Goal: Task Accomplishment & Management: Complete application form

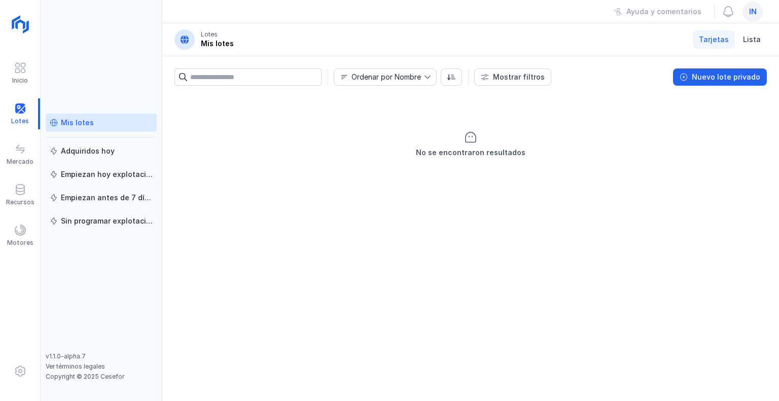
click at [752, 10] on span "in" at bounding box center [753, 12] width 8 height 10
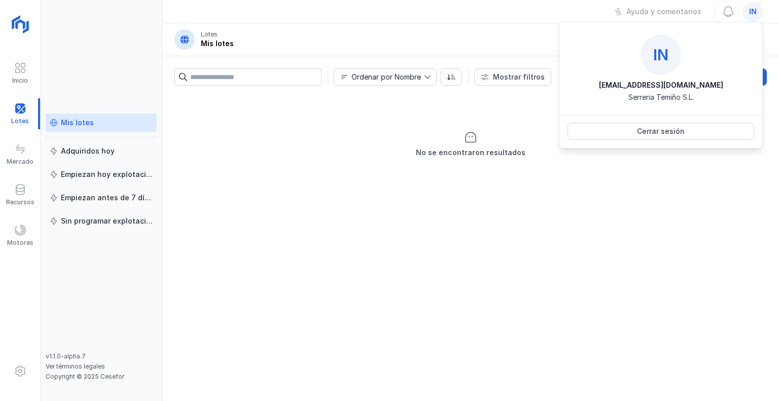
click at [457, 42] on header "Lotes Mis lotes Tarjetas Lista" at bounding box center [470, 39] width 616 height 33
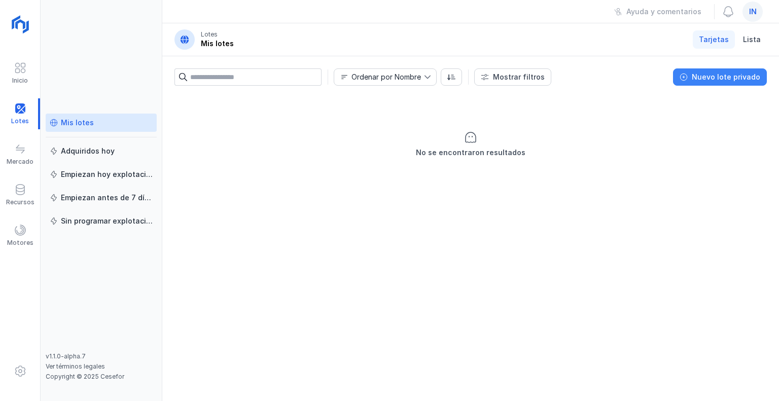
click at [714, 77] on div "Nuevo lote privado" at bounding box center [725, 77] width 68 height 10
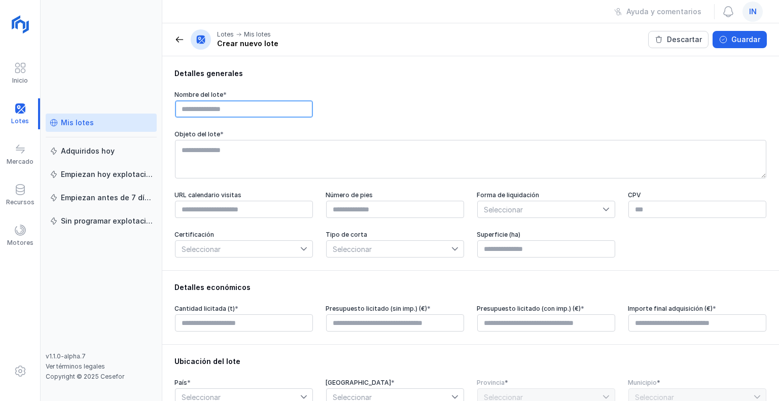
click at [257, 112] on input "text" at bounding box center [244, 108] width 138 height 17
type input "**********"
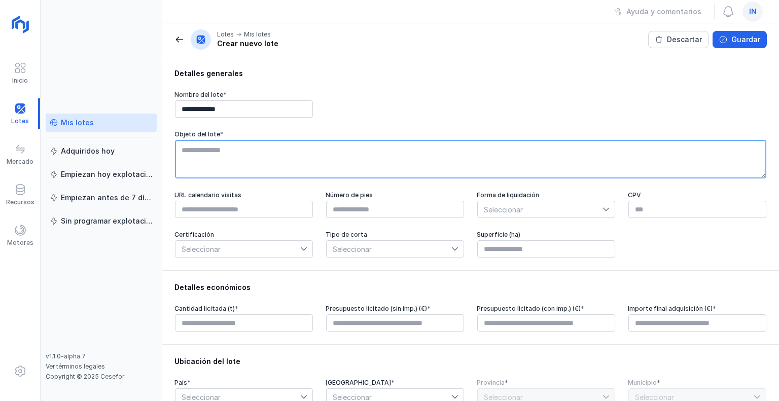
click at [260, 152] on textarea at bounding box center [470, 159] width 591 height 39
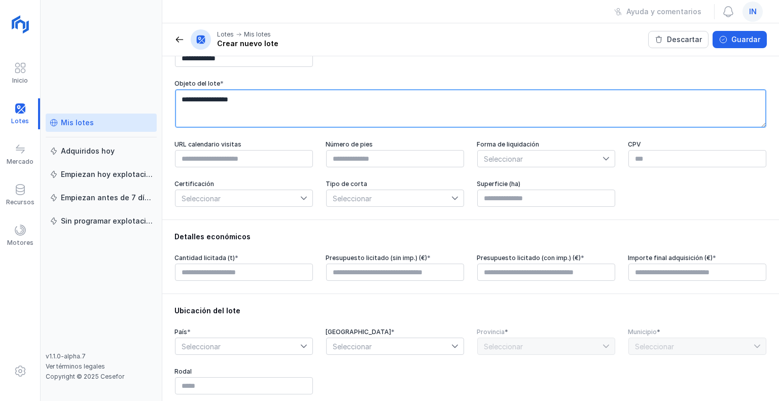
type textarea "**********"
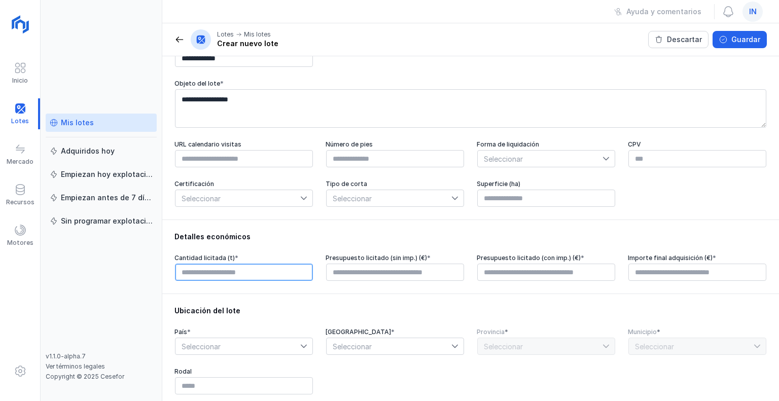
click at [243, 277] on input "text" at bounding box center [244, 272] width 138 height 17
type input "********"
click at [243, 277] on input "********" at bounding box center [244, 272] width 138 height 17
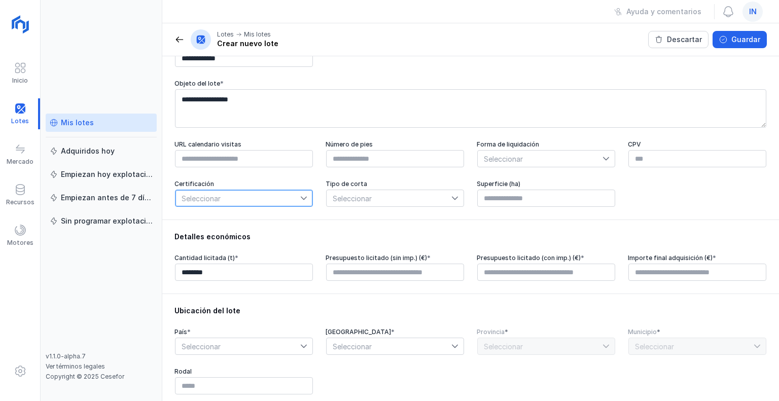
click at [278, 195] on span "Seleccionar" at bounding box center [237, 198] width 125 height 16
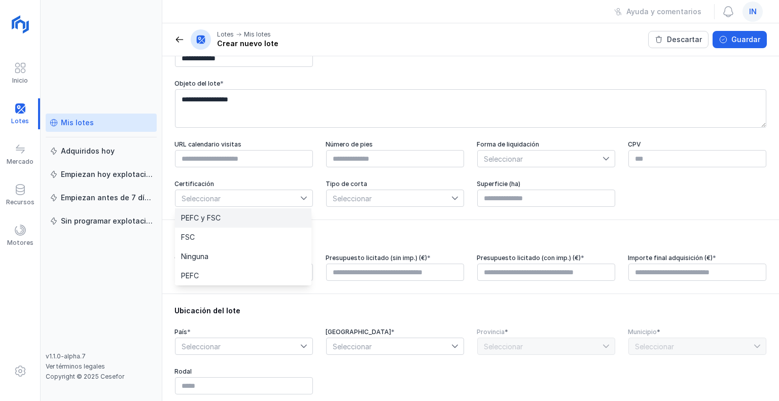
click at [212, 213] on li "PEFC y FSC" at bounding box center [243, 217] width 136 height 19
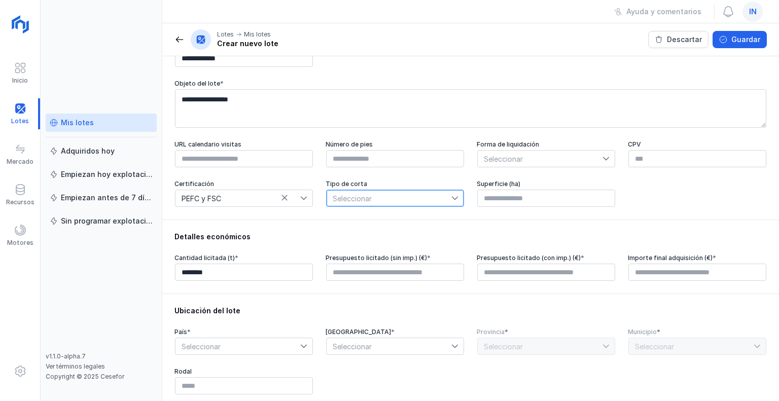
click at [381, 200] on span "Seleccionar" at bounding box center [388, 198] width 125 height 16
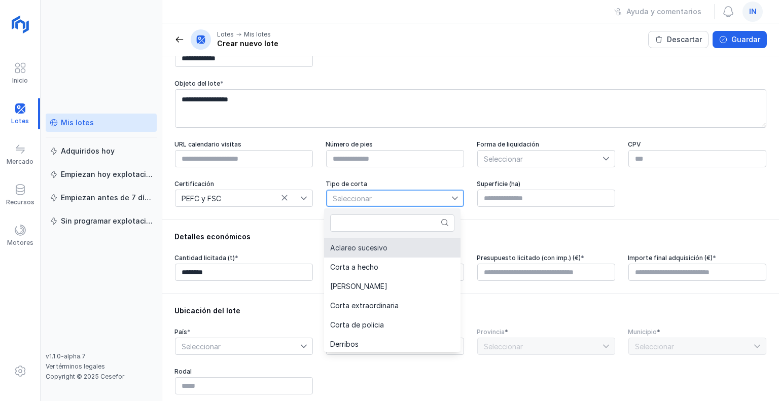
click at [369, 247] on span "Aclareo sucesivo" at bounding box center [358, 247] width 57 height 7
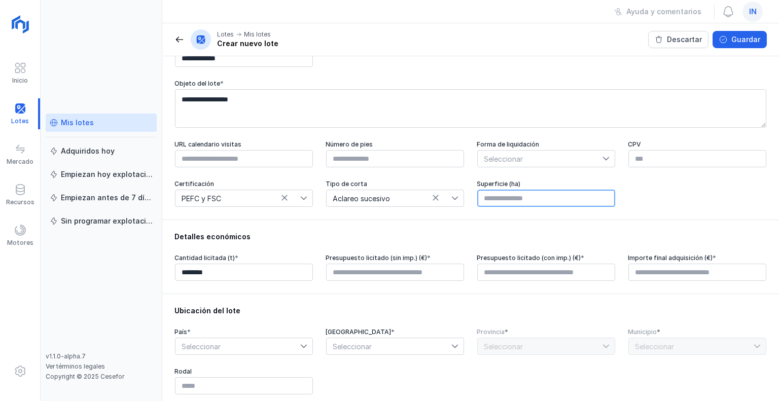
click at [501, 200] on input "text" at bounding box center [546, 198] width 138 height 17
type input "*****"
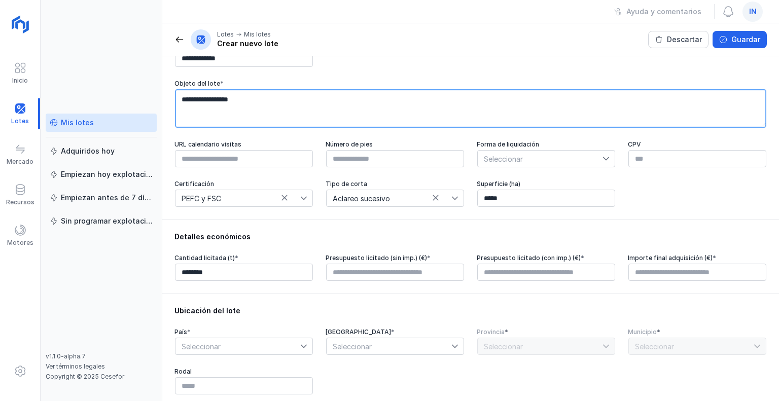
click at [419, 117] on textarea "**********" at bounding box center [470, 108] width 591 height 39
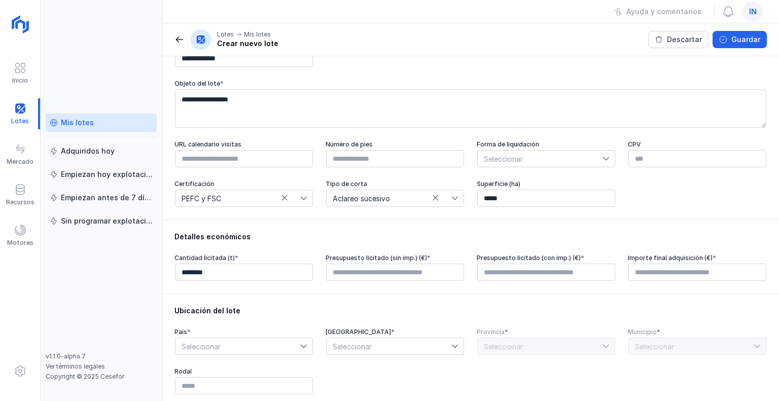
click at [543, 162] on span "Seleccionar" at bounding box center [539, 159] width 125 height 16
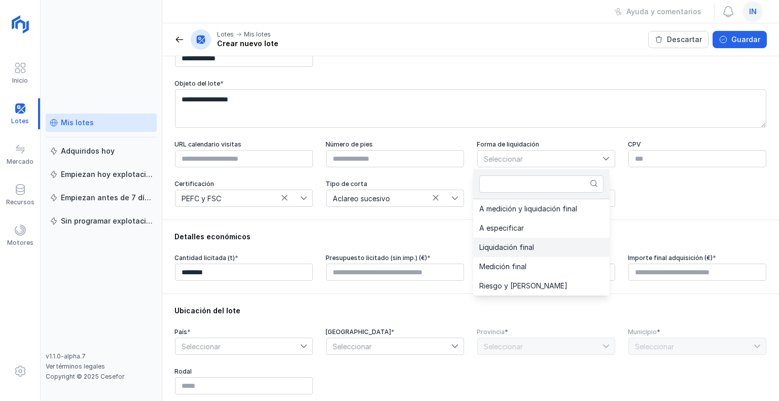
click at [527, 244] on span "Liquidación final" at bounding box center [506, 247] width 55 height 7
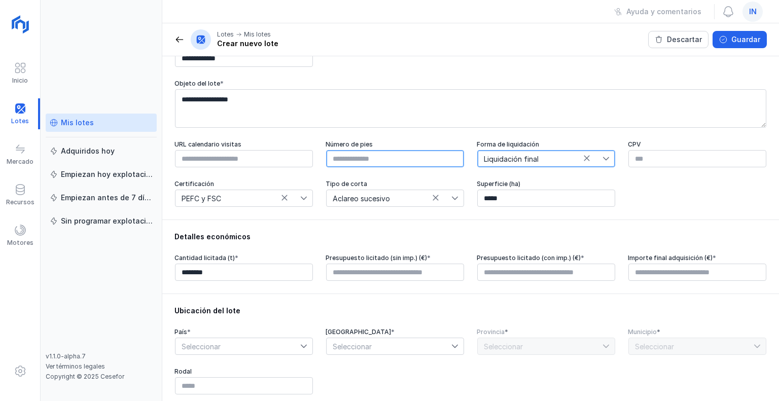
click at [371, 162] on input "text" at bounding box center [395, 158] width 138 height 17
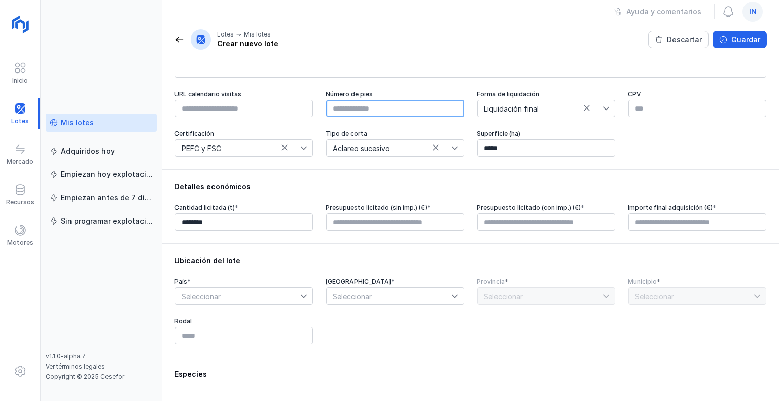
scroll to position [101, 0]
type input "****"
click at [433, 224] on input "text" at bounding box center [395, 221] width 138 height 17
type input "****"
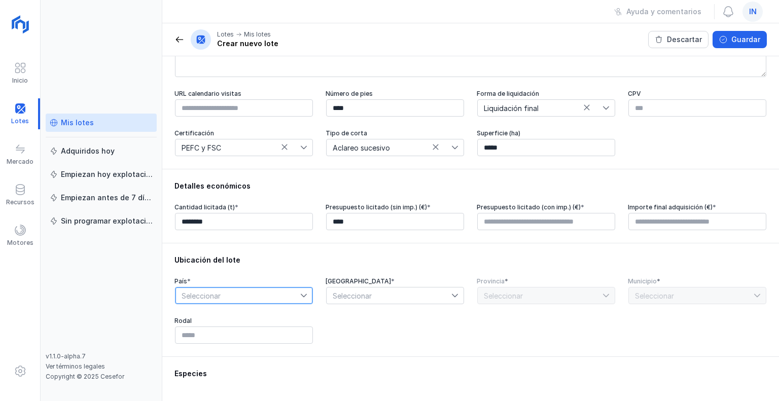
click at [231, 293] on span "Seleccionar" at bounding box center [237, 295] width 125 height 16
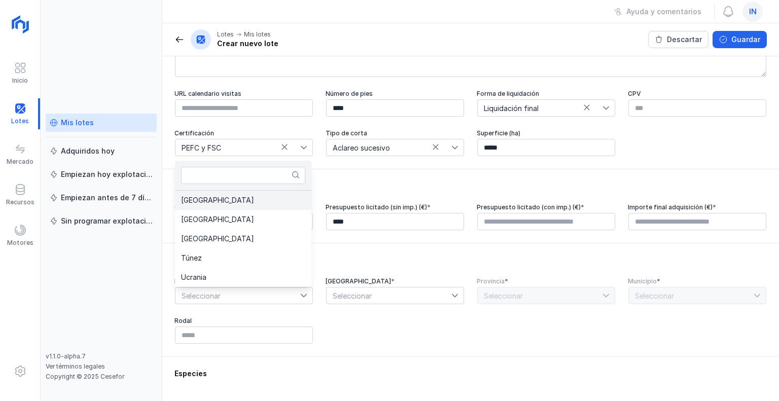
click at [219, 199] on li "[GEOGRAPHIC_DATA]" at bounding box center [243, 200] width 136 height 19
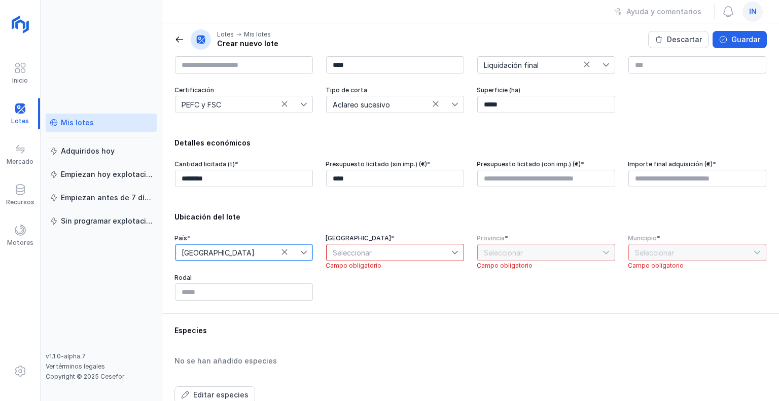
scroll to position [203, 0]
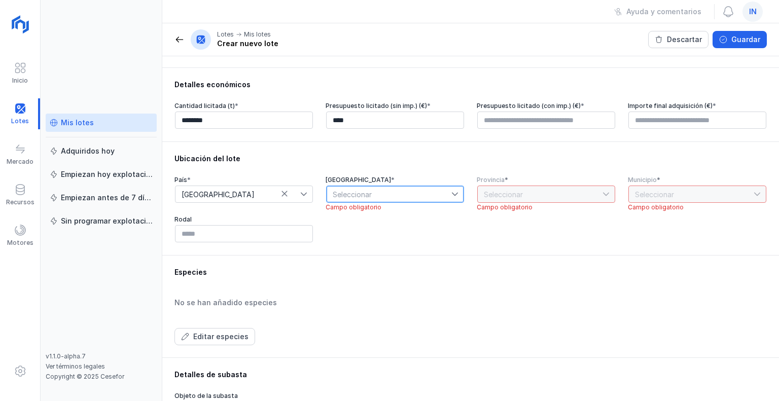
click at [433, 194] on span "Seleccionar" at bounding box center [388, 194] width 125 height 16
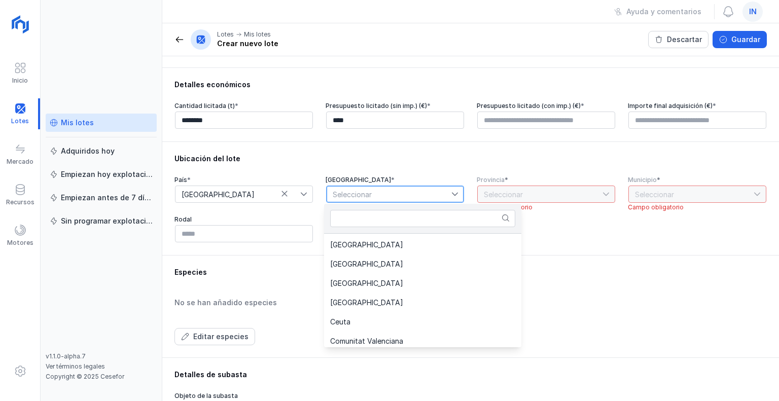
scroll to position [101, 0]
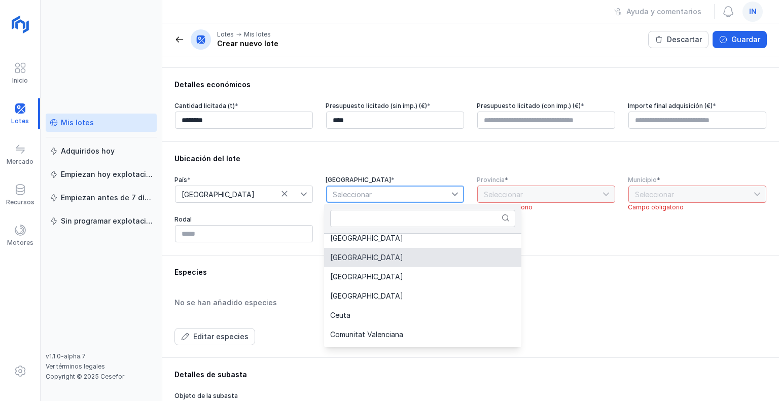
click at [379, 256] on span "[GEOGRAPHIC_DATA]" at bounding box center [366, 257] width 73 height 7
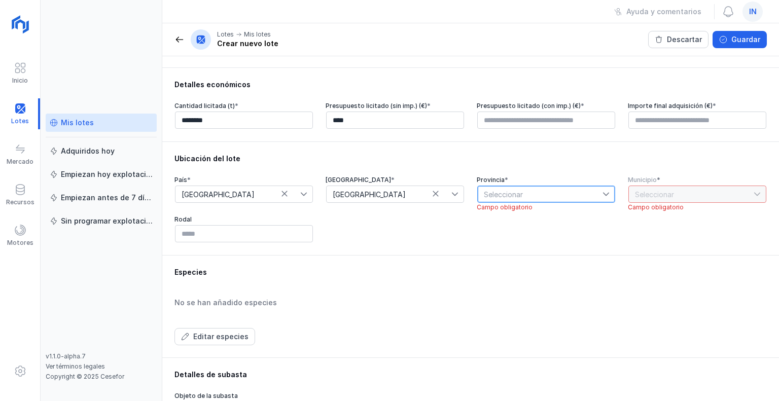
click at [570, 194] on span "Seleccionar" at bounding box center [539, 194] width 125 height 16
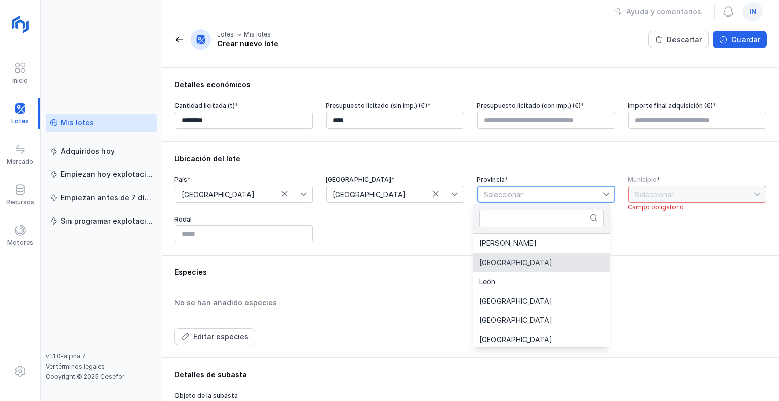
click at [522, 266] on li "[GEOGRAPHIC_DATA]" at bounding box center [541, 262] width 136 height 19
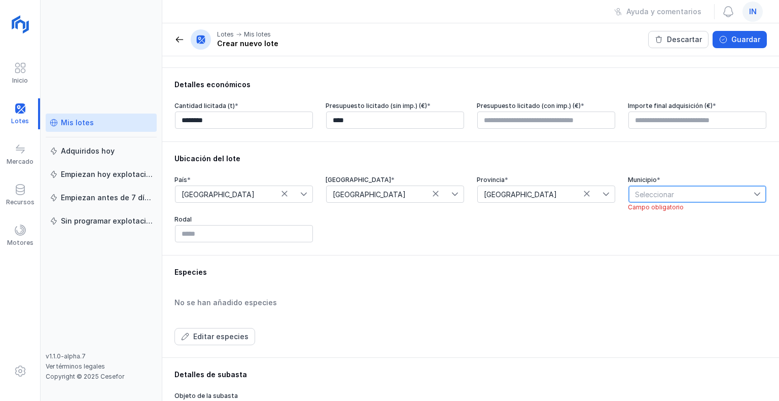
click at [701, 196] on span "Seleccionar" at bounding box center [690, 194] width 125 height 16
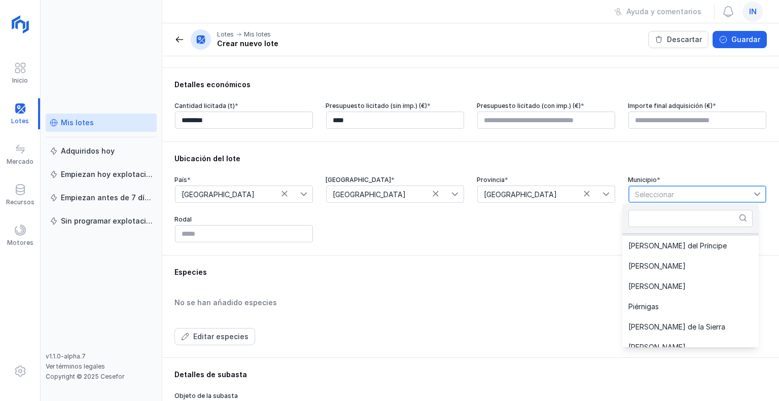
scroll to position [4075, 0]
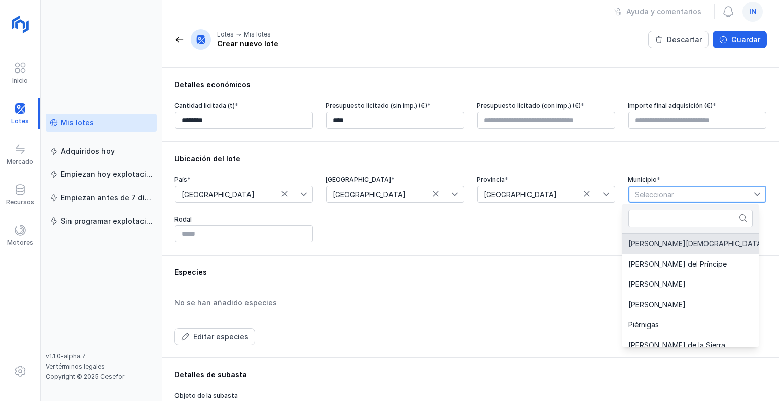
click at [680, 192] on span "Seleccionar" at bounding box center [690, 194] width 125 height 16
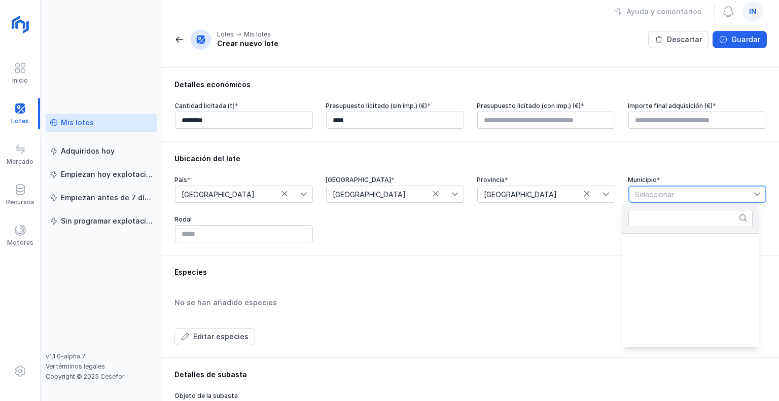
scroll to position [3710, 0]
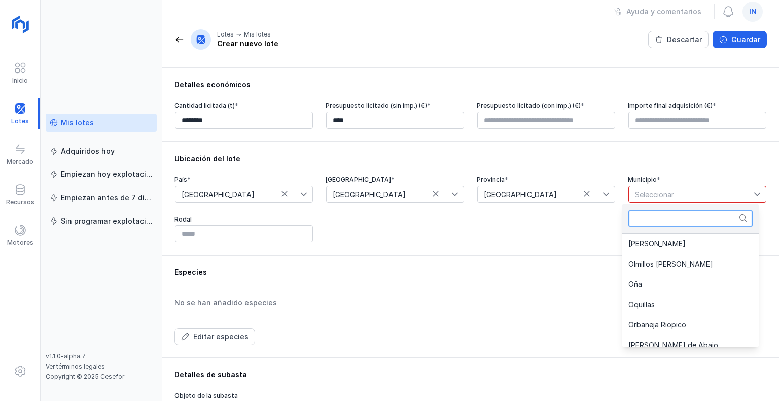
click at [679, 211] on input "text" at bounding box center [690, 218] width 124 height 17
click at [647, 278] on li "Oña" at bounding box center [690, 284] width 136 height 20
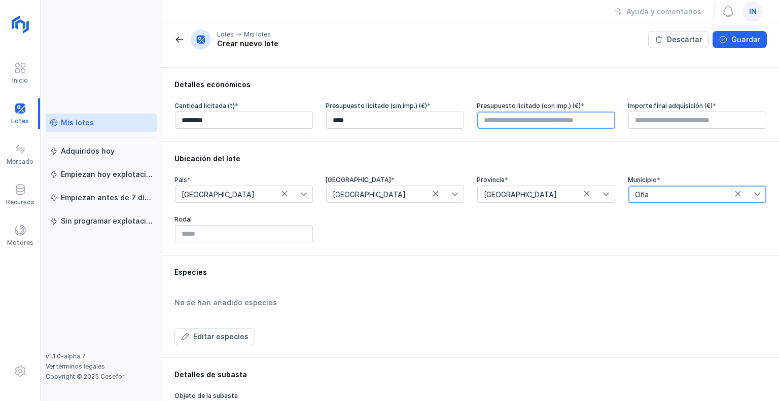
click at [539, 124] on input "text" at bounding box center [546, 120] width 138 height 17
type input "****"
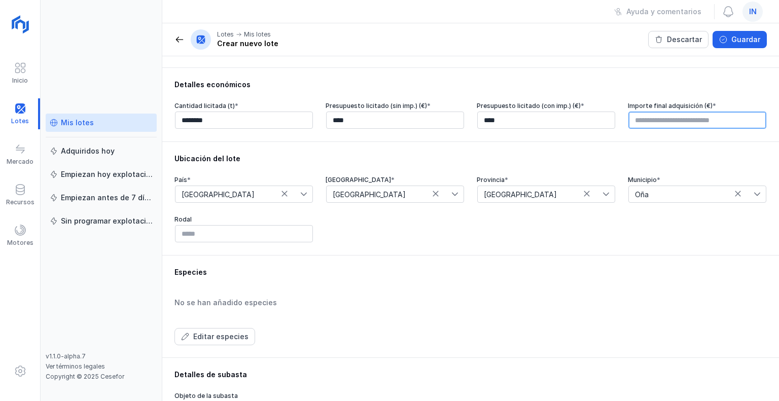
click at [693, 121] on input "text" at bounding box center [697, 120] width 138 height 17
type input "****"
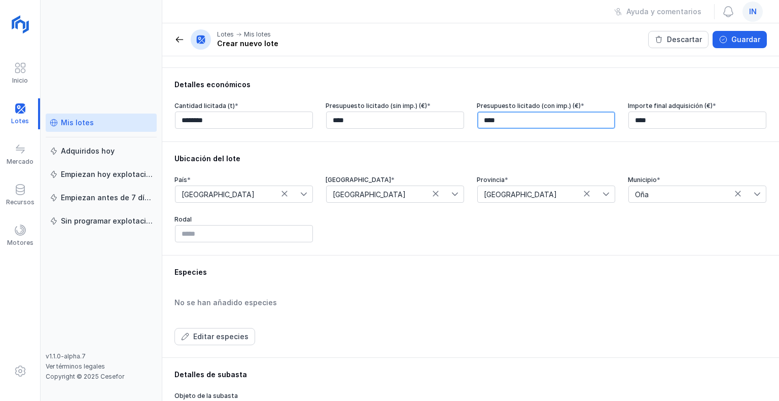
click at [493, 127] on input "****" at bounding box center [546, 120] width 138 height 17
click at [481, 156] on div "Ubicación del lote" at bounding box center [470, 159] width 592 height 10
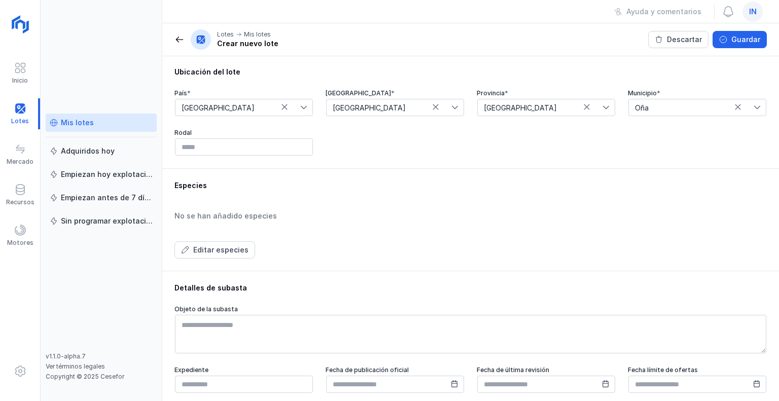
scroll to position [304, 0]
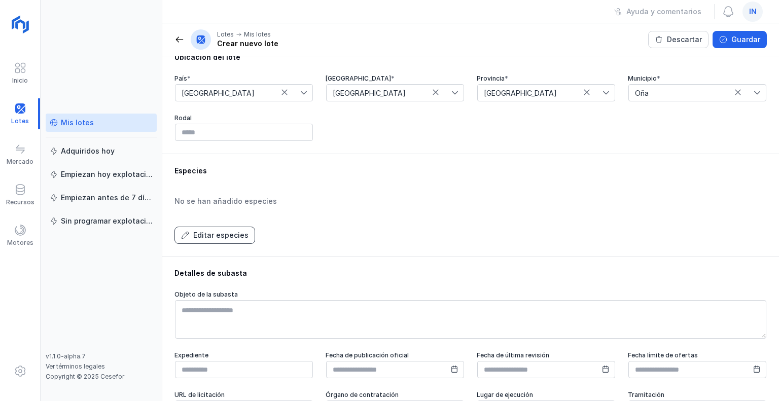
click at [231, 234] on div "Editar especies" at bounding box center [220, 235] width 55 height 10
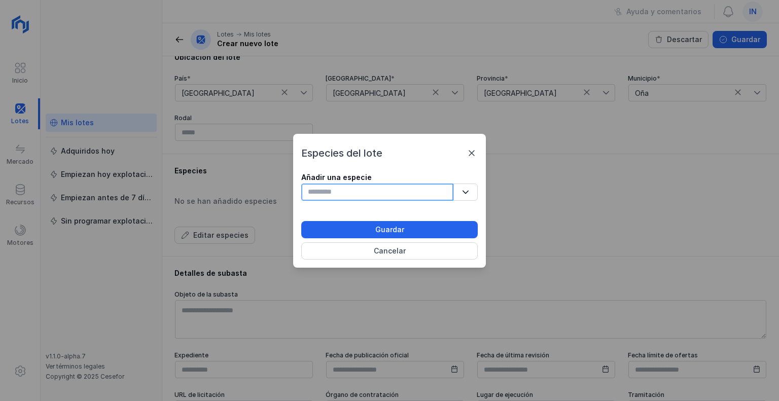
click at [332, 191] on input "text" at bounding box center [377, 191] width 152 height 17
click at [332, 191] on input "**********" at bounding box center [377, 191] width 152 height 17
drag, startPoint x: 367, startPoint y: 195, endPoint x: 312, endPoint y: 193, distance: 55.3
click at [312, 193] on input "**********" at bounding box center [377, 191] width 152 height 17
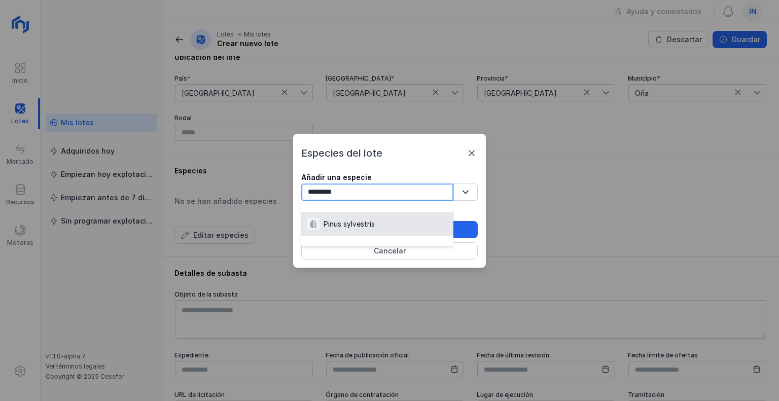
type input "*********"
click at [363, 225] on div "Pinus sylvestris" at bounding box center [348, 224] width 51 height 10
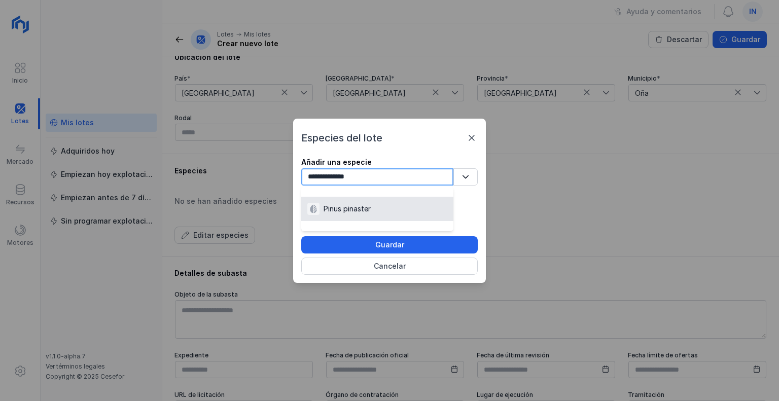
type input "**********"
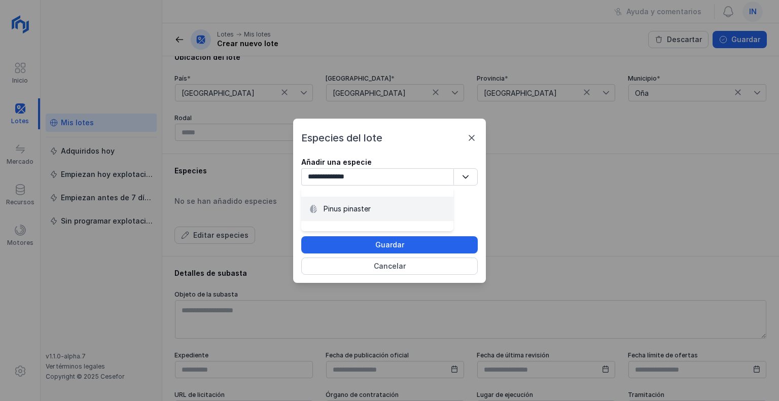
click at [359, 211] on div "Pinus pinaster" at bounding box center [346, 209] width 47 height 10
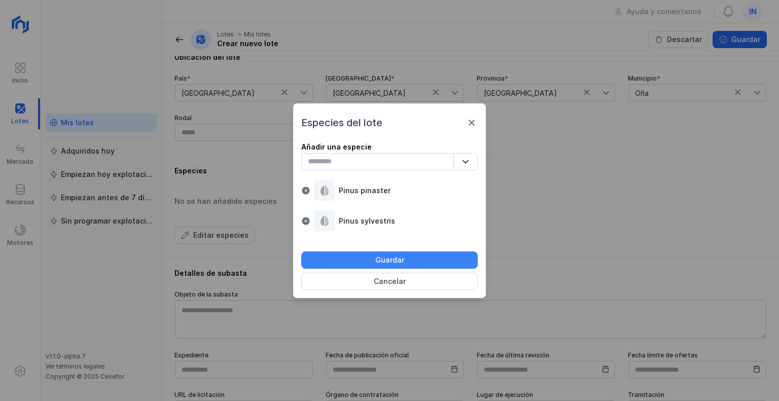
click at [367, 256] on button "Guardar" at bounding box center [389, 259] width 176 height 17
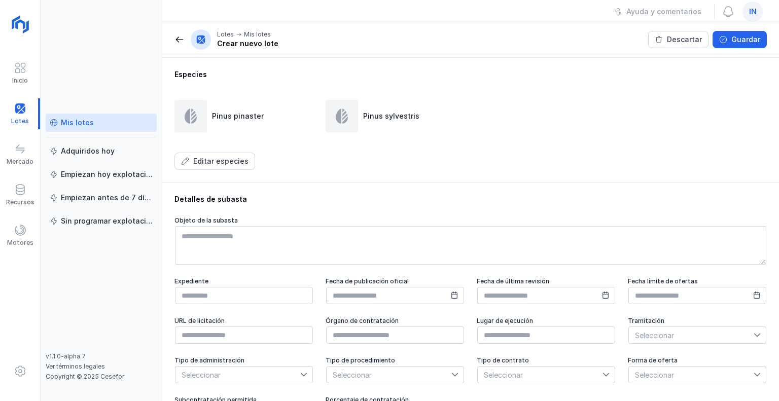
scroll to position [405, 0]
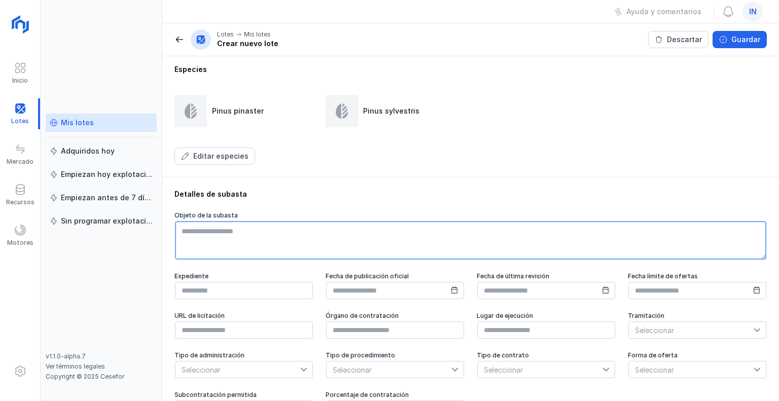
click at [235, 243] on textarea at bounding box center [470, 240] width 591 height 39
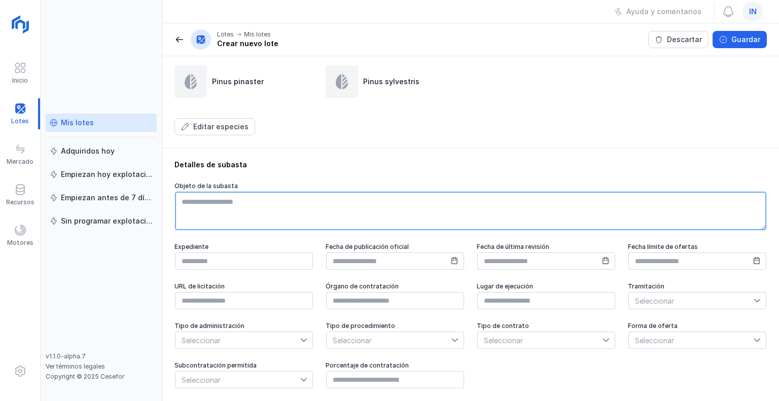
scroll to position [336, 0]
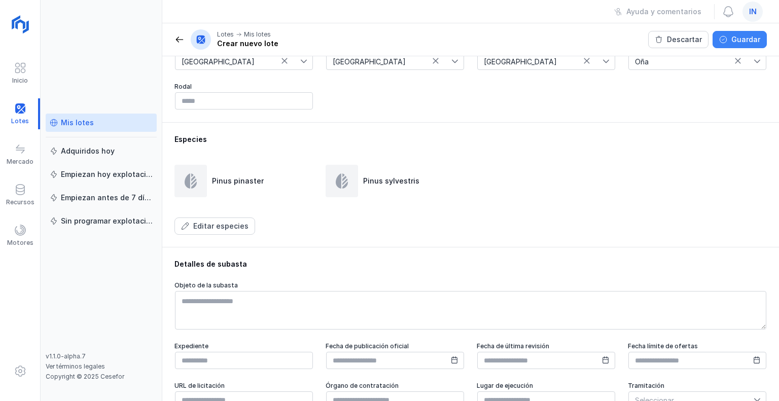
click at [746, 43] on div "Guardar" at bounding box center [745, 39] width 29 height 10
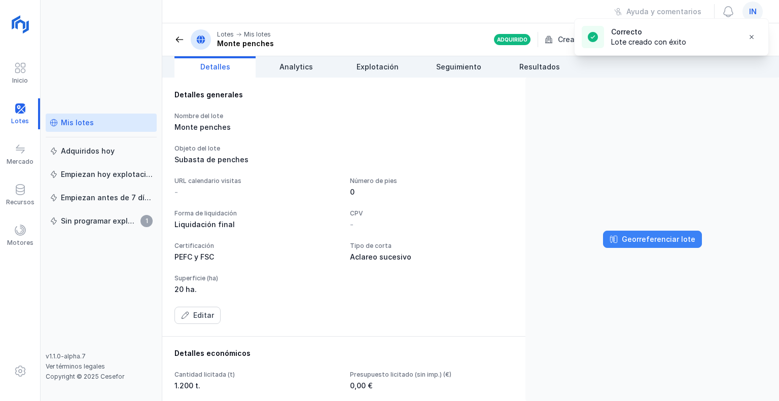
click at [659, 240] on div "Georreferenciar lote" at bounding box center [657, 239] width 73 height 10
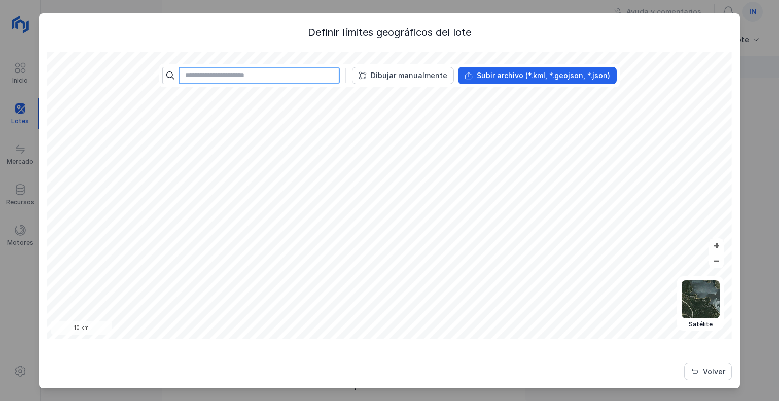
click at [254, 81] on input "text" at bounding box center [258, 75] width 161 height 17
click at [417, 75] on div "Dibujar manualmente" at bounding box center [409, 75] width 77 height 10
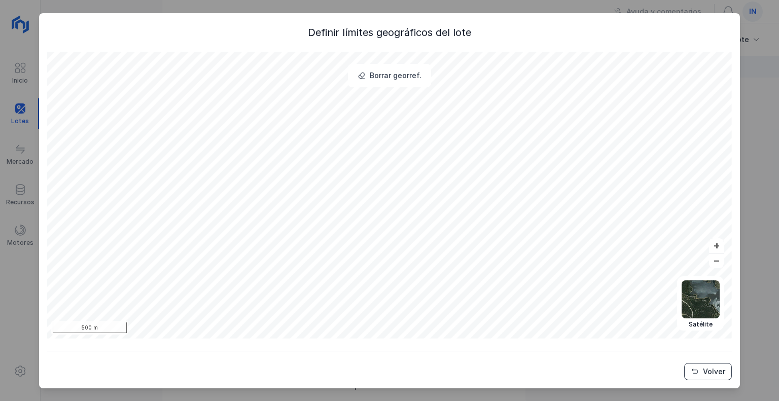
click at [715, 373] on div "Volver" at bounding box center [714, 371] width 22 height 10
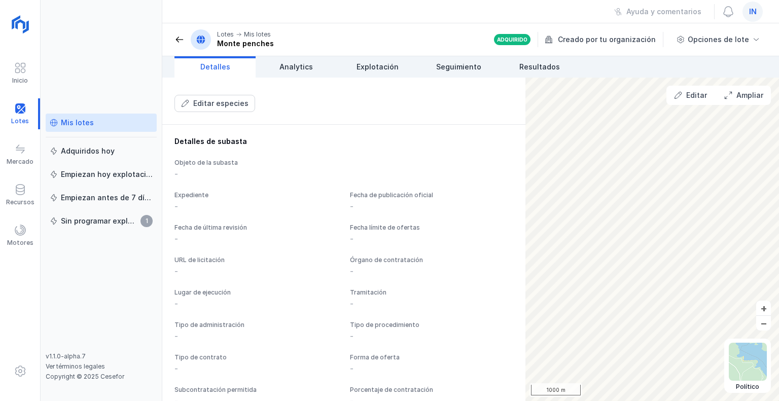
scroll to position [355, 0]
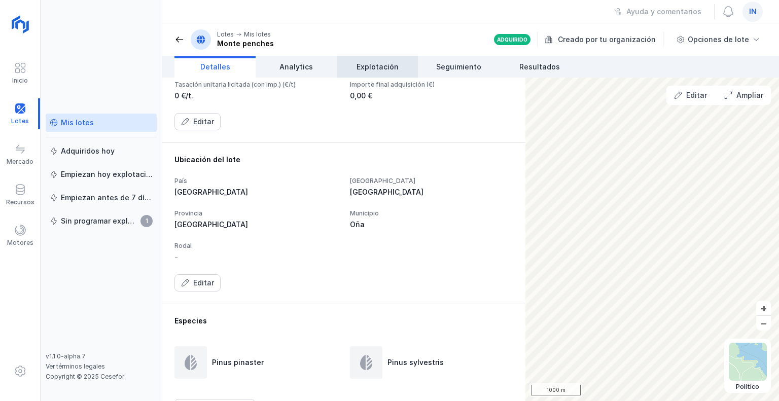
click at [377, 61] on link "Explotación" at bounding box center [377, 66] width 81 height 21
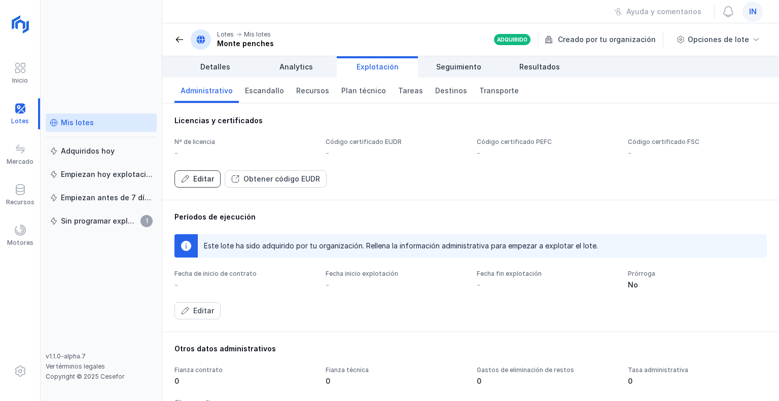
click at [198, 182] on div "Editar" at bounding box center [203, 179] width 21 height 10
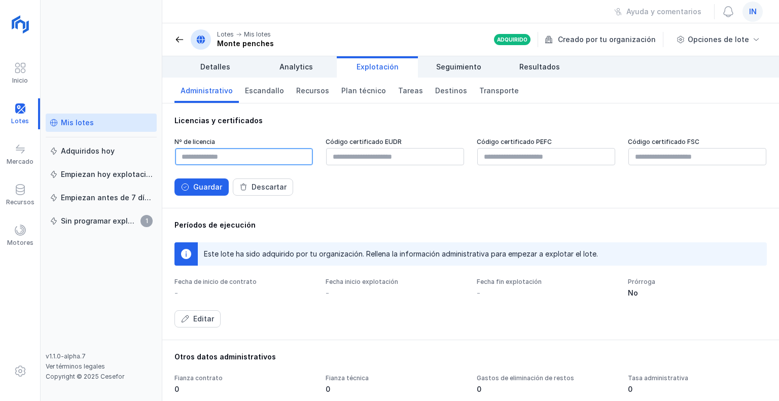
click at [243, 159] on input "text" at bounding box center [244, 156] width 138 height 17
type input "*"
type input "**********"
click at [211, 187] on div "Guardar" at bounding box center [207, 187] width 29 height 10
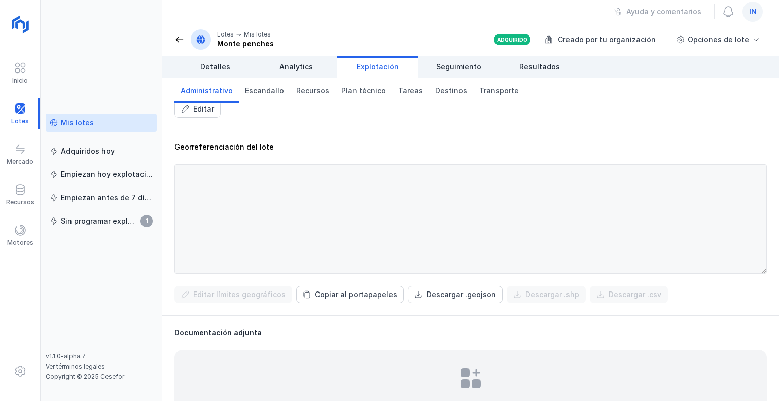
scroll to position [348, 0]
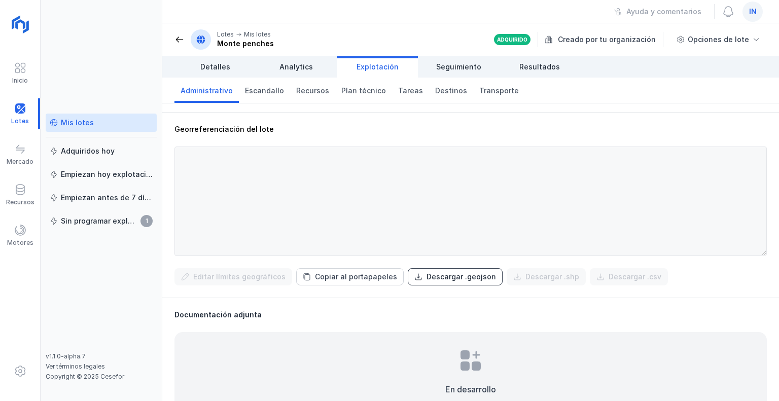
click at [454, 274] on div "Descargar .geojson" at bounding box center [460, 277] width 69 height 10
click at [592, 124] on div "Georreferenciación del lote" at bounding box center [470, 129] width 592 height 10
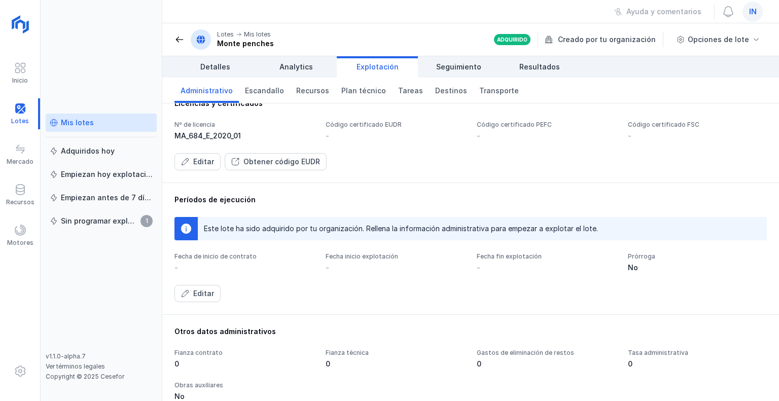
scroll to position [0, 0]
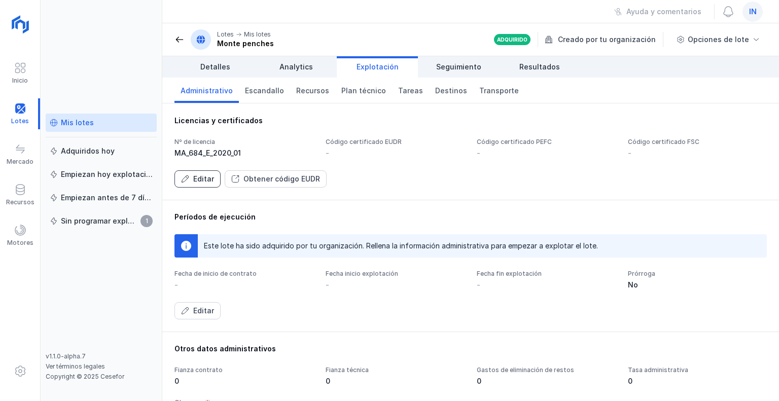
click at [195, 178] on div "Editar" at bounding box center [203, 179] width 21 height 10
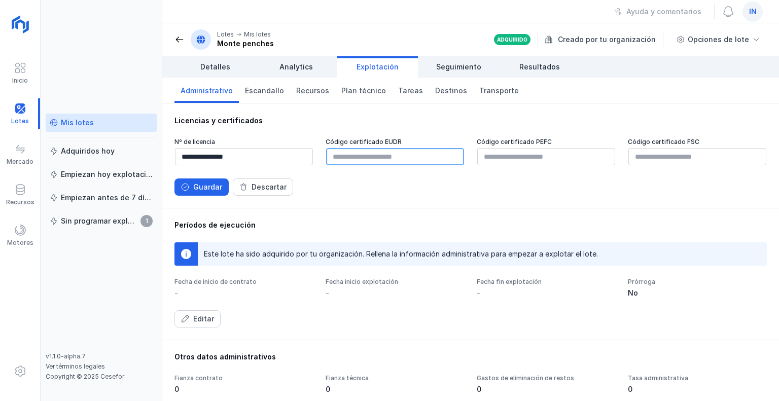
click at [353, 160] on input "text" at bounding box center [395, 156] width 138 height 17
paste input "**********"
type input "**********"
click at [215, 188] on div "Guardar" at bounding box center [207, 187] width 29 height 10
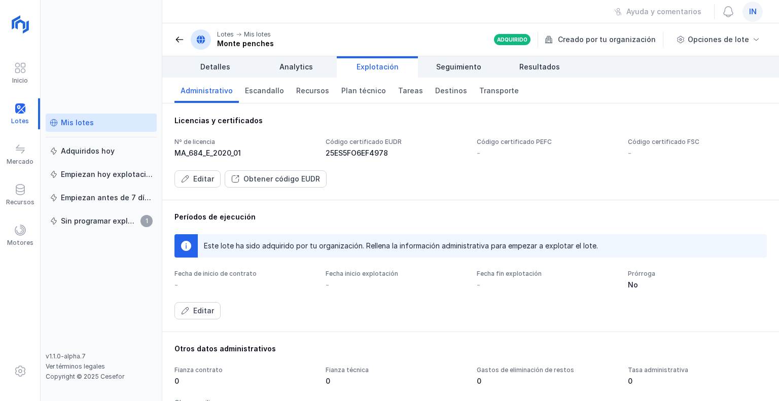
click at [510, 139] on div "Código certificado PEFC" at bounding box center [545, 142] width 139 height 8
click at [369, 154] on div "25ES5FO6EF4978" at bounding box center [394, 153] width 139 height 10
drag, startPoint x: 387, startPoint y: 154, endPoint x: 324, endPoint y: 151, distance: 62.9
click at [325, 151] on div "25ES5FO6EF4978" at bounding box center [394, 153] width 139 height 10
click at [320, 156] on div "Nº de licencia MA_684_E_2020_01 Código certificado EUDR 25ES5FO6EF4978 Código c…" at bounding box center [470, 148] width 592 height 20
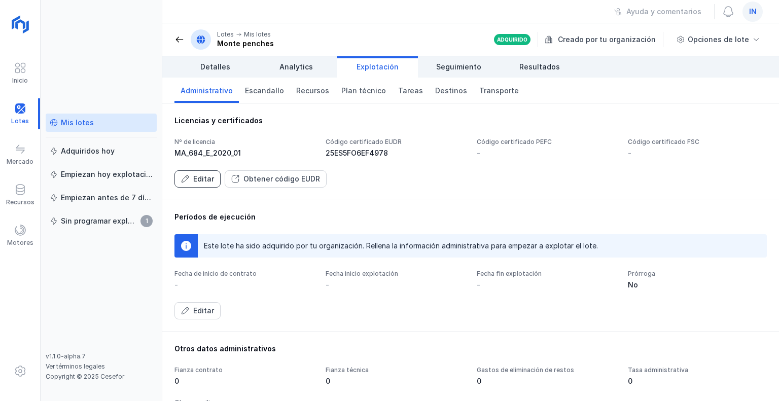
click at [196, 176] on div "Editar" at bounding box center [203, 179] width 21 height 10
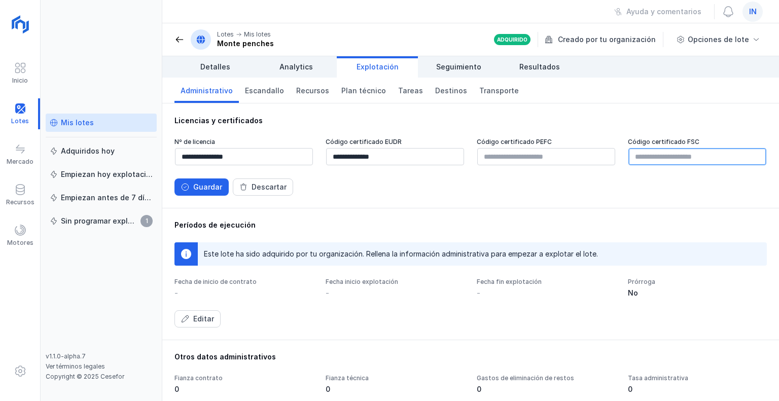
click at [657, 155] on input "text" at bounding box center [697, 156] width 138 height 17
paste input "********"
type input "**********"
click at [207, 186] on div "Guardar" at bounding box center [207, 187] width 29 height 10
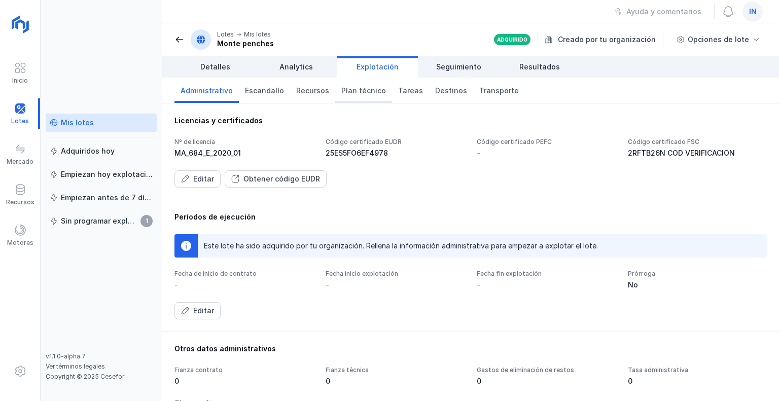
click at [363, 89] on span "Plan técnico" at bounding box center [363, 91] width 45 height 10
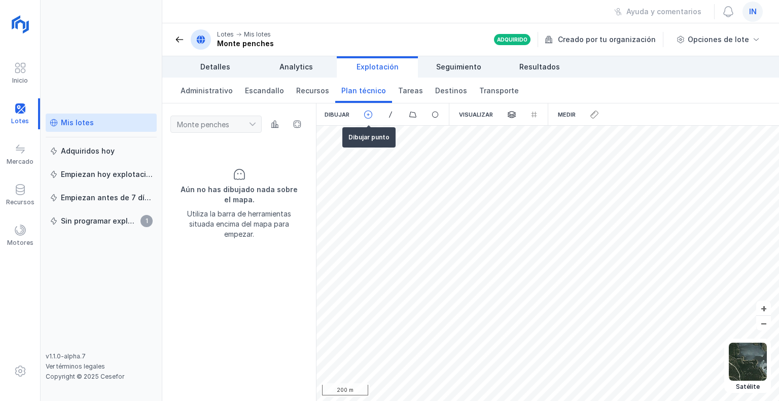
click at [368, 114] on span at bounding box center [367, 114] width 9 height 9
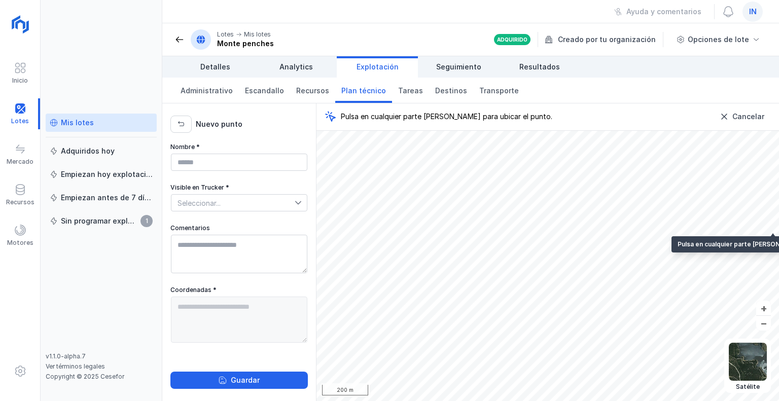
type textarea "**********"
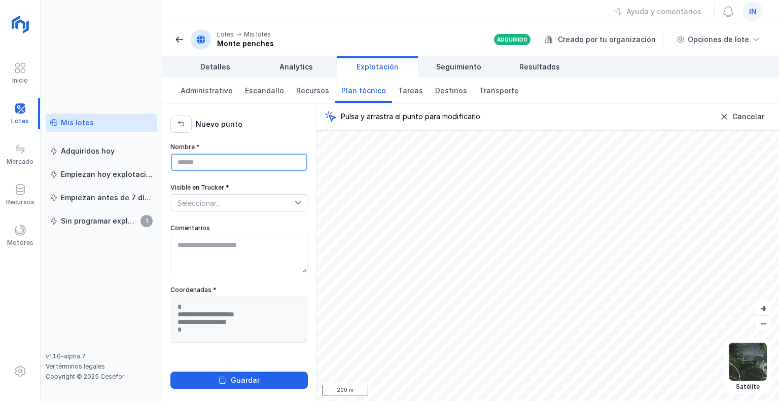
click at [244, 160] on input "Nombre *" at bounding box center [239, 162] width 136 height 17
type input "*********"
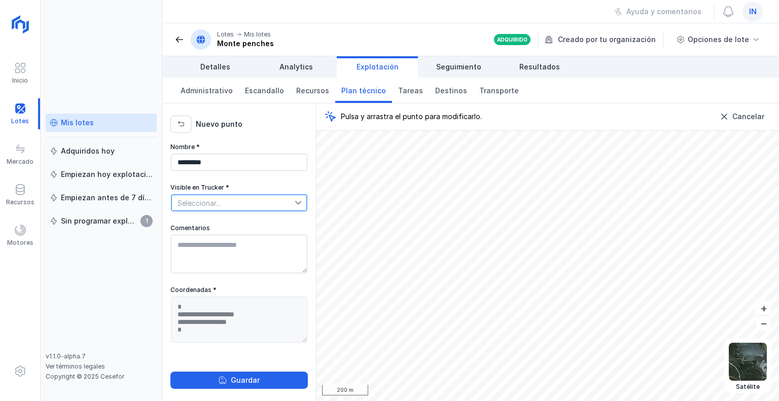
click at [282, 202] on span "Seleccionar..." at bounding box center [232, 203] width 123 height 16
click at [251, 224] on li "Sí" at bounding box center [239, 220] width 137 height 19
click at [199, 262] on textarea "Comentarios" at bounding box center [239, 254] width 136 height 39
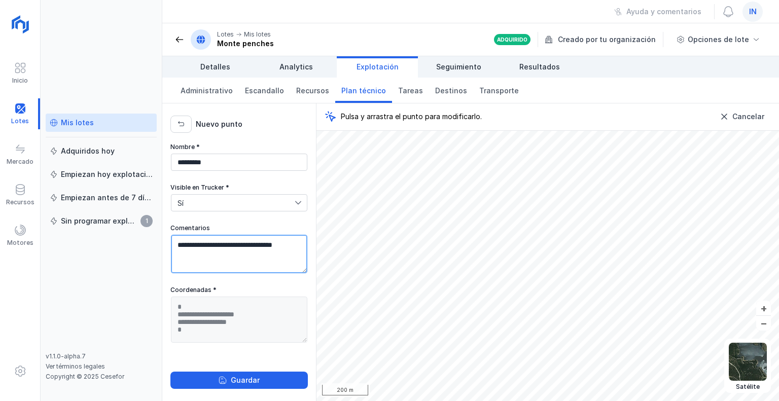
type textarea "**********"
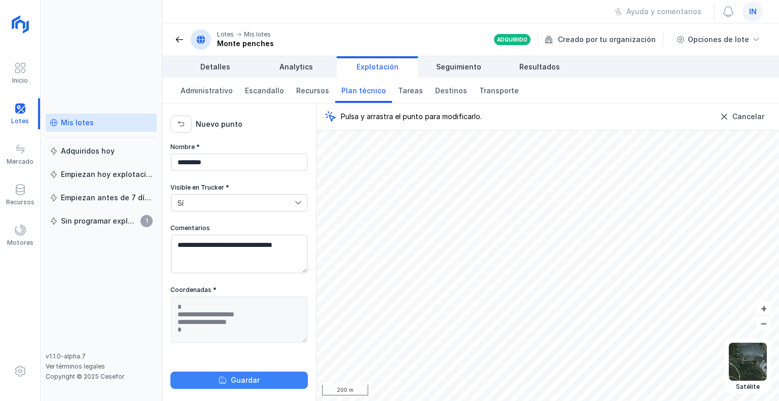
click at [218, 377] on button "Guardar" at bounding box center [238, 380] width 137 height 17
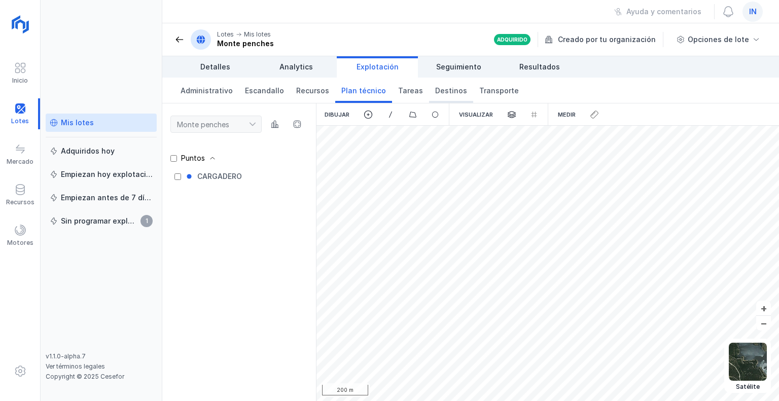
click at [435, 89] on span "Destinos" at bounding box center [451, 91] width 32 height 10
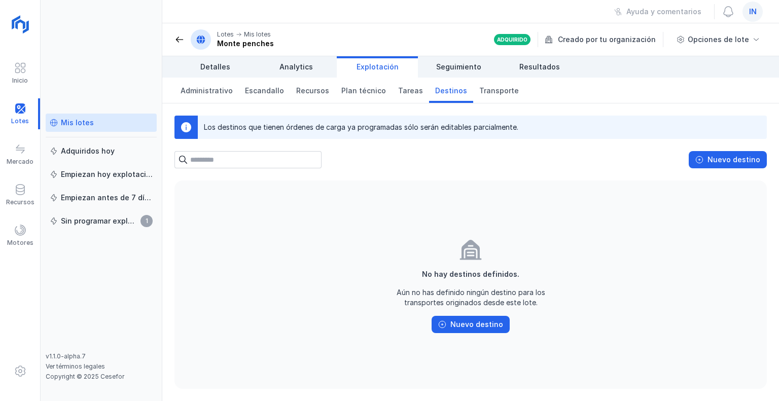
click at [248, 161] on input "text" at bounding box center [255, 159] width 131 height 17
click at [247, 163] on input "text" at bounding box center [255, 159] width 131 height 17
click at [229, 156] on input "text" at bounding box center [255, 159] width 131 height 17
click at [204, 162] on input "text" at bounding box center [255, 159] width 131 height 17
click at [721, 158] on div "Nuevo destino" at bounding box center [733, 160] width 53 height 10
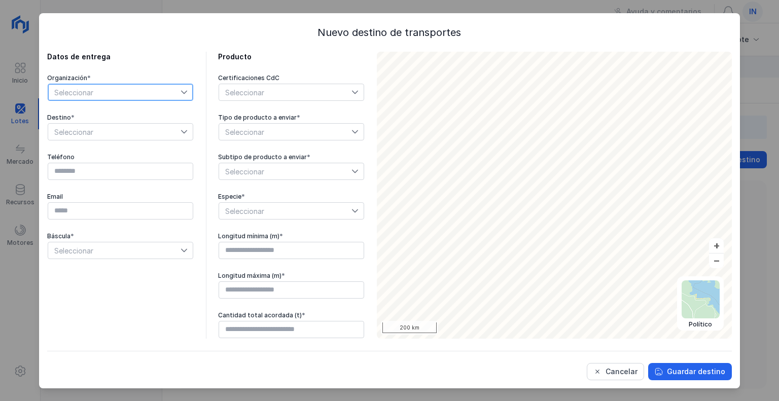
click at [146, 97] on span "Seleccionar" at bounding box center [114, 92] width 132 height 16
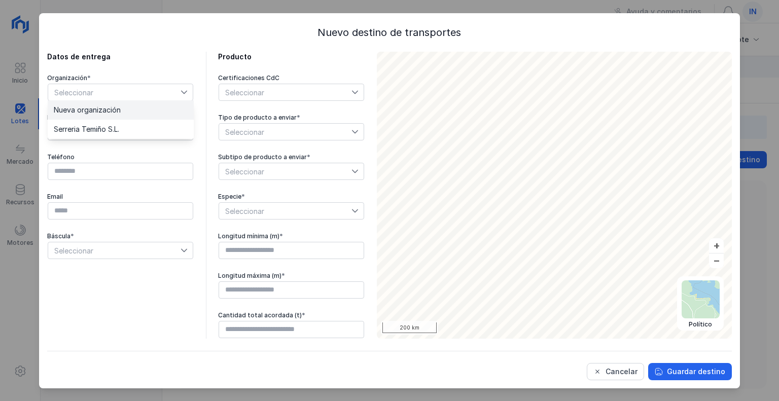
click at [146, 111] on li "Nueva organización" at bounding box center [121, 109] width 146 height 19
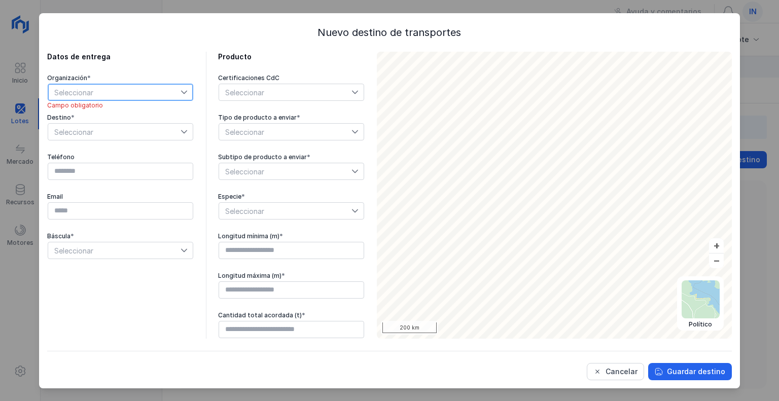
click at [77, 88] on span "Seleccionar" at bounding box center [114, 92] width 132 height 16
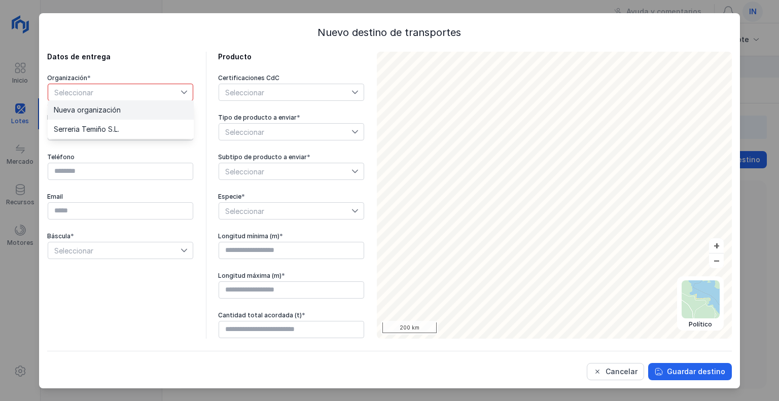
click at [76, 109] on span "Nueva organización" at bounding box center [87, 109] width 67 height 7
click at [630, 370] on div "Cancelar" at bounding box center [621, 371] width 32 height 10
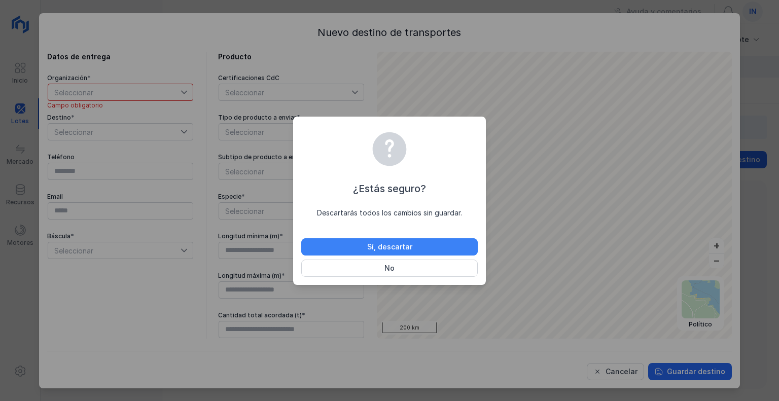
click at [387, 244] on div "Sí, descartar" at bounding box center [389, 247] width 45 height 10
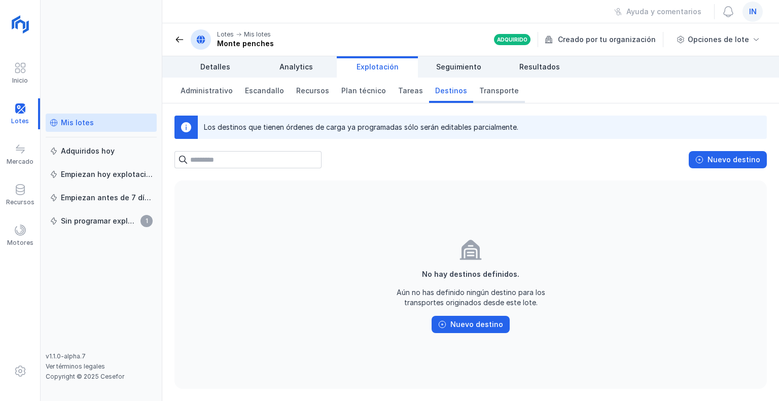
click at [496, 89] on span "Transporte" at bounding box center [499, 91] width 40 height 10
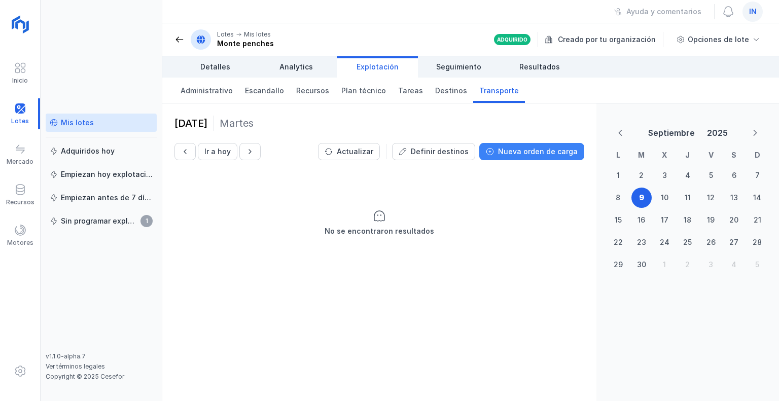
click at [540, 149] on div "Nueva orden de carga" at bounding box center [538, 151] width 80 height 10
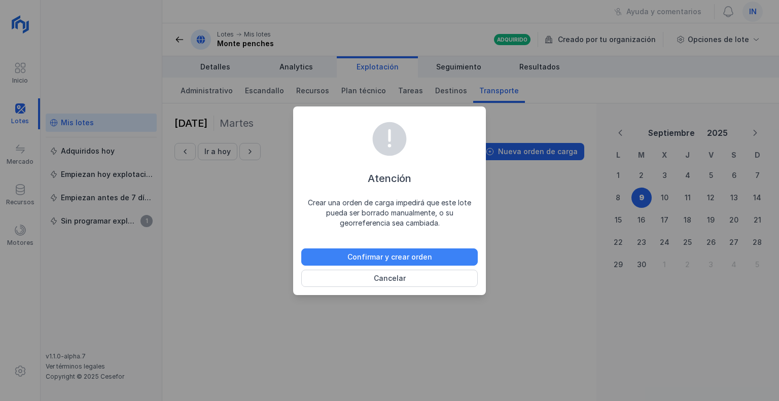
click at [439, 254] on button "Confirmar y crear orden" at bounding box center [389, 256] width 176 height 17
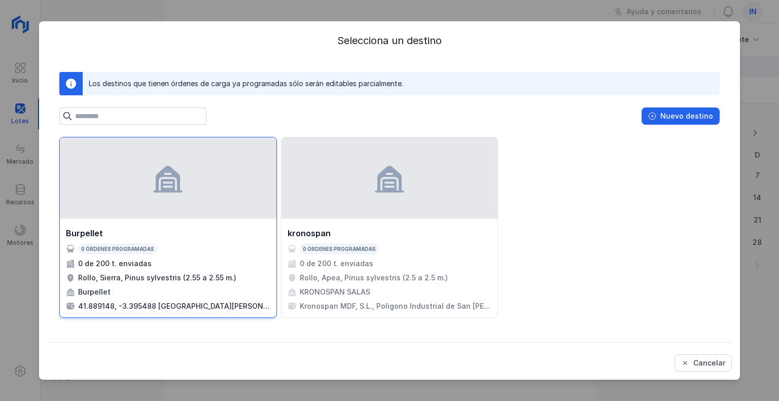
click at [107, 237] on div "Burpellet" at bounding box center [168, 233] width 204 height 12
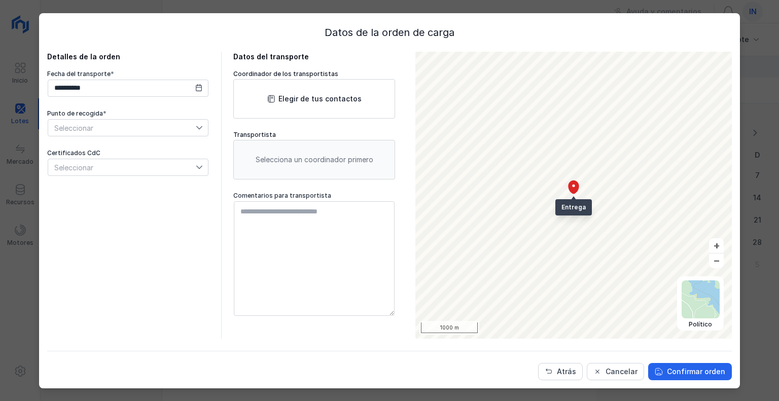
drag, startPoint x: 306, startPoint y: 21, endPoint x: 287, endPoint y: -5, distance: 32.6
click at [287, 0] on html "Inicio Lotes Mercado Recursos Motores Mis lotes Adquiridos hoy Empiezan hoy exp…" at bounding box center [389, 200] width 779 height 401
drag, startPoint x: 406, startPoint y: 28, endPoint x: 422, endPoint y: 25, distance: 15.4
click at [422, 25] on div "Datos de la orden de carga" at bounding box center [389, 32] width 684 height 14
click at [408, 31] on div "Datos de la orden de carga" at bounding box center [389, 32] width 684 height 14
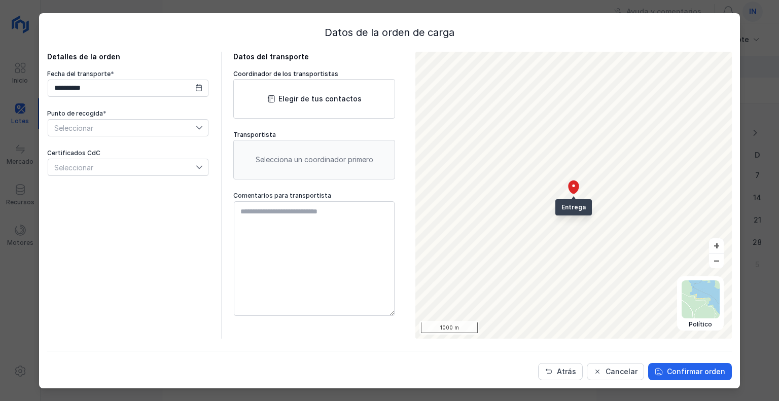
drag, startPoint x: 326, startPoint y: 26, endPoint x: 475, endPoint y: 32, distance: 149.1
click at [475, 32] on div "Datos de la orden de carga" at bounding box center [389, 32] width 684 height 14
drag, startPoint x: 452, startPoint y: 32, endPoint x: 350, endPoint y: 30, distance: 101.4
click at [350, 30] on div "Datos de la orden de carga" at bounding box center [389, 32] width 684 height 14
drag, startPoint x: 332, startPoint y: 31, endPoint x: 389, endPoint y: 30, distance: 56.8
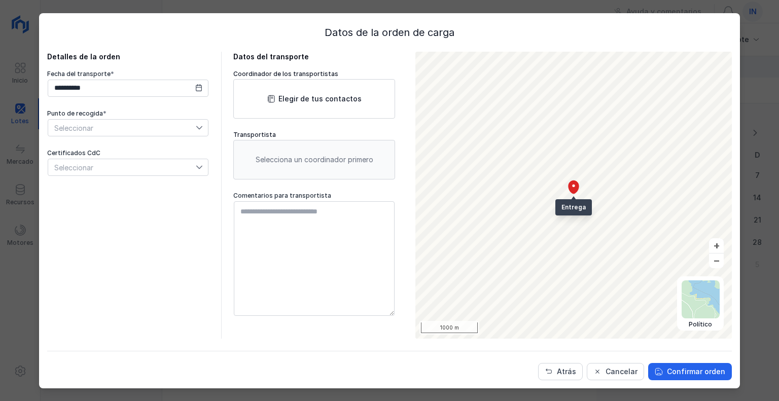
click at [389, 30] on div "Datos de la orden de carga" at bounding box center [389, 32] width 684 height 14
click at [103, 210] on div "**********" at bounding box center [128, 195] width 162 height 287
click at [570, 375] on div "Atrás" at bounding box center [566, 371] width 19 height 10
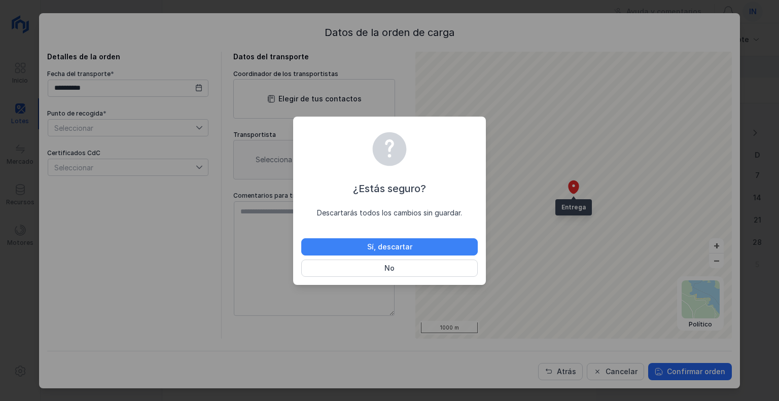
click at [406, 245] on div "Sí, descartar" at bounding box center [389, 247] width 45 height 10
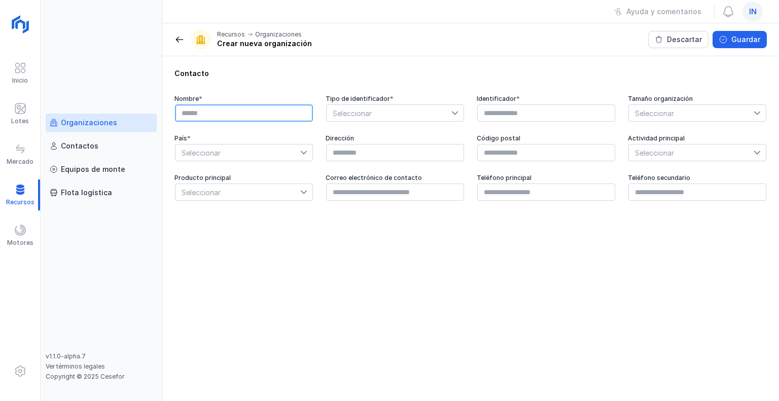
click at [235, 114] on input "text" at bounding box center [244, 112] width 138 height 17
click at [221, 119] on input "text" at bounding box center [244, 112] width 138 height 17
type input "*********"
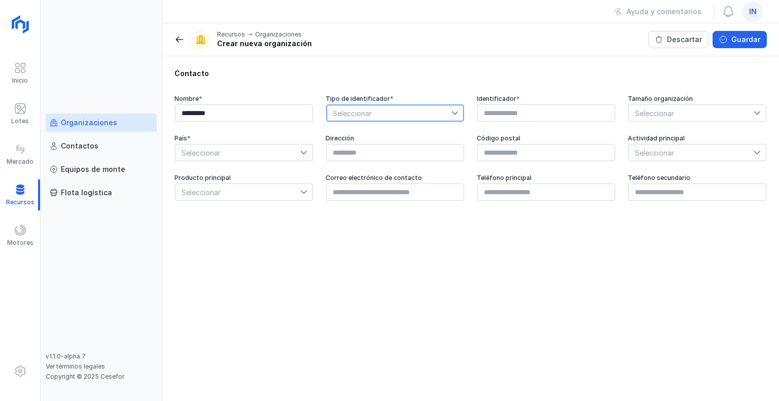
click at [423, 119] on span "Seleccionar" at bounding box center [388, 113] width 125 height 16
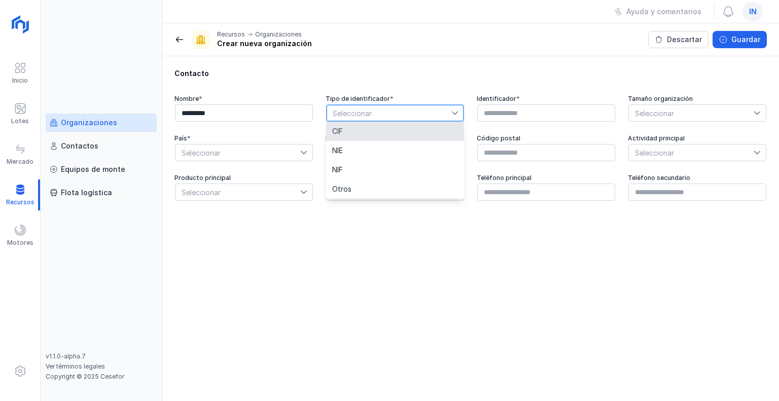
click at [389, 135] on li "CIF" at bounding box center [395, 131] width 138 height 19
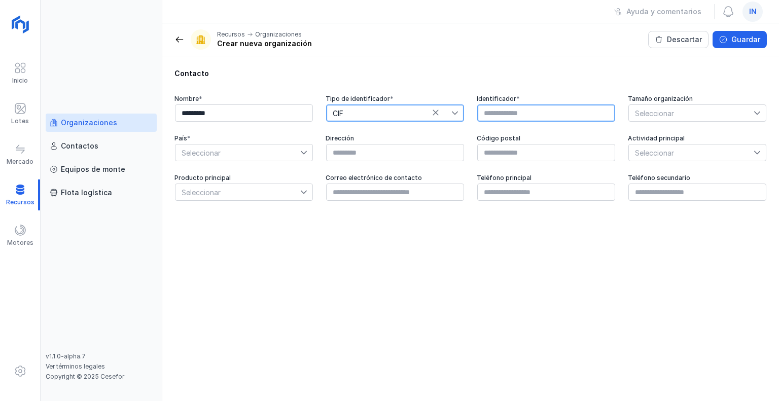
click at [503, 115] on input "text" at bounding box center [546, 112] width 138 height 17
type input "*********"
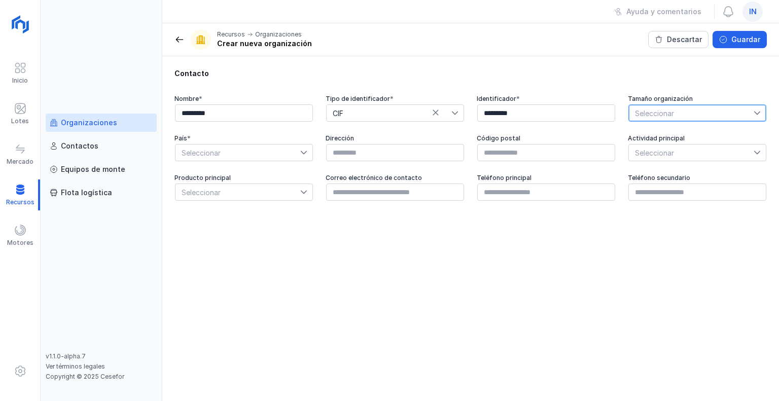
click at [691, 118] on span "Seleccionar" at bounding box center [690, 113] width 125 height 16
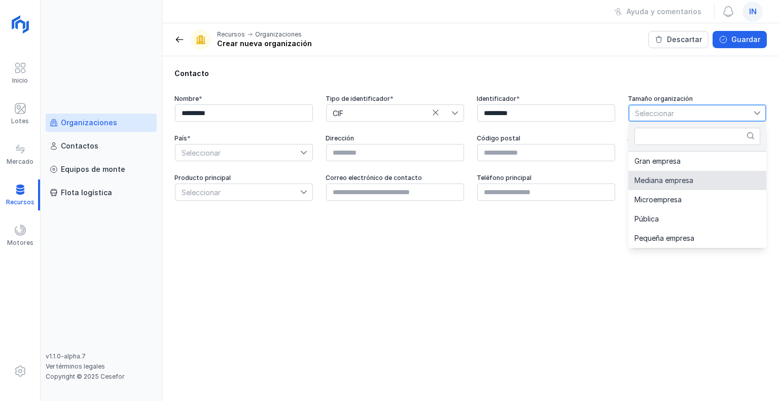
click at [679, 179] on span "Mediana empresa" at bounding box center [663, 180] width 59 height 7
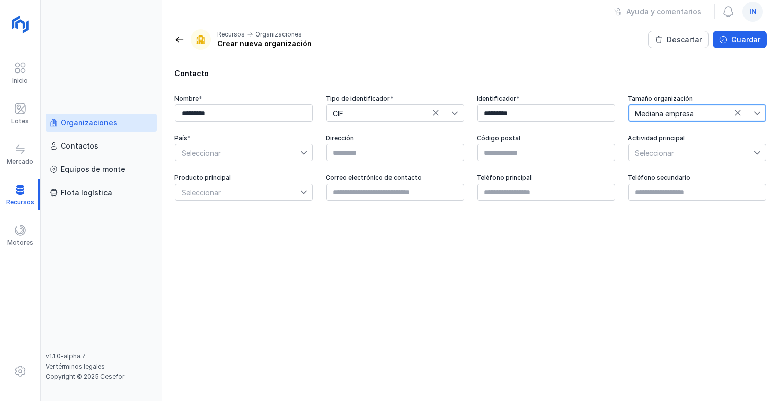
click at [189, 151] on span "Seleccionar" at bounding box center [237, 152] width 125 height 16
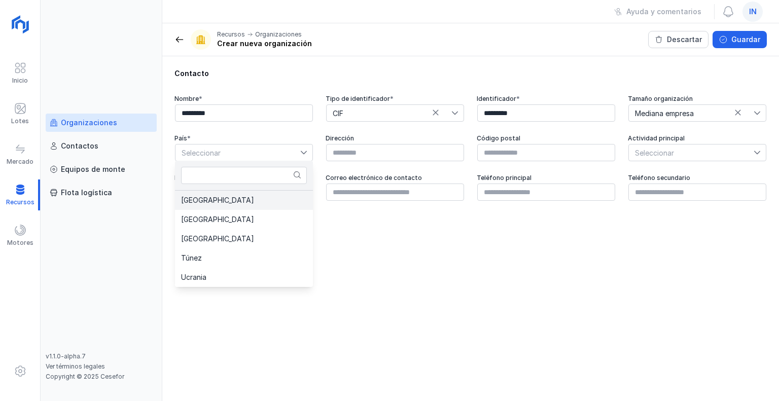
click at [203, 205] on li "[GEOGRAPHIC_DATA]" at bounding box center [244, 200] width 138 height 19
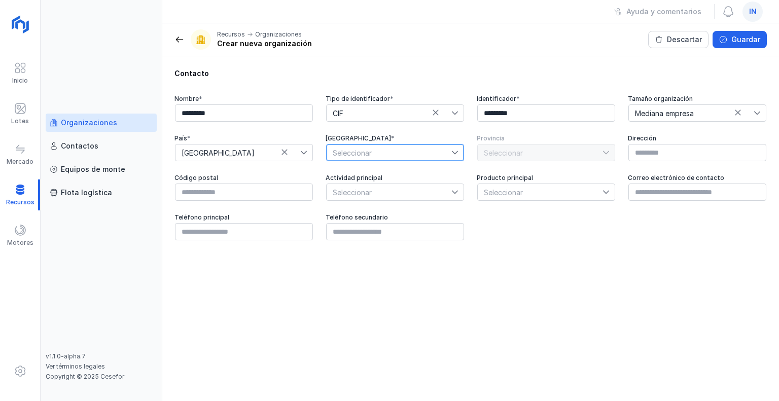
click at [349, 149] on span "Seleccionar" at bounding box center [388, 152] width 125 height 16
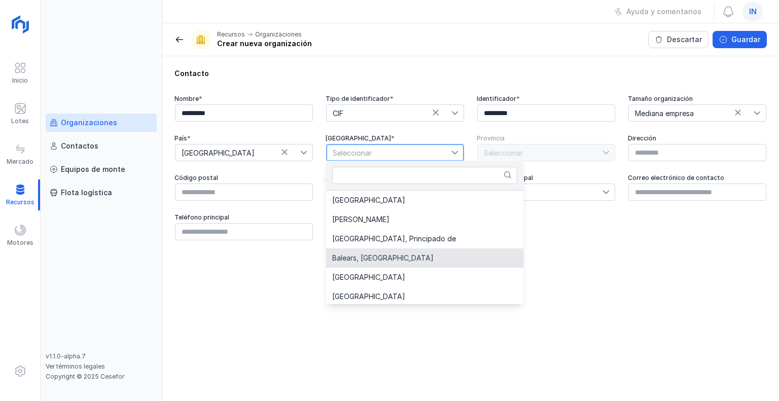
scroll to position [51, 0]
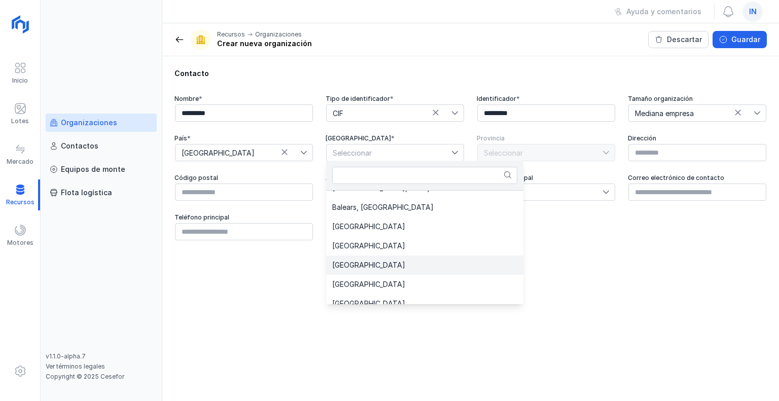
click at [352, 273] on li "[GEOGRAPHIC_DATA]" at bounding box center [424, 264] width 197 height 19
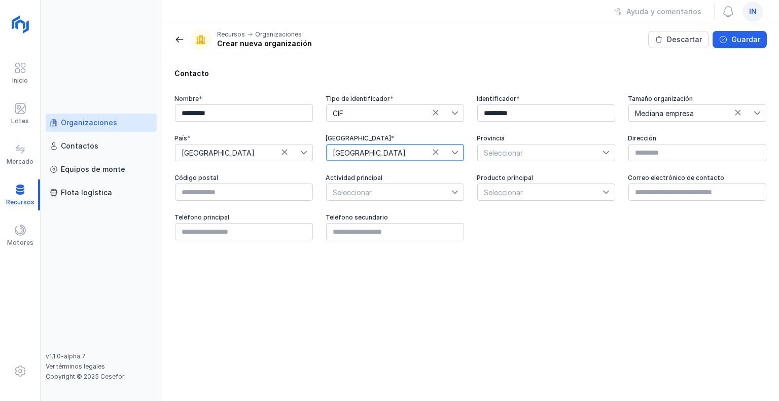
click at [493, 148] on span "Seleccionar" at bounding box center [539, 152] width 125 height 16
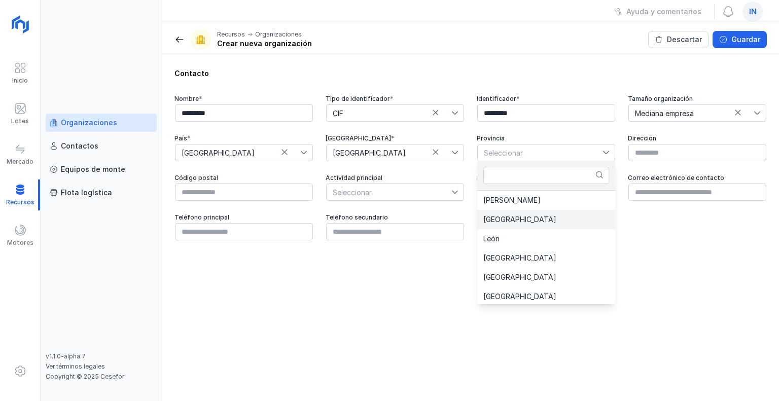
click at [501, 225] on li "[GEOGRAPHIC_DATA]" at bounding box center [546, 219] width 138 height 19
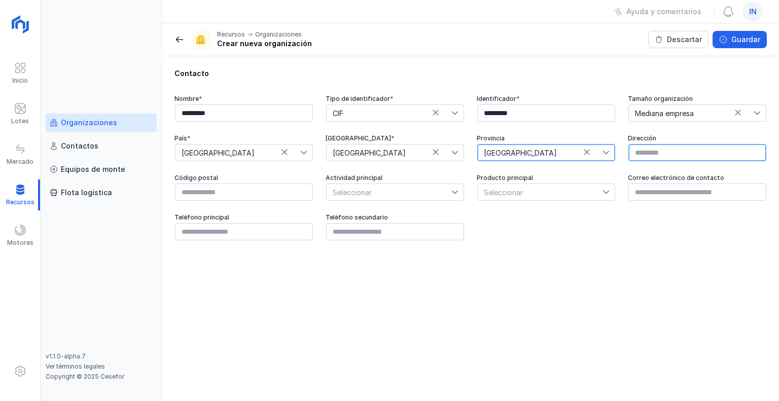
click at [659, 154] on input "text" at bounding box center [697, 152] width 138 height 17
type input "*"
paste input "**********"
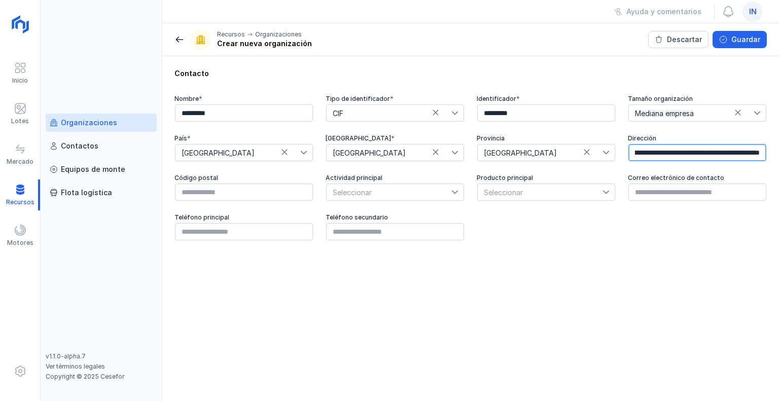
type input "**********"
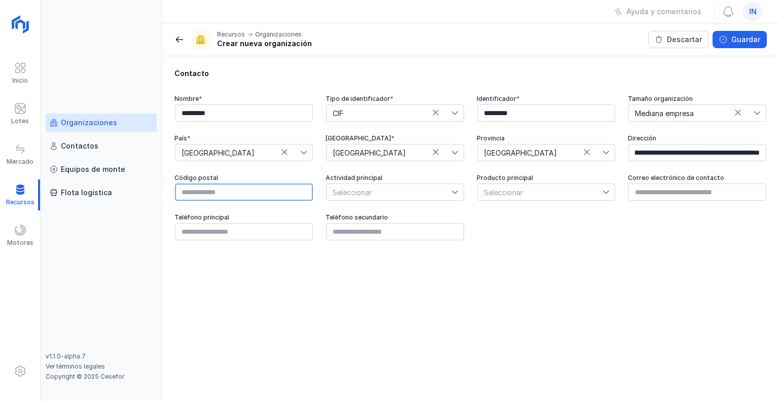
scroll to position [0, 0]
click at [251, 190] on input "text" at bounding box center [244, 191] width 138 height 17
type input "*****"
click at [369, 190] on span "Seleccionar" at bounding box center [388, 192] width 125 height 16
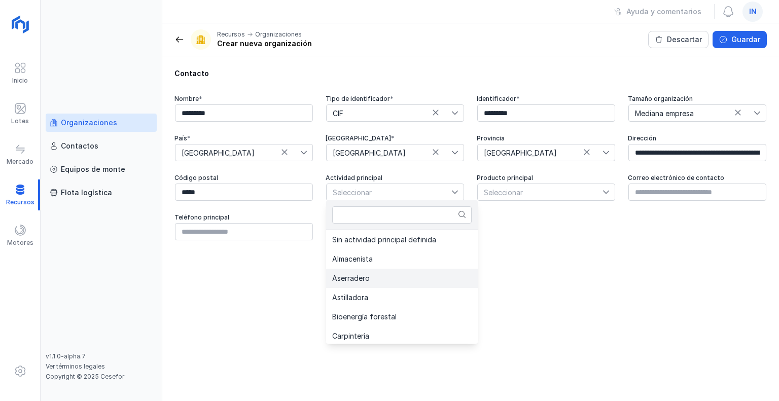
click at [370, 271] on li "Aserradero" at bounding box center [402, 278] width 152 height 19
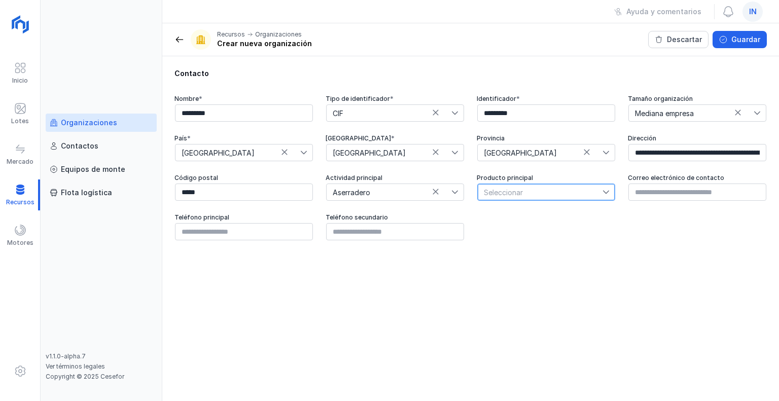
click at [539, 194] on span "Seleccionar" at bounding box center [539, 192] width 125 height 16
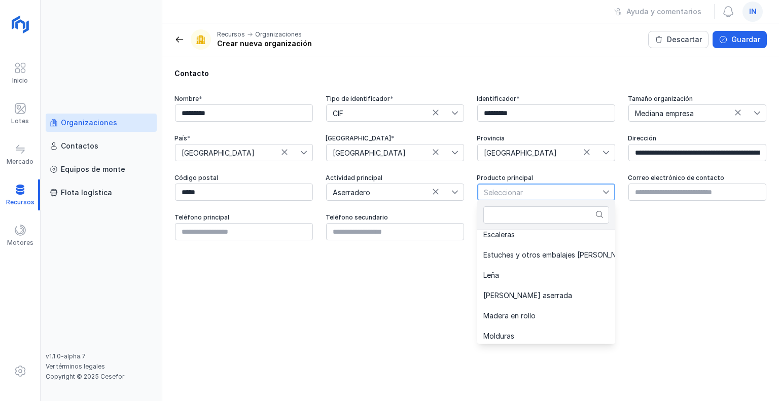
scroll to position [304, 0]
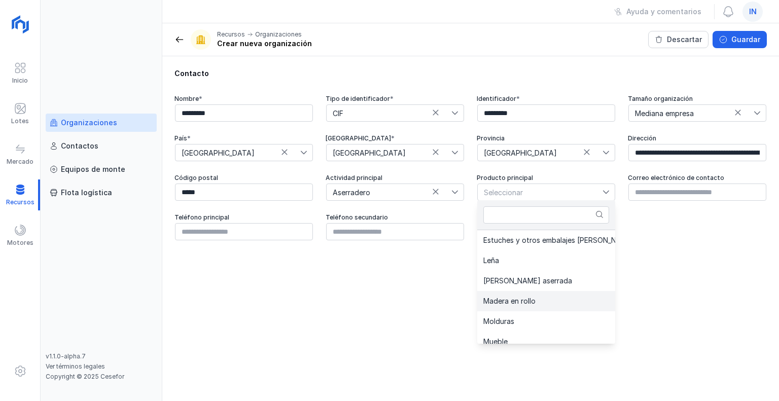
click at [523, 299] on span "Madera en rollo" at bounding box center [509, 301] width 52 height 7
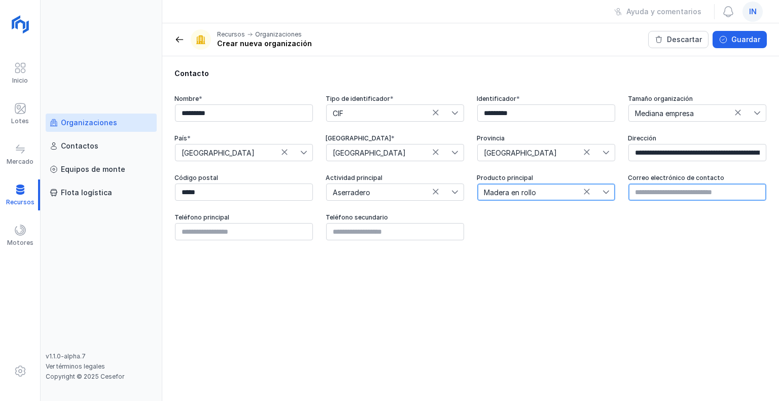
click at [651, 194] on input "text" at bounding box center [697, 191] width 138 height 17
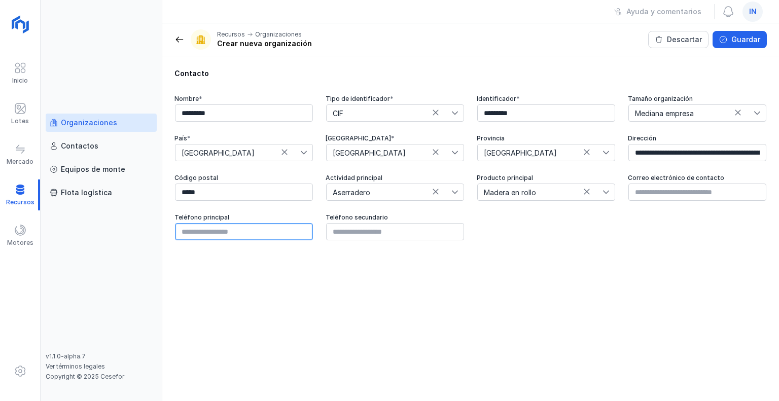
click at [230, 235] on input "text" at bounding box center [244, 231] width 138 height 17
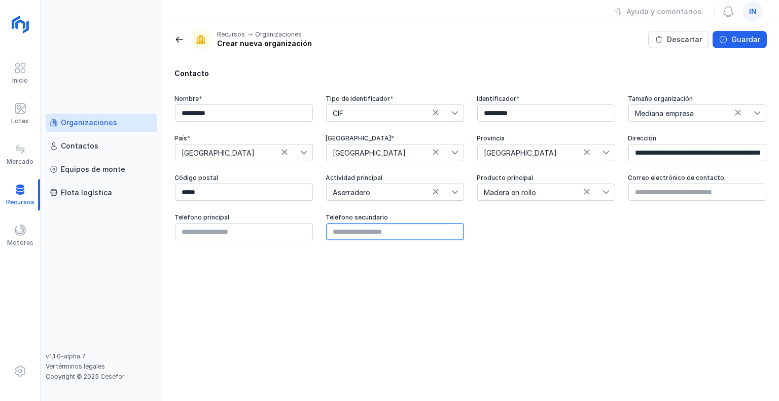
click at [382, 233] on input "text" at bounding box center [395, 231] width 138 height 17
click at [475, 270] on div "**********" at bounding box center [470, 228] width 616 height 345
click at [750, 42] on div "Guardar" at bounding box center [745, 39] width 29 height 10
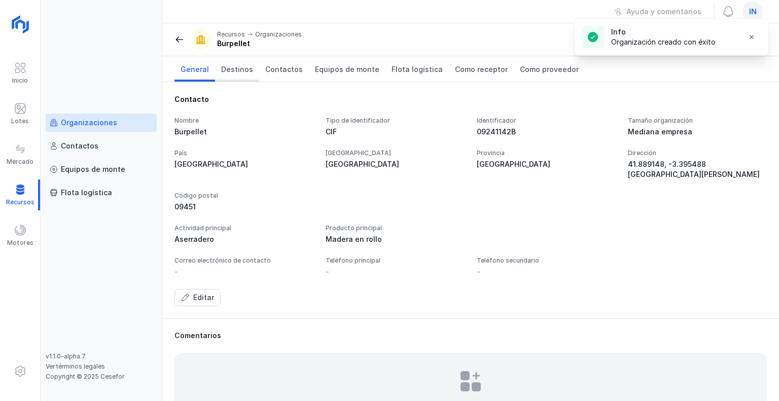
click at [236, 71] on span "Destinos" at bounding box center [237, 69] width 32 height 10
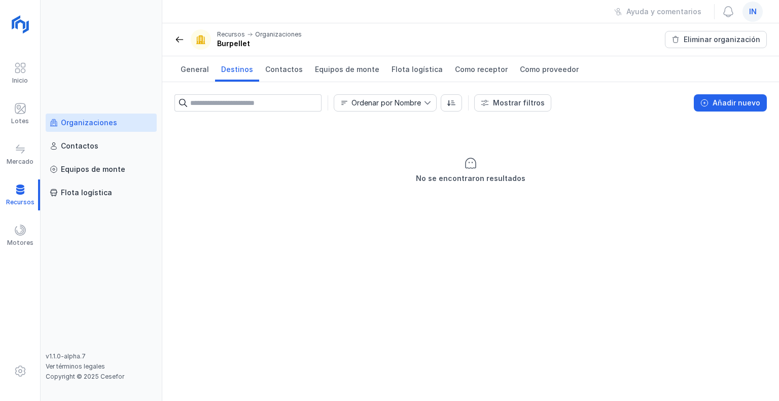
click at [235, 102] on input "text" at bounding box center [255, 102] width 131 height 17
click at [235, 103] on input "text" at bounding box center [255, 102] width 131 height 17
click at [717, 103] on div "Añadir nuevo" at bounding box center [736, 103] width 48 height 10
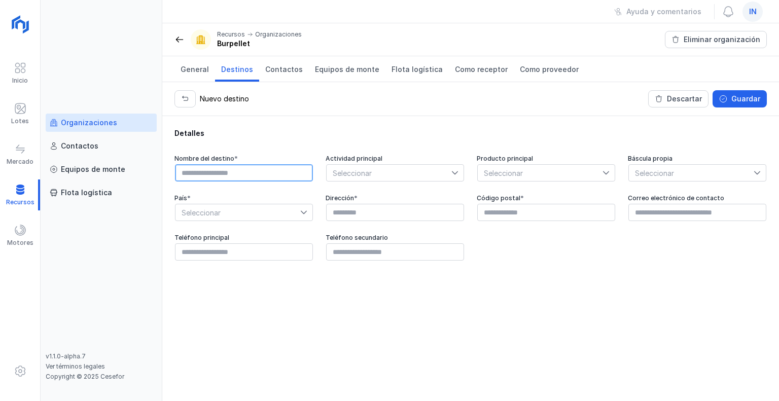
click at [228, 172] on input "text" at bounding box center [244, 172] width 138 height 17
type input "*"
type input "*********"
click at [361, 169] on span "Seleccionar" at bounding box center [388, 173] width 125 height 16
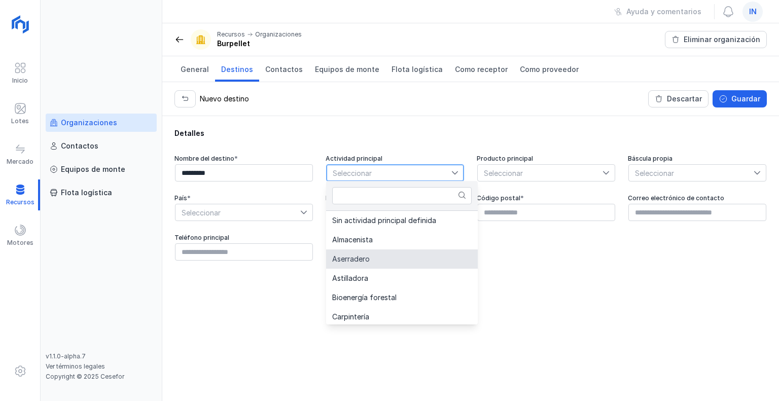
click at [353, 259] on span "Aserradero" at bounding box center [351, 258] width 38 height 7
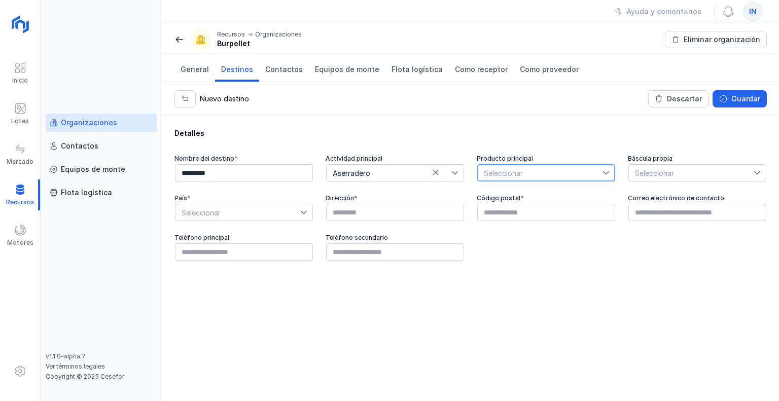
click at [529, 171] on span "Seleccionar" at bounding box center [539, 173] width 125 height 16
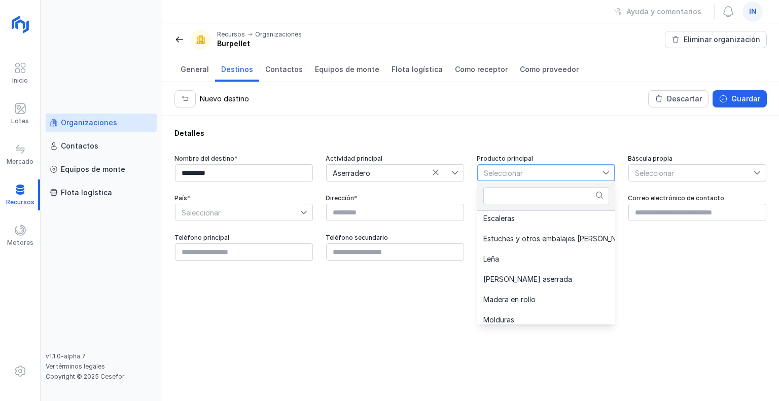
scroll to position [304, 0]
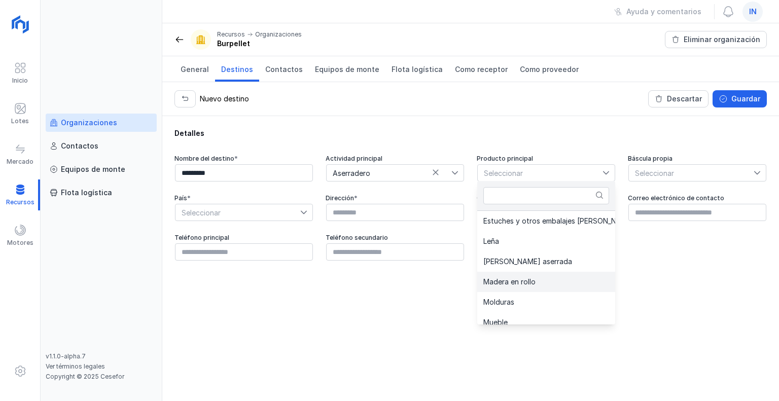
click at [518, 285] on span "Madera en rollo" at bounding box center [509, 281] width 52 height 7
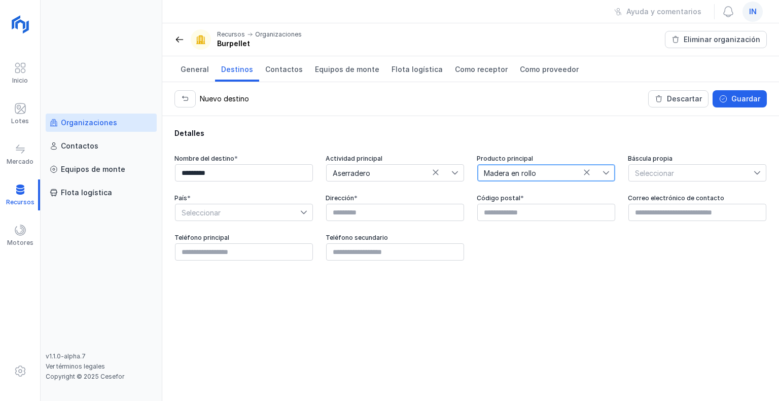
click at [648, 167] on span "Seleccionar" at bounding box center [690, 173] width 125 height 16
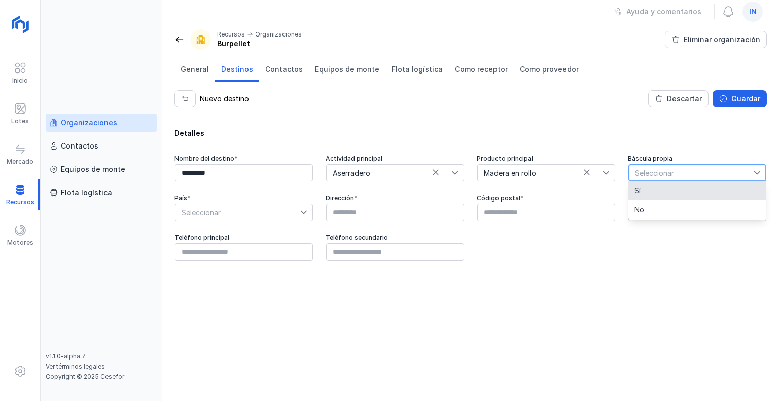
click at [648, 192] on li "Sí" at bounding box center [697, 190] width 138 height 19
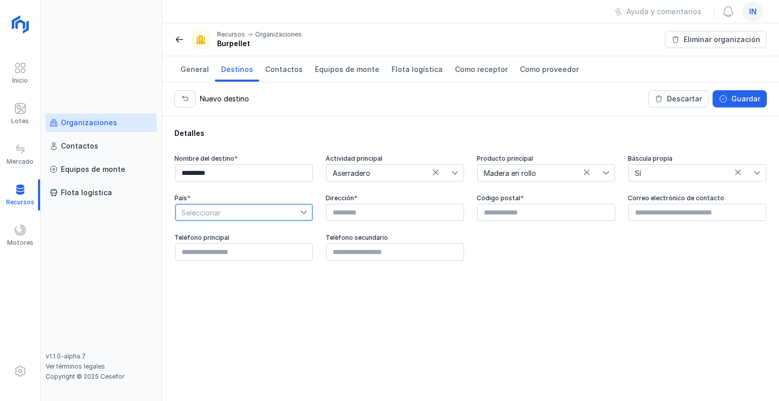
click at [265, 213] on span "Seleccionar" at bounding box center [237, 212] width 125 height 16
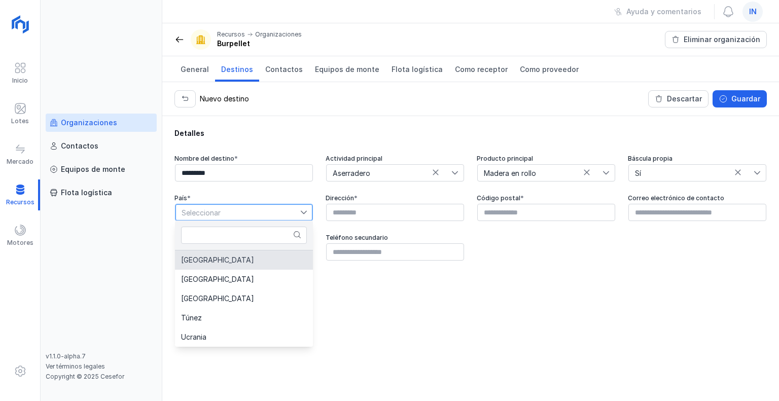
click at [239, 263] on li "[GEOGRAPHIC_DATA]" at bounding box center [244, 259] width 138 height 19
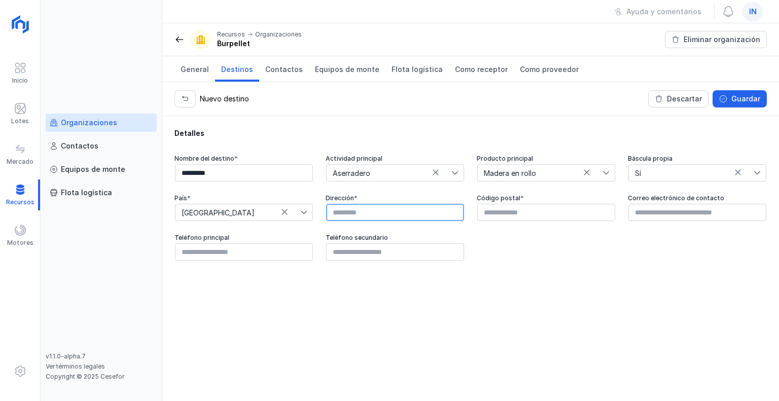
click at [388, 211] on input "text" at bounding box center [395, 212] width 138 height 17
paste input "**********"
type input "**********"
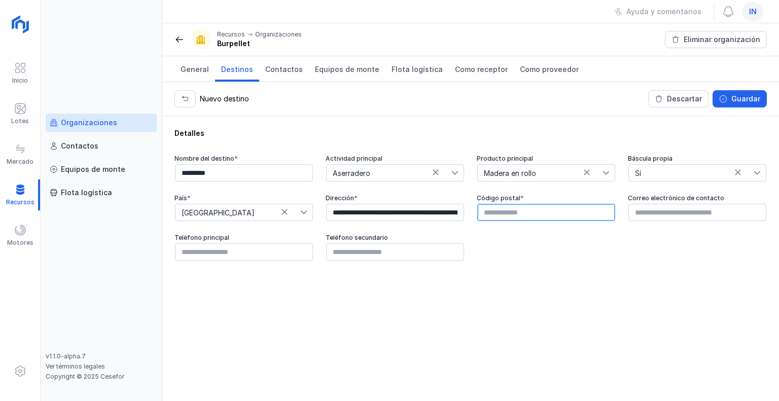
click at [504, 213] on input "text" at bounding box center [546, 212] width 138 height 17
type input "*****"
click at [546, 276] on div "**********" at bounding box center [470, 258] width 616 height 285
click at [560, 257] on div "**********" at bounding box center [470, 208] width 592 height 106
click at [736, 93] on button "Guardar" at bounding box center [739, 98] width 54 height 17
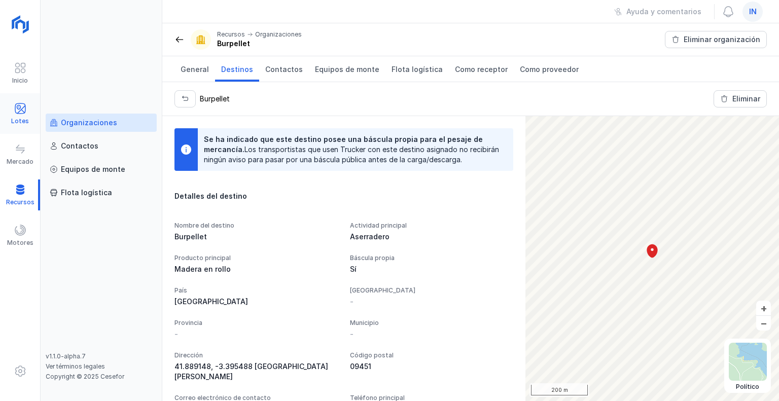
click at [25, 116] on div at bounding box center [20, 109] width 12 height 15
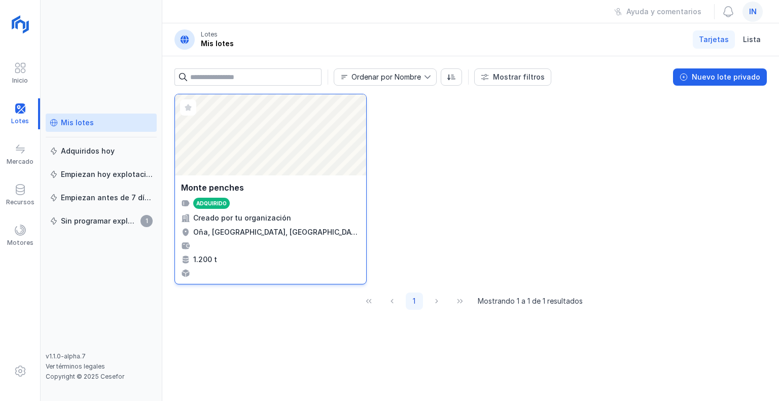
click at [292, 198] on div "Adquirido" at bounding box center [270, 203] width 179 height 11
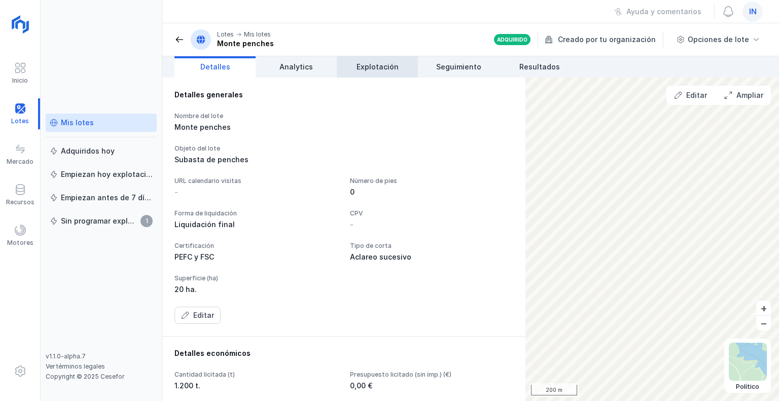
click at [385, 68] on span "Explotación" at bounding box center [377, 67] width 42 height 10
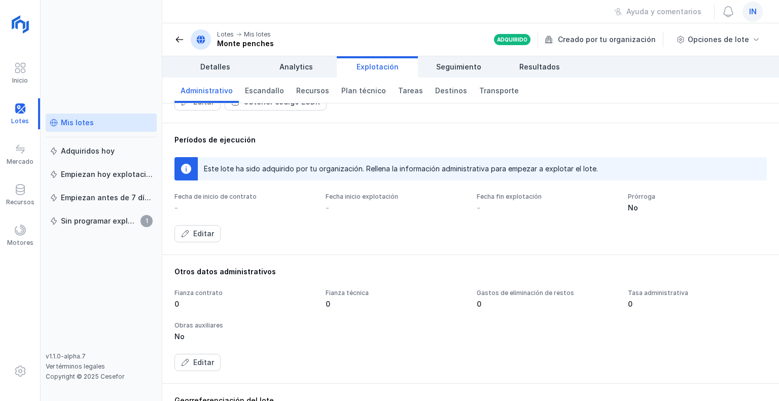
scroll to position [101, 0]
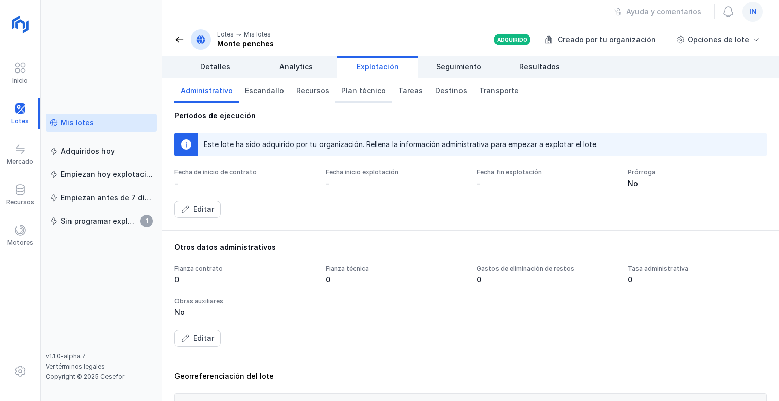
click at [353, 95] on span "Plan técnico" at bounding box center [363, 91] width 45 height 10
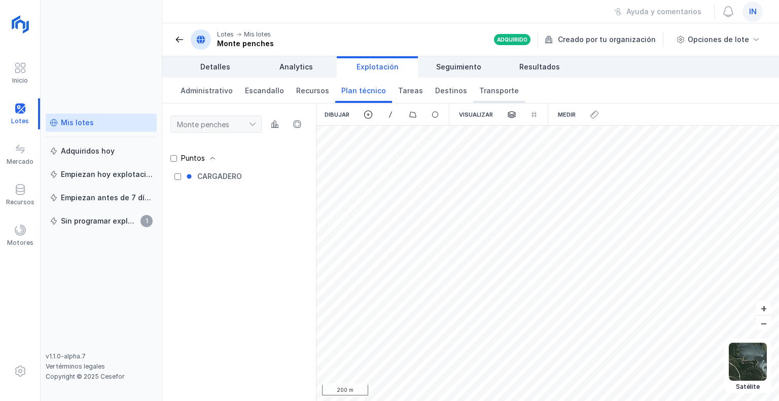
click at [487, 91] on span "Transporte" at bounding box center [499, 91] width 40 height 10
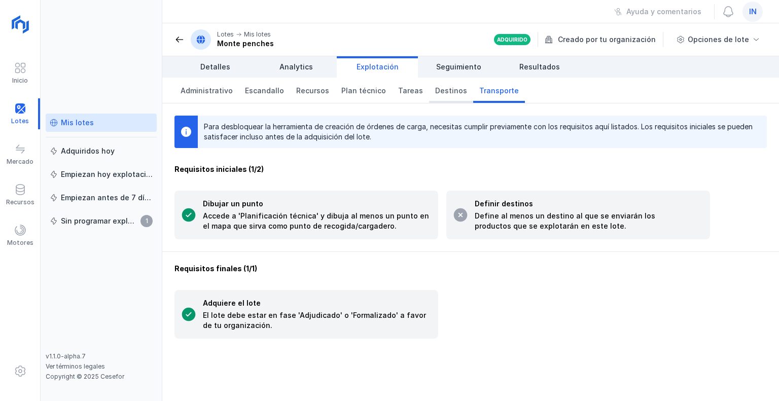
click at [438, 88] on span "Destinos" at bounding box center [451, 91] width 32 height 10
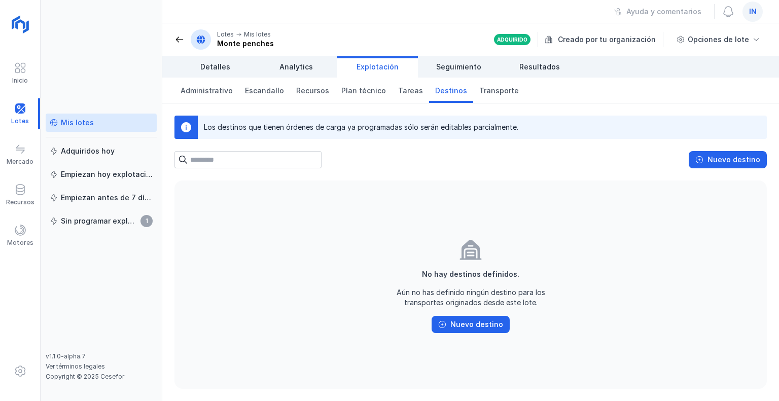
click at [267, 158] on input "text" at bounding box center [255, 159] width 131 height 17
type input "*"
click at [745, 158] on div "Nuevo destino" at bounding box center [733, 160] width 53 height 10
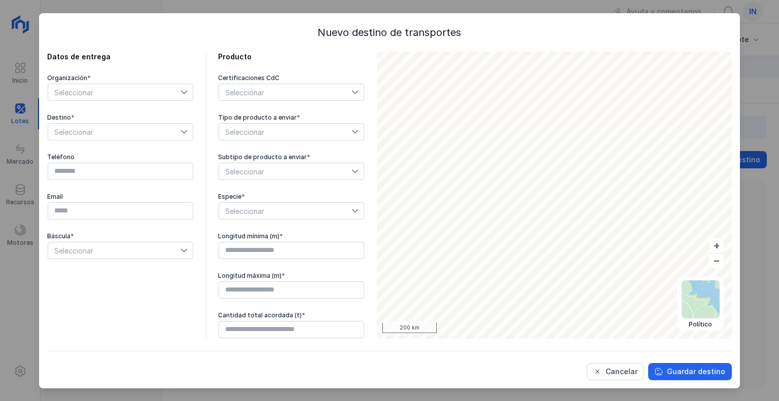
click at [112, 86] on span "Seleccionar" at bounding box center [114, 92] width 132 height 16
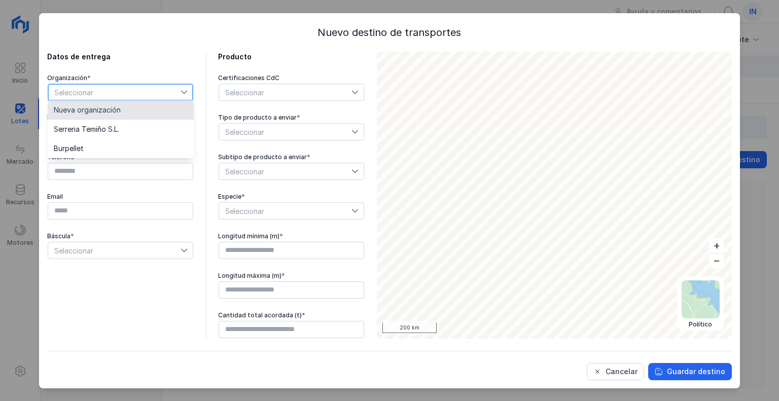
click at [104, 92] on span "Seleccionar" at bounding box center [114, 92] width 132 height 16
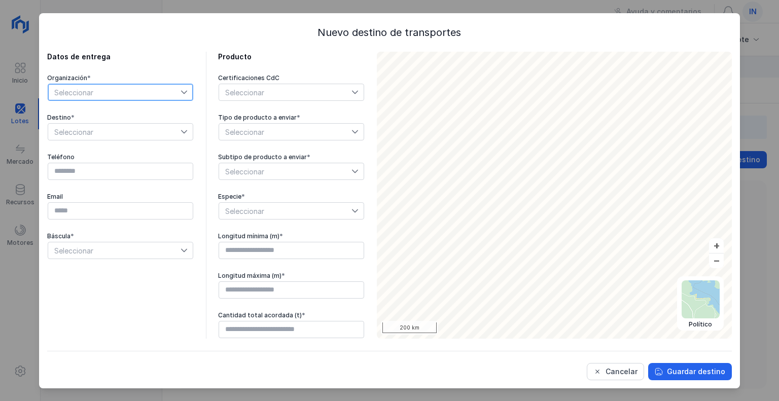
click at [104, 92] on span "Seleccionar" at bounding box center [114, 92] width 132 height 16
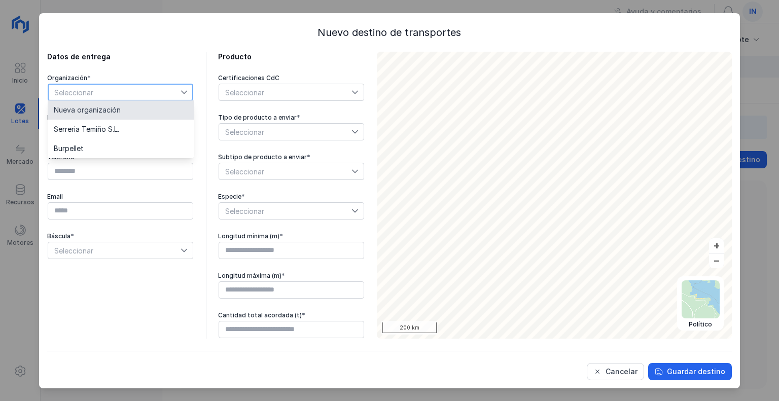
click at [151, 86] on span "Seleccionar" at bounding box center [114, 92] width 132 height 16
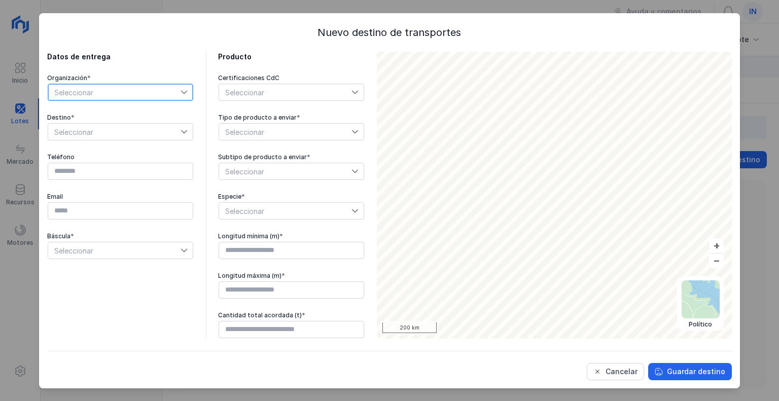
click at [109, 94] on span "Seleccionar" at bounding box center [114, 92] width 132 height 16
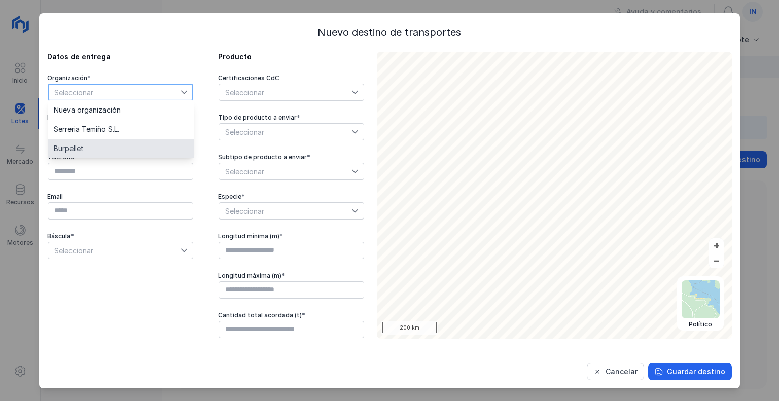
click at [84, 147] on li "Burpellet" at bounding box center [121, 148] width 146 height 19
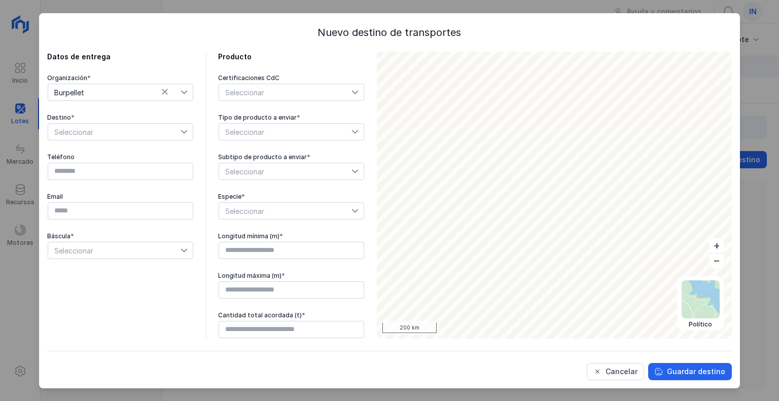
click at [260, 89] on div "Seleccionar" at bounding box center [242, 92] width 47 height 16
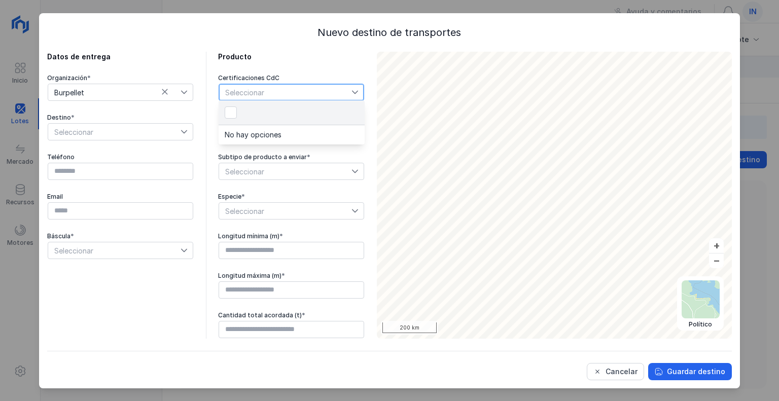
click at [96, 132] on span "Seleccionar" at bounding box center [114, 132] width 132 height 16
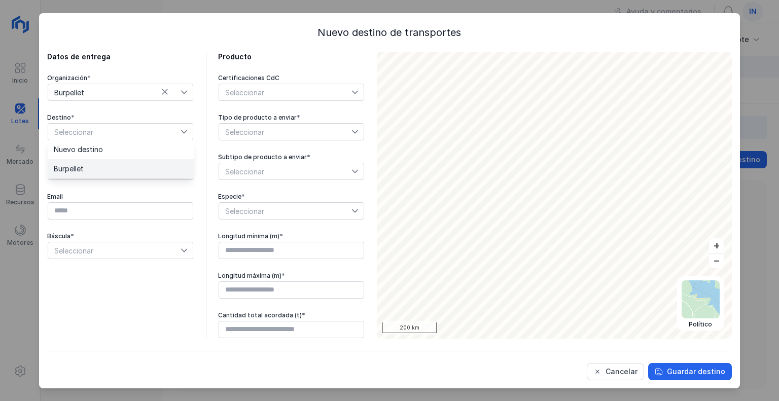
click at [79, 167] on span "Burpellet" at bounding box center [69, 168] width 30 height 7
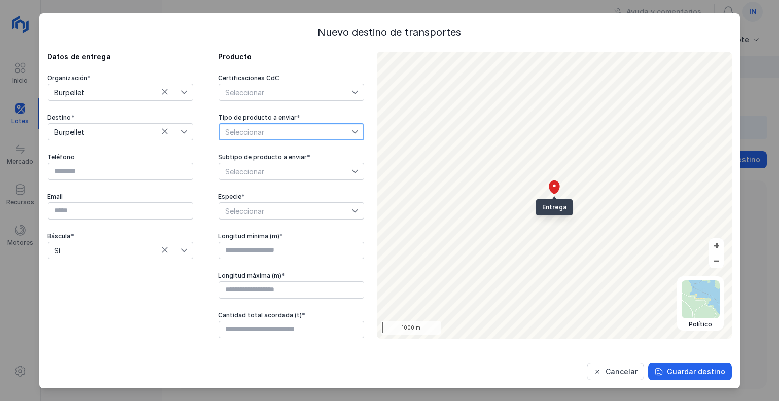
click at [286, 132] on span "Seleccionar" at bounding box center [285, 132] width 132 height 16
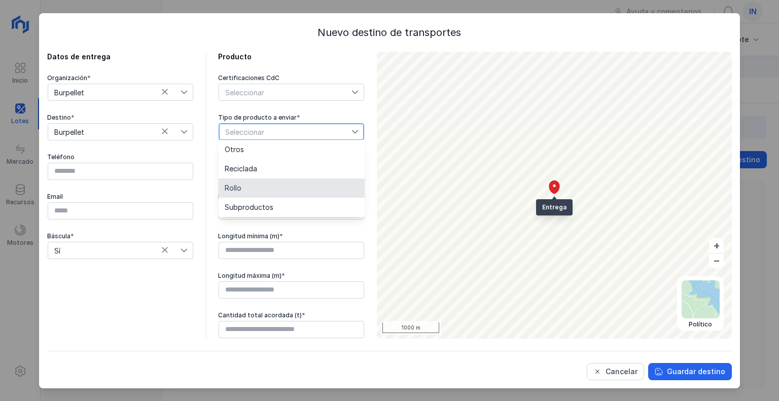
click at [258, 188] on li "Rollo" at bounding box center [291, 187] width 146 height 19
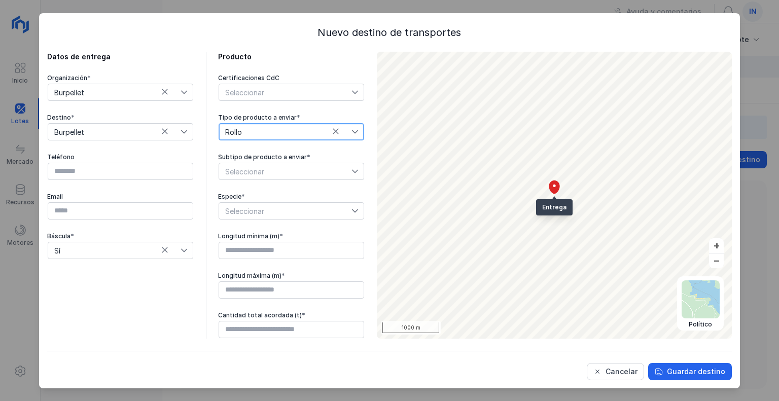
click at [288, 172] on span "Seleccionar" at bounding box center [285, 171] width 132 height 16
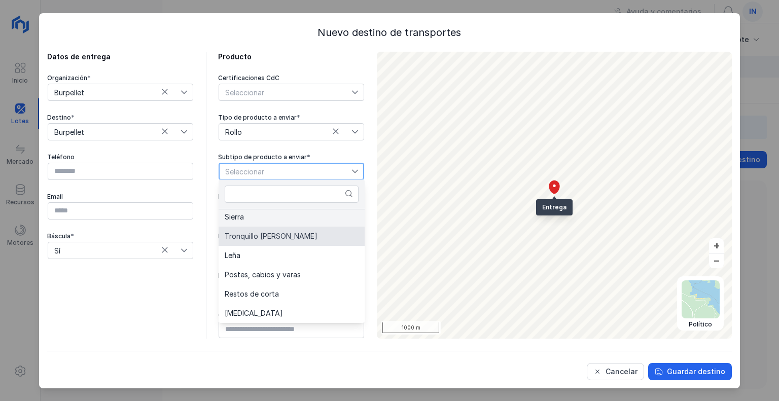
scroll to position [39, 0]
click at [266, 217] on li "Sierra" at bounding box center [291, 218] width 146 height 19
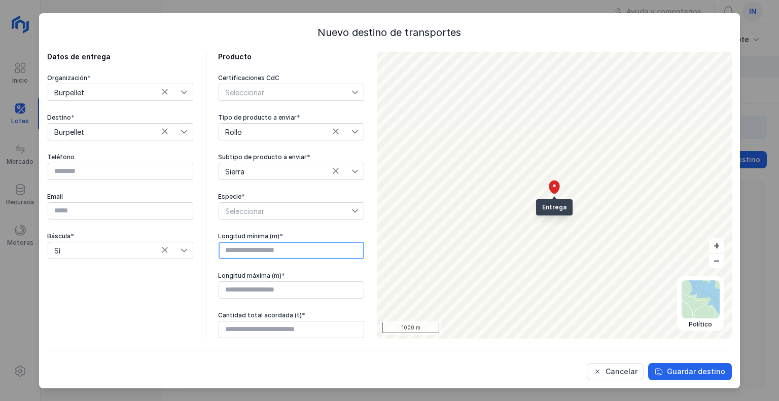
click at [324, 253] on input "text" at bounding box center [290, 250] width 145 height 17
click at [304, 210] on span "Seleccionar" at bounding box center [285, 211] width 132 height 16
click at [290, 229] on li "Pinus pinaster" at bounding box center [291, 227] width 146 height 19
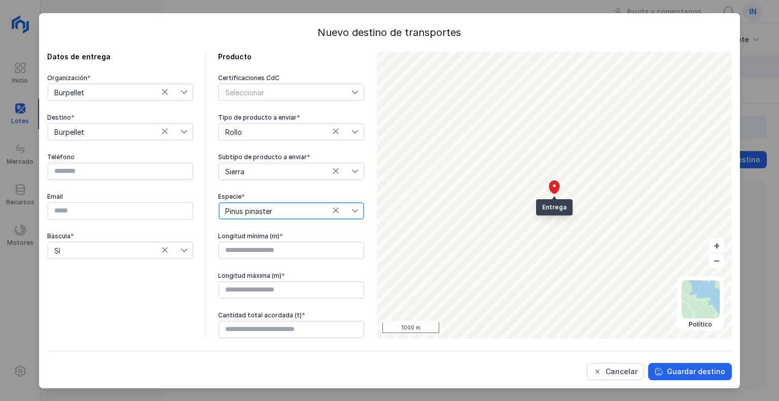
click at [298, 210] on span "Pinus pinaster" at bounding box center [285, 211] width 132 height 16
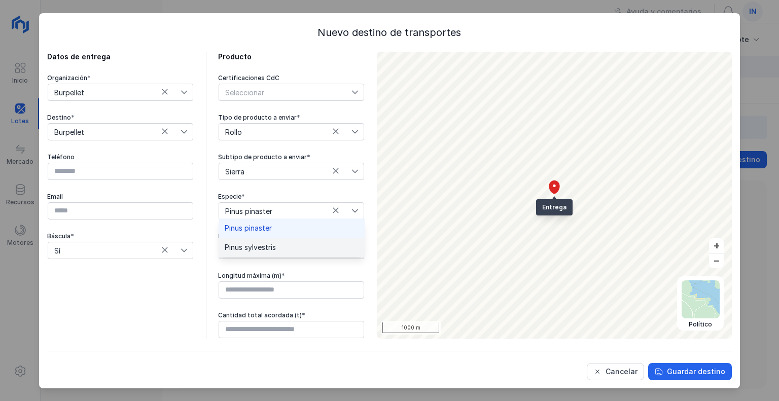
click at [284, 244] on li "Pinus sylvestris" at bounding box center [291, 247] width 146 height 19
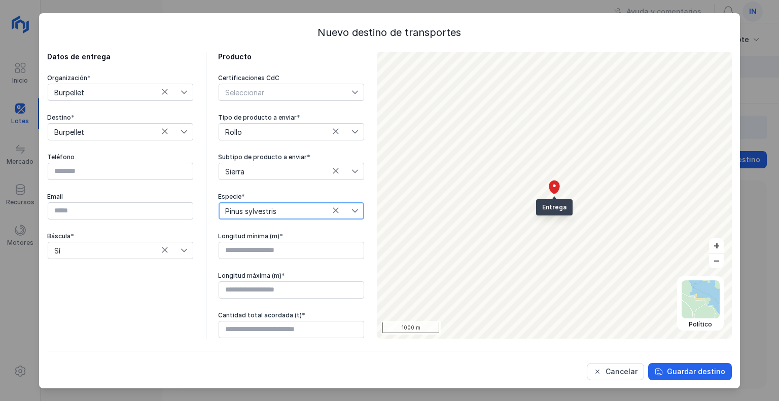
click at [146, 295] on div "Datos de entrega Organización * Burpellet Destino * Burpellet Teléfono Email Bá…" at bounding box center [120, 195] width 146 height 287
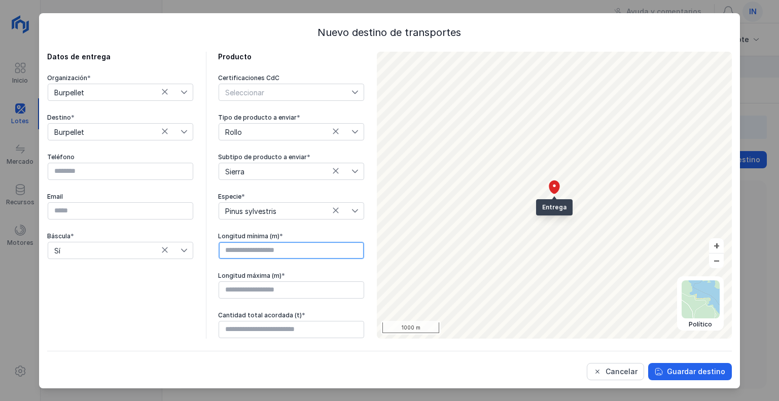
click at [306, 251] on input "text" at bounding box center [290, 250] width 145 height 17
type input "****"
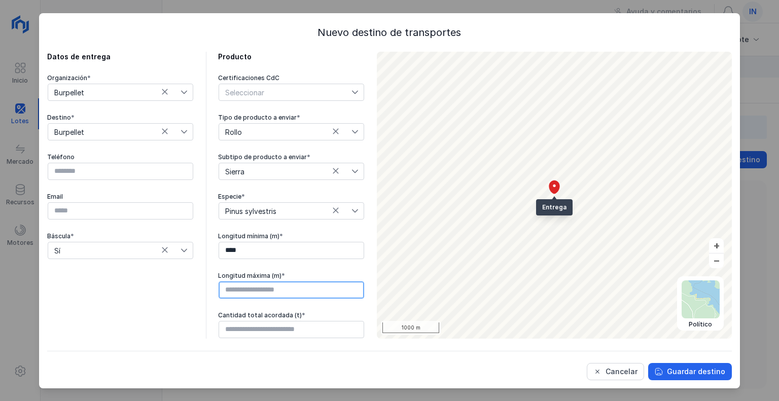
click at [294, 289] on input "text" at bounding box center [290, 289] width 145 height 17
type input "****"
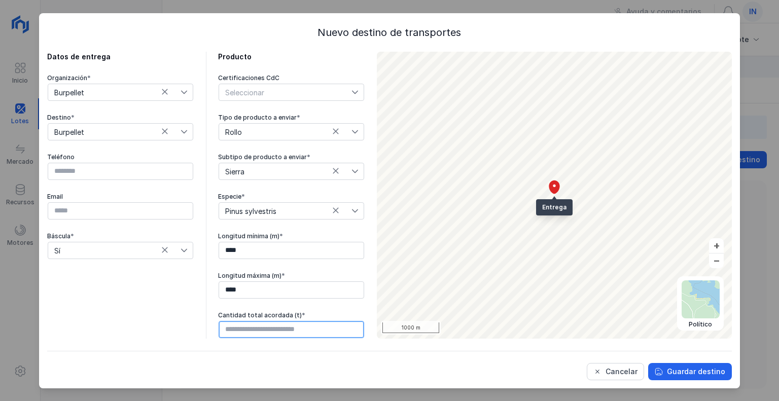
click at [284, 326] on input "text" at bounding box center [290, 329] width 145 height 17
type input "******"
click at [111, 283] on div "Datos de entrega Organización * Burpellet Destino * Burpellet Teléfono Email Bá…" at bounding box center [120, 195] width 146 height 287
click at [144, 314] on div "Datos de entrega Organización * Burpellet Destino * Burpellet Teléfono Email Bá…" at bounding box center [120, 195] width 146 height 287
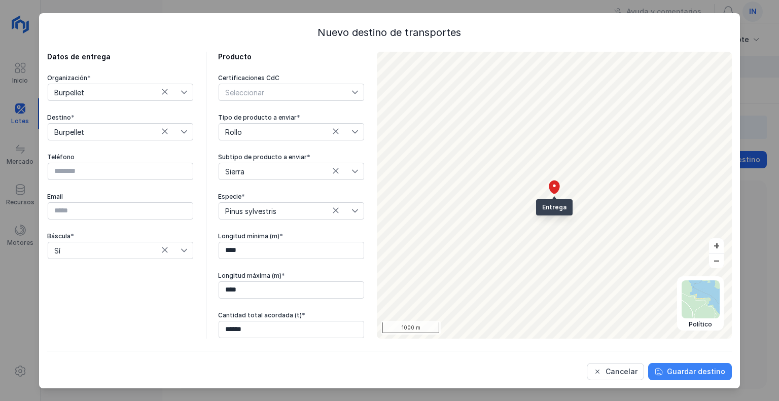
click at [662, 372] on span "Guardar destino" at bounding box center [658, 371] width 8 height 8
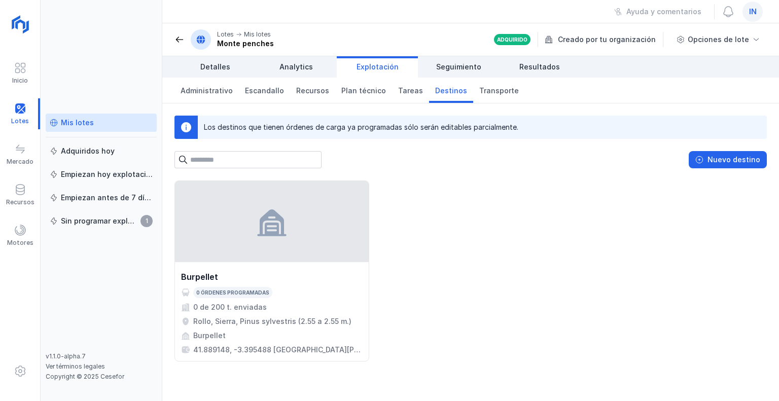
click at [503, 237] on div "Burpellet 0 órdenes programadas 0 de 200 t. enviadas Rollo, Sierra, Pinus sylve…" at bounding box center [470, 270] width 592 height 181
click at [21, 199] on div "Recursos" at bounding box center [20, 202] width 28 height 8
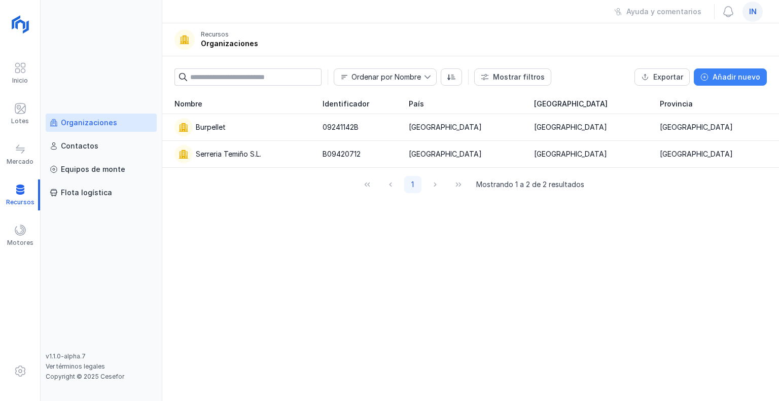
click at [722, 72] on div "Añadir nuevo" at bounding box center [736, 77] width 48 height 10
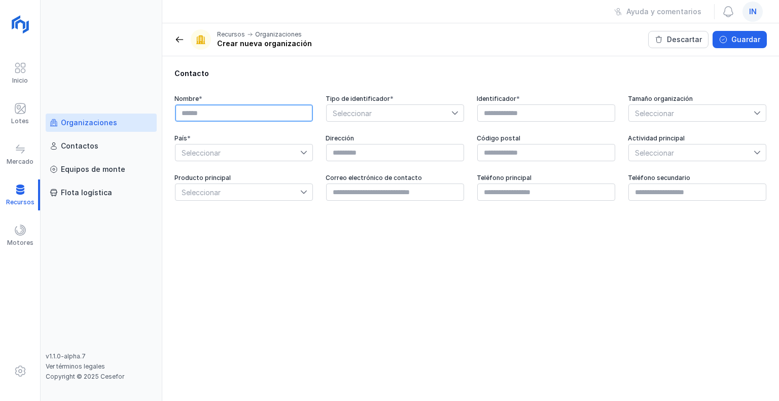
click at [233, 113] on input "text" at bounding box center [244, 112] width 138 height 17
type input "*********"
click at [345, 118] on span "Seleccionar" at bounding box center [388, 113] width 125 height 16
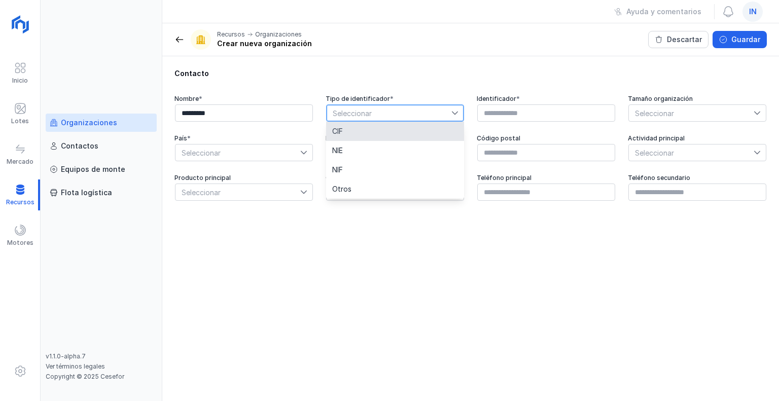
click at [341, 128] on span "CIF" at bounding box center [337, 131] width 11 height 7
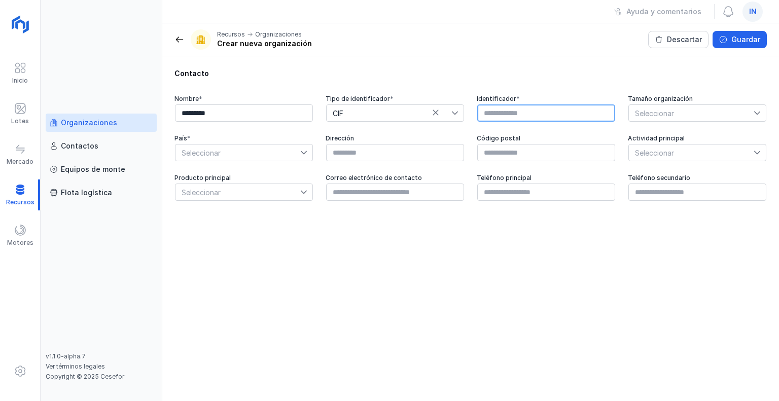
click at [503, 113] on input "text" at bounding box center [546, 112] width 138 height 17
type input "*"
type input "*********"
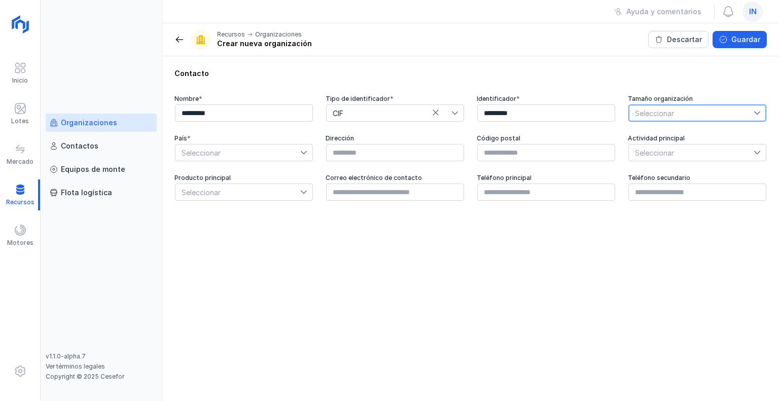
click at [668, 110] on span "Seleccionar" at bounding box center [690, 113] width 125 height 16
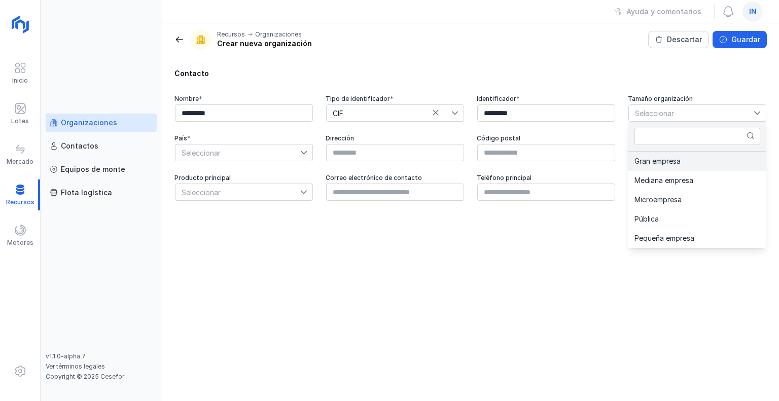
click at [665, 162] on span "Gran empresa" at bounding box center [657, 161] width 46 height 7
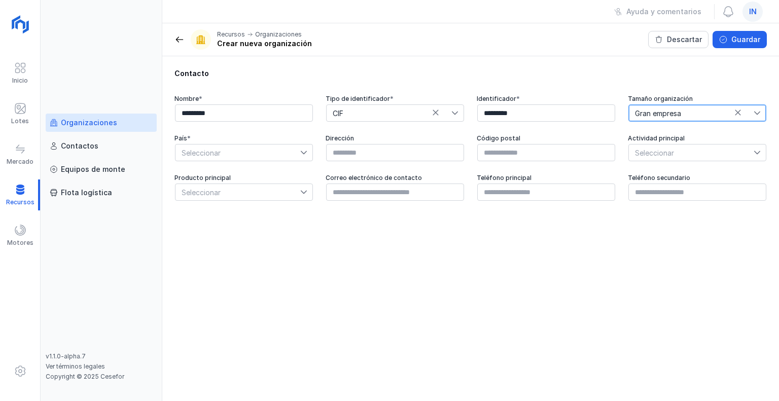
click at [246, 149] on span "Seleccionar" at bounding box center [237, 152] width 125 height 16
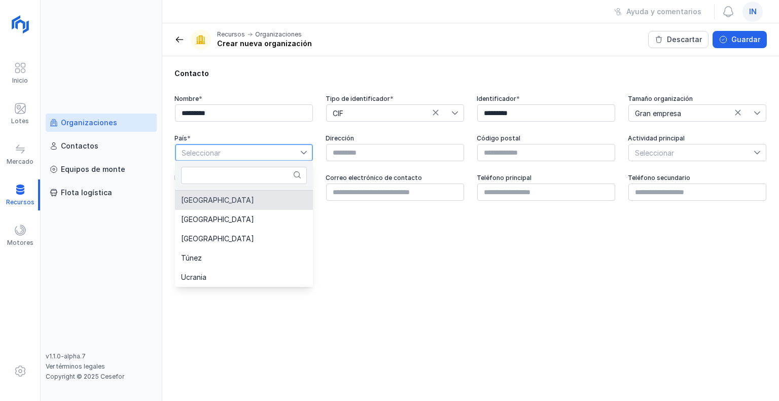
click at [229, 205] on li "[GEOGRAPHIC_DATA]" at bounding box center [244, 200] width 138 height 19
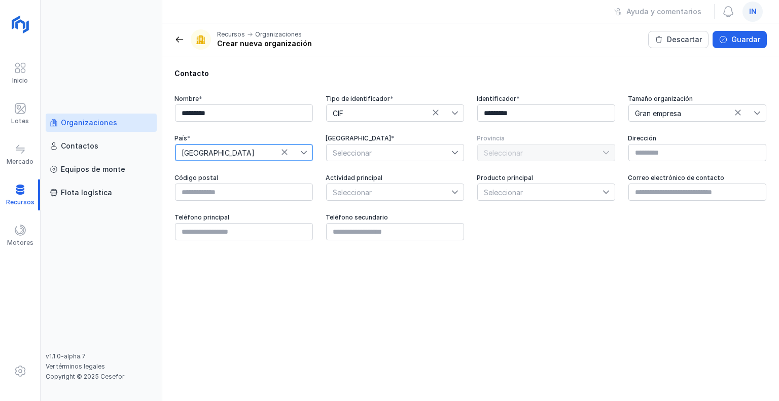
click at [403, 152] on span "Seleccionar" at bounding box center [388, 152] width 125 height 16
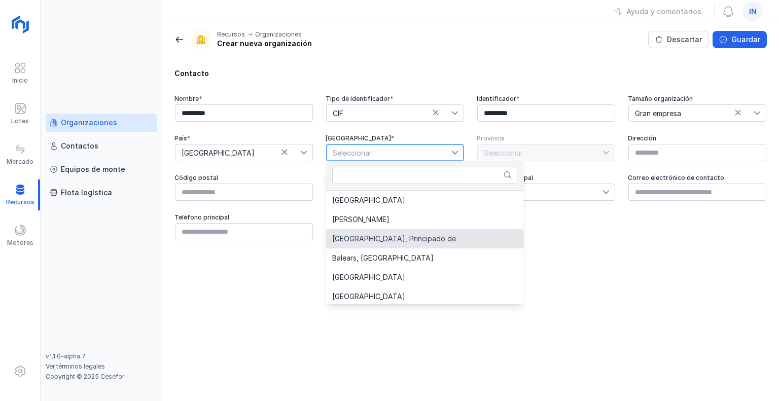
scroll to position [51, 0]
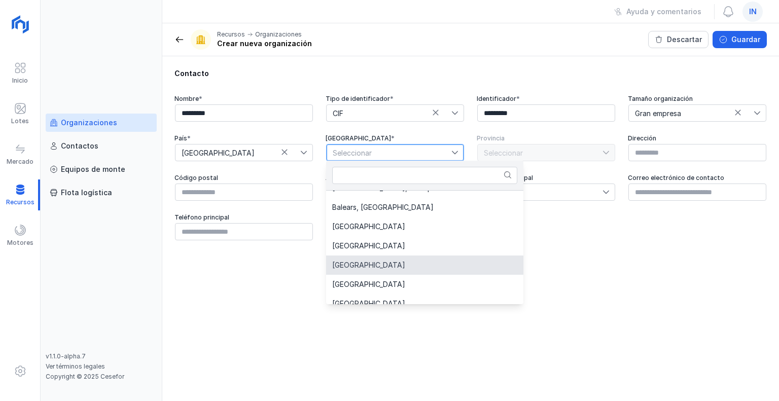
click at [373, 260] on li "[GEOGRAPHIC_DATA]" at bounding box center [424, 264] width 197 height 19
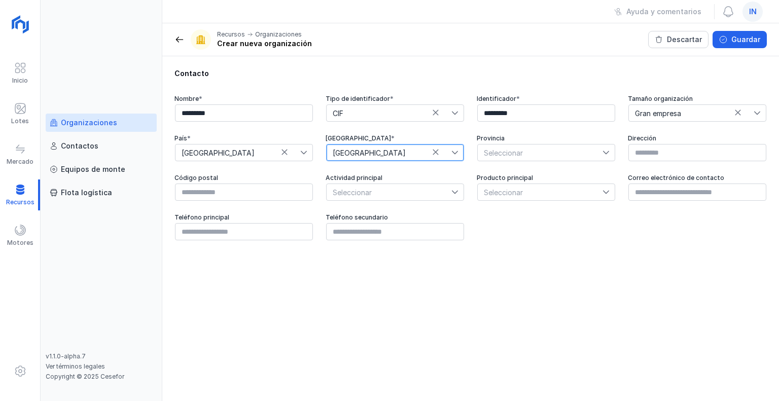
click at [520, 152] on span "Seleccionar" at bounding box center [539, 152] width 125 height 16
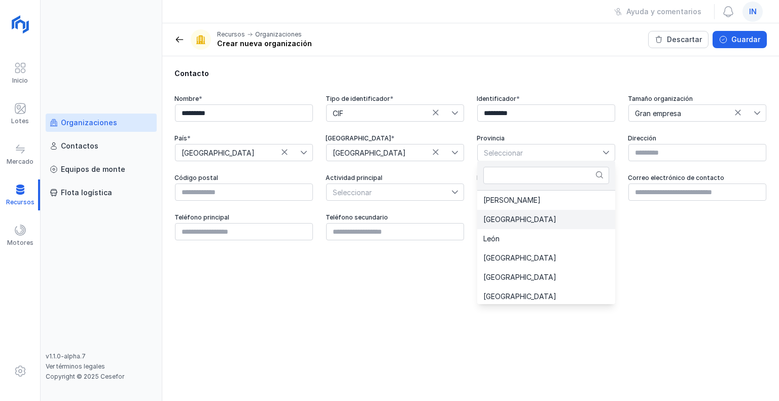
click at [506, 220] on span "[GEOGRAPHIC_DATA]" at bounding box center [519, 219] width 73 height 7
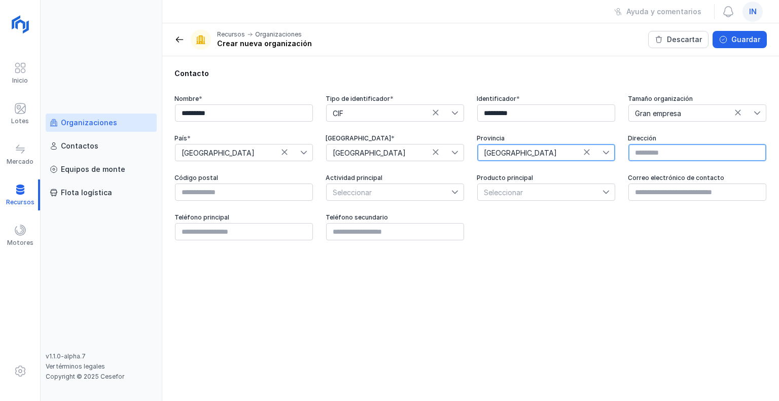
click at [655, 152] on input "text" at bounding box center [697, 152] width 138 height 17
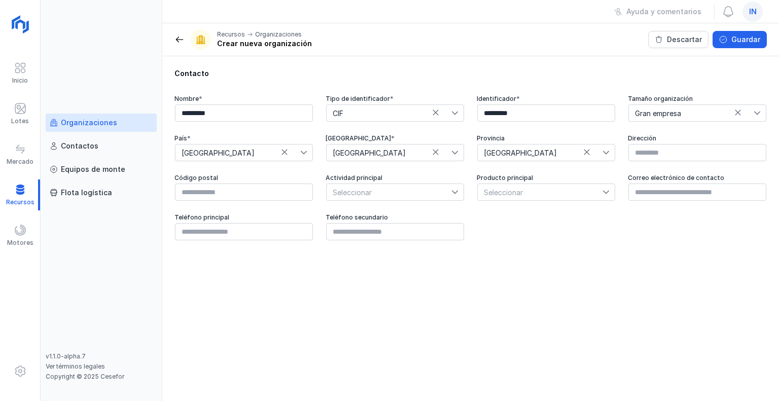
click at [515, 149] on span "[GEOGRAPHIC_DATA]" at bounding box center [539, 152] width 125 height 16
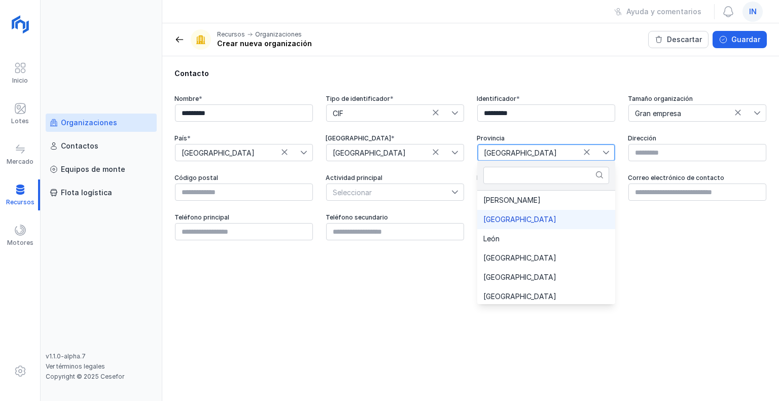
click at [515, 149] on span "[GEOGRAPHIC_DATA]" at bounding box center [539, 152] width 125 height 16
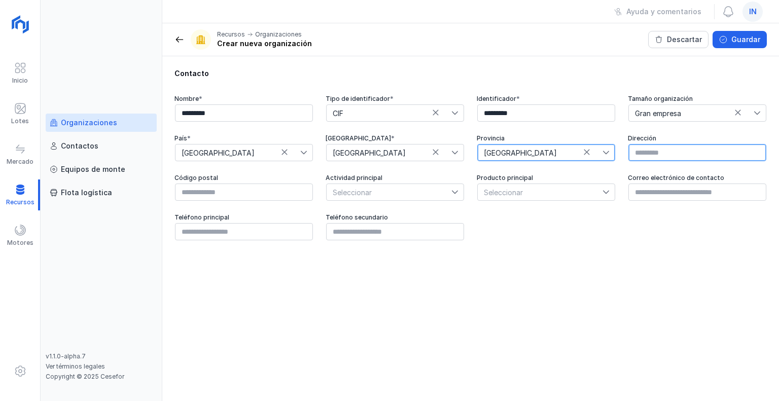
click at [657, 150] on input "text" at bounding box center [697, 152] width 138 height 17
paste input "**********"
type input "**********"
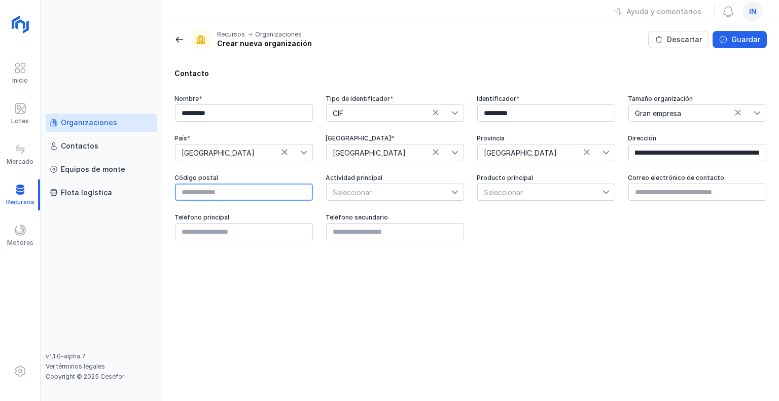
scroll to position [0, 0]
click at [239, 194] on input "text" at bounding box center [244, 191] width 138 height 17
type input "*****"
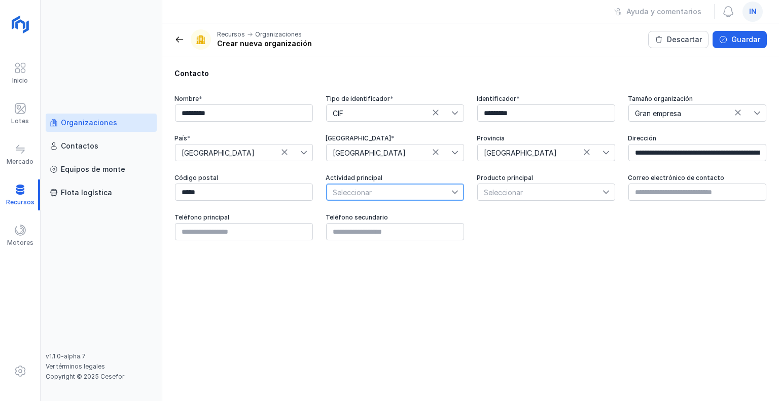
click at [396, 192] on span "Seleccionar" at bounding box center [388, 192] width 125 height 16
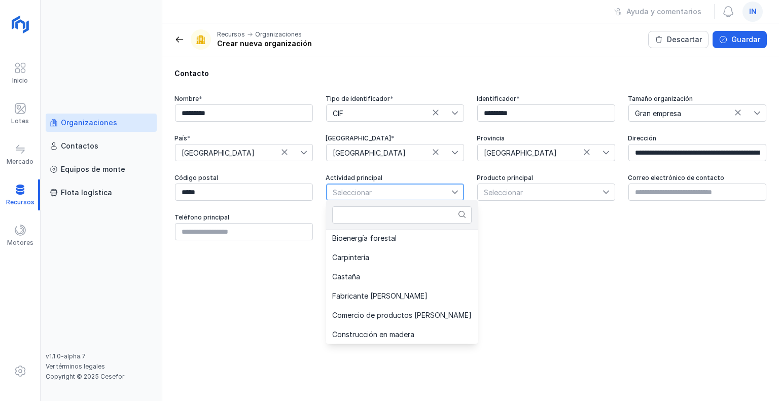
scroll to position [101, 0]
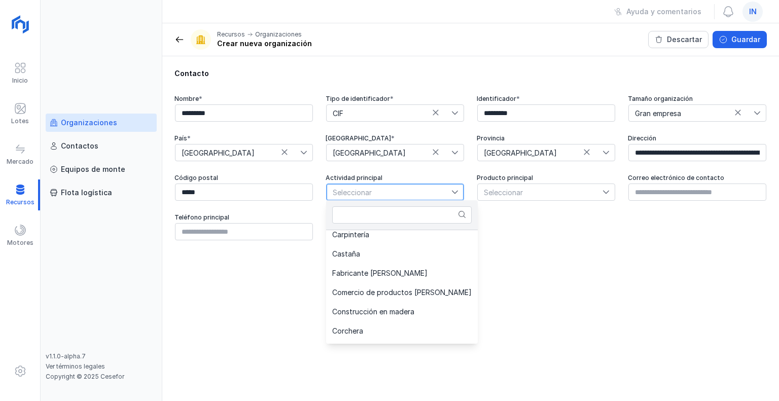
click at [374, 276] on span "Fabricante [PERSON_NAME]" at bounding box center [379, 273] width 95 height 7
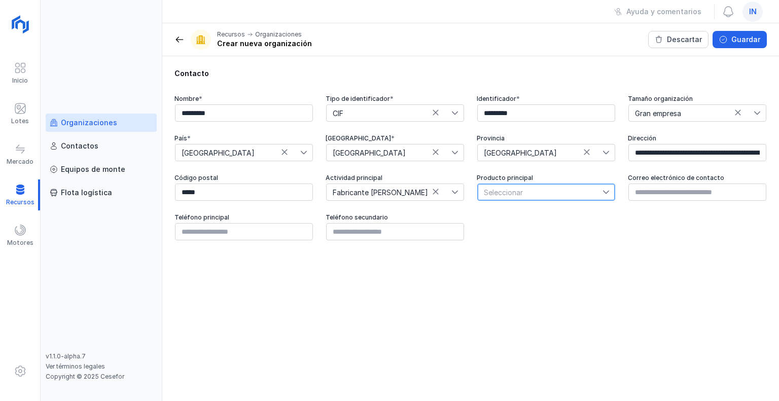
click at [531, 189] on span "Seleccionar" at bounding box center [539, 192] width 125 height 16
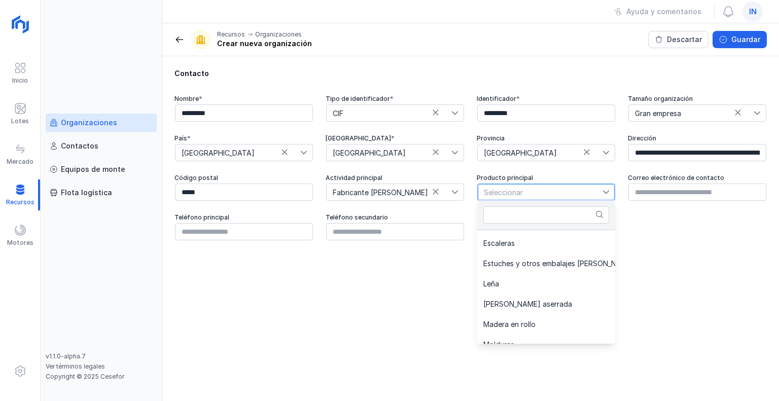
scroll to position [304, 0]
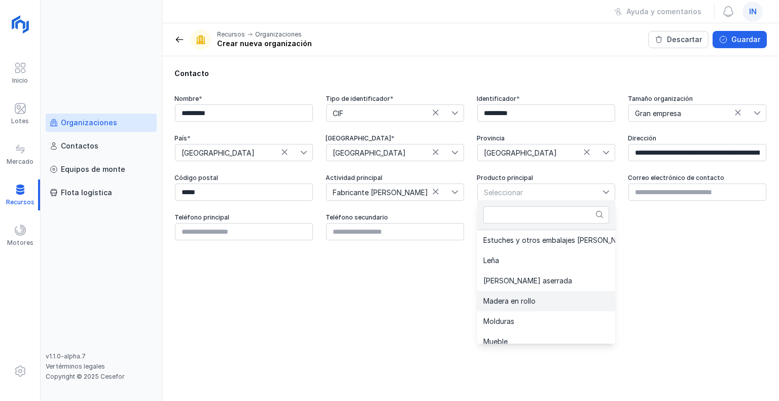
click at [523, 301] on span "Madera en rollo" at bounding box center [509, 301] width 52 height 7
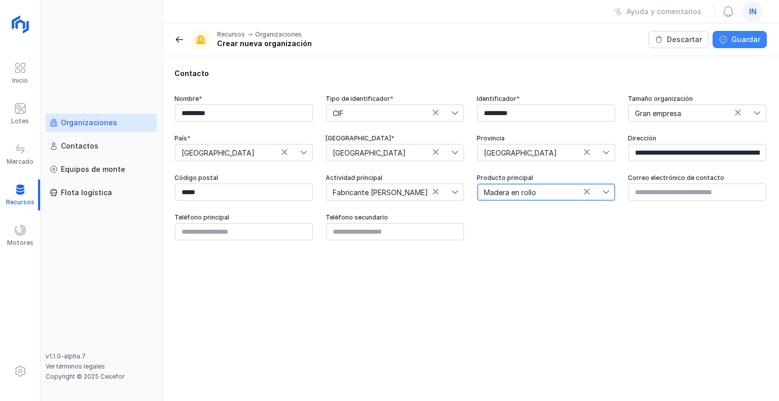
click at [744, 46] on button "Guardar" at bounding box center [739, 39] width 54 height 17
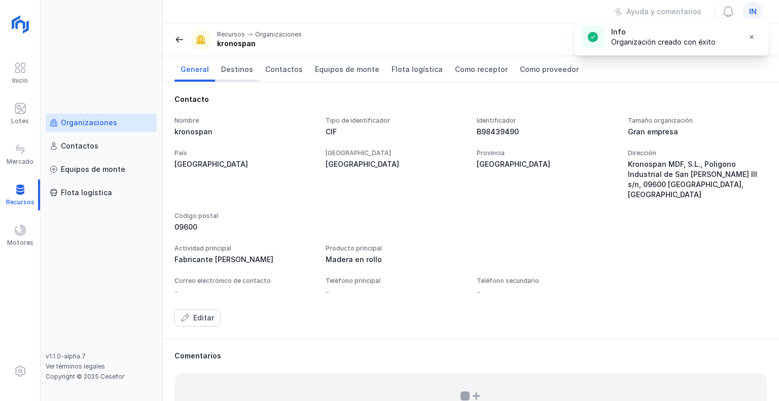
click at [217, 71] on link "Destinos" at bounding box center [237, 68] width 44 height 25
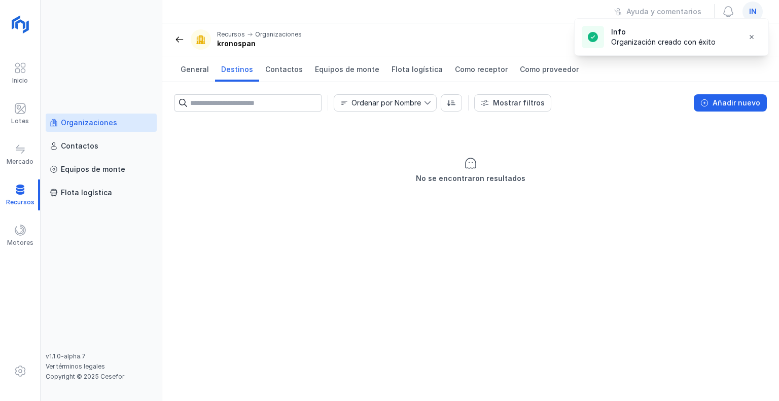
click at [230, 103] on input "text" at bounding box center [255, 102] width 131 height 17
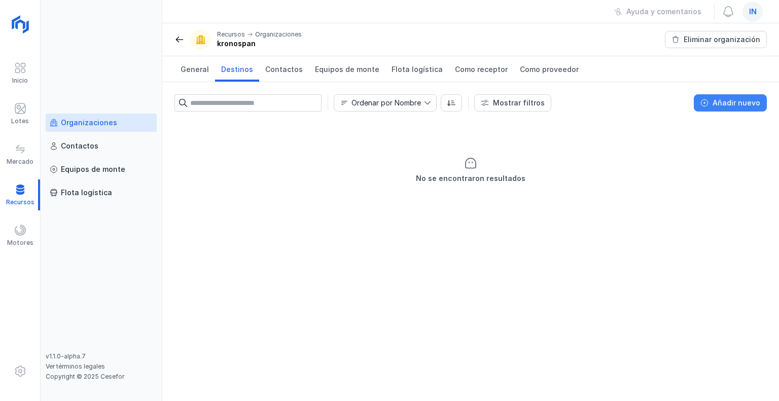
click at [721, 103] on div "Añadir nuevo" at bounding box center [736, 103] width 48 height 10
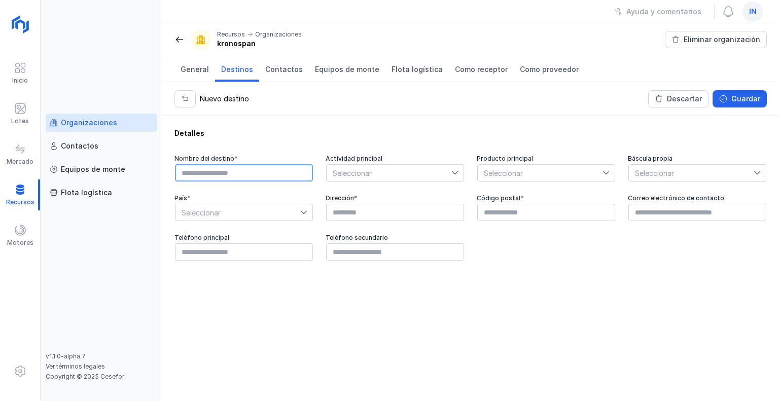
click at [188, 176] on input "text" at bounding box center [244, 172] width 138 height 17
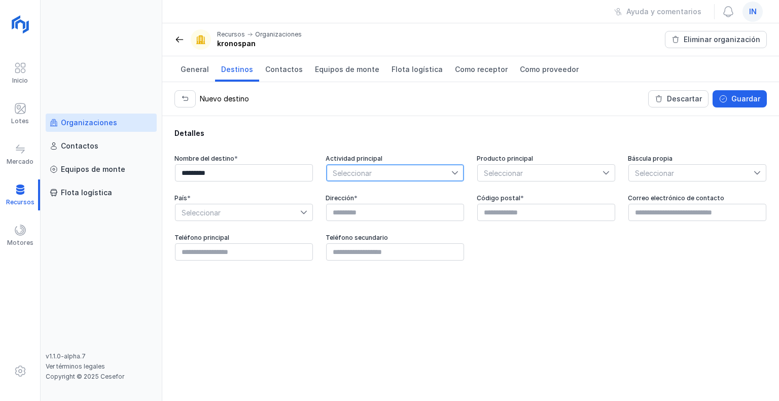
click at [430, 174] on span "Seleccionar" at bounding box center [388, 173] width 125 height 16
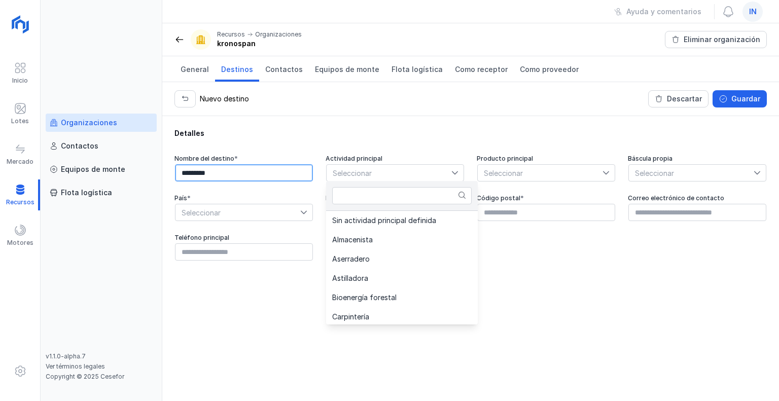
click at [253, 173] on input "*********" at bounding box center [244, 172] width 138 height 17
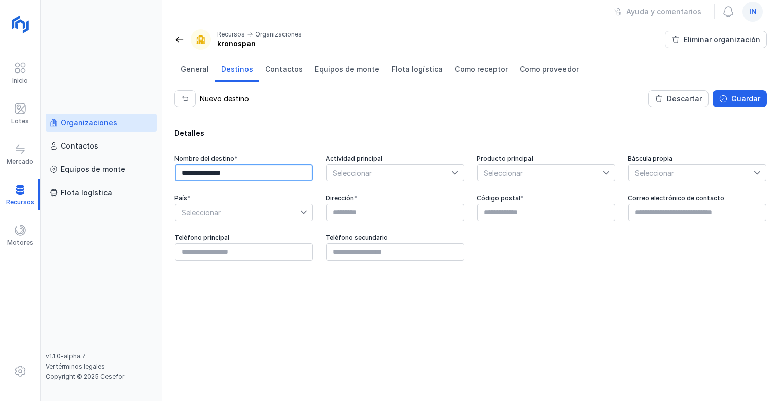
type input "**********"
click at [353, 173] on span "Seleccionar" at bounding box center [388, 173] width 125 height 16
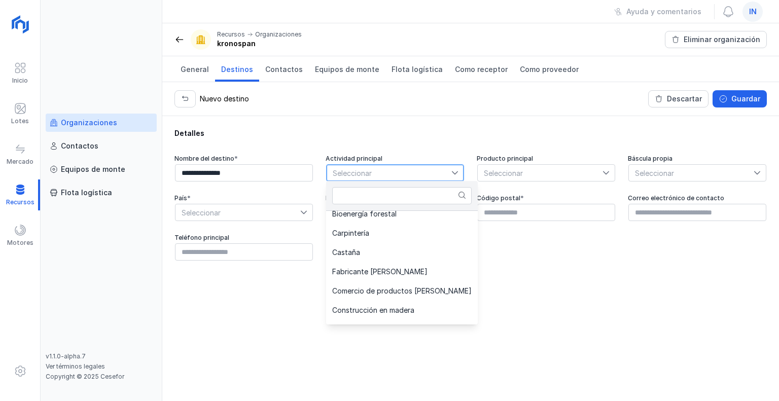
scroll to position [101, 0]
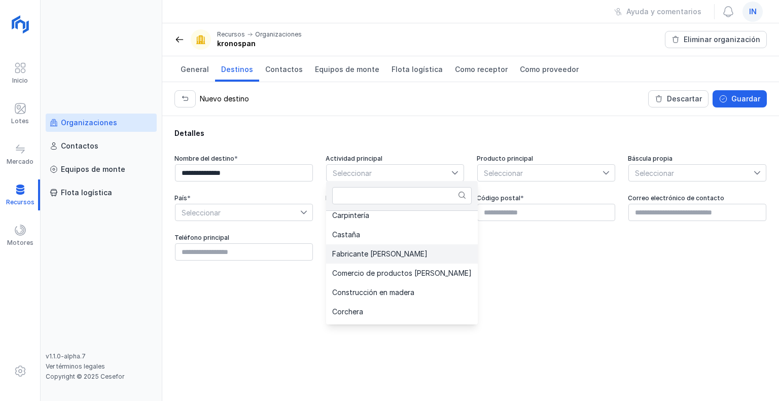
click at [358, 257] on span "Fabricante [PERSON_NAME]" at bounding box center [379, 253] width 95 height 7
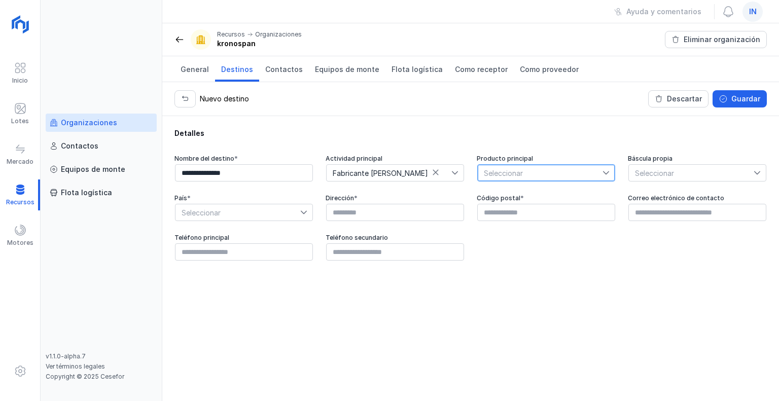
click at [508, 169] on span "Seleccionar" at bounding box center [539, 173] width 125 height 16
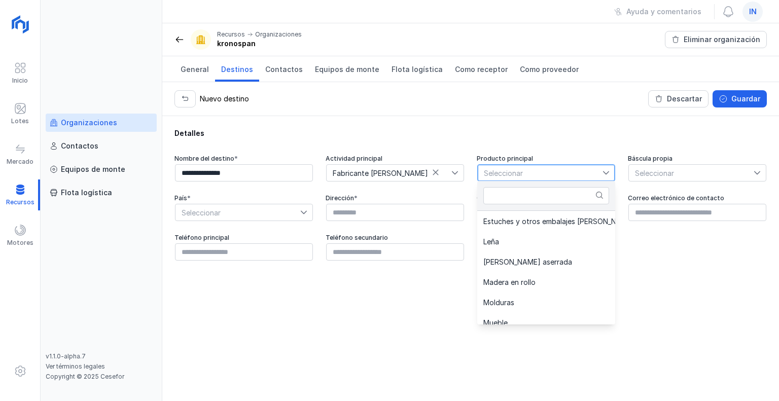
scroll to position [304, 0]
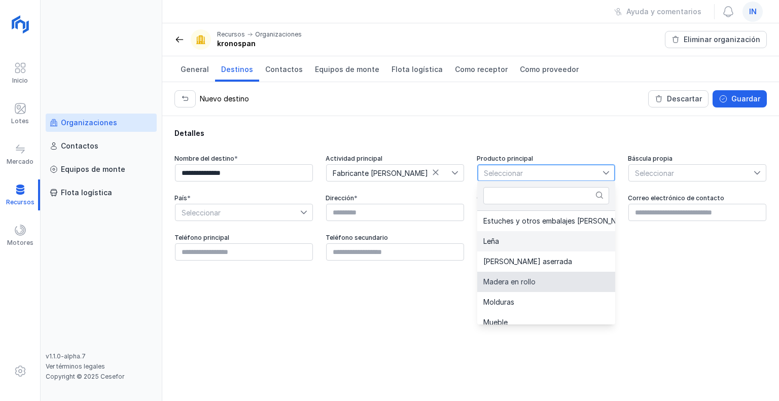
drag, startPoint x: 511, startPoint y: 277, endPoint x: 587, endPoint y: 244, distance: 83.5
click at [511, 278] on span "Madera en rollo" at bounding box center [509, 281] width 52 height 7
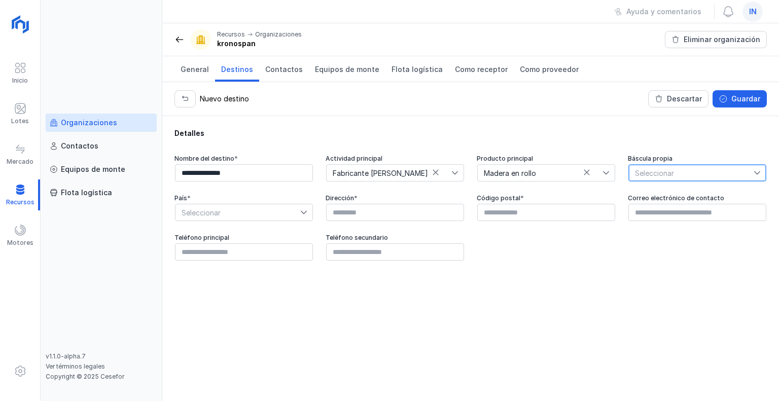
click at [679, 168] on span "Seleccionar" at bounding box center [690, 173] width 125 height 16
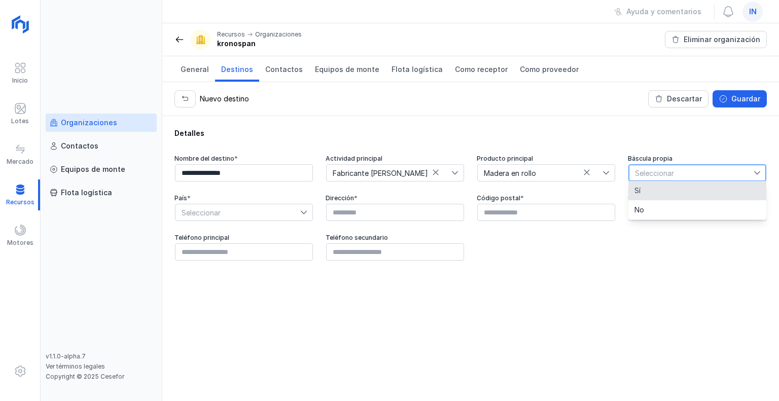
click at [651, 193] on li "Sí" at bounding box center [697, 190] width 138 height 19
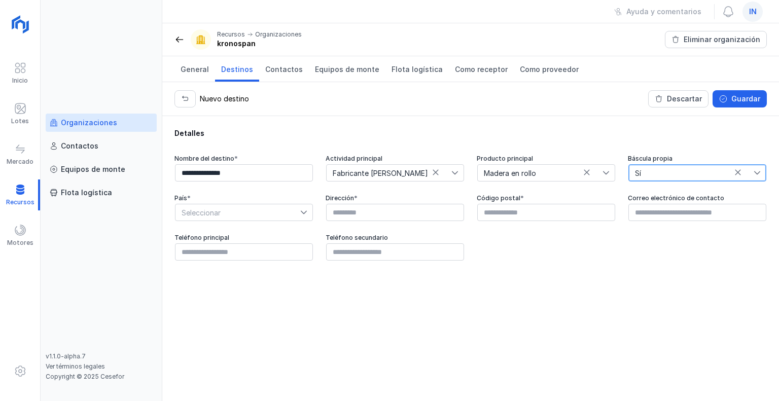
click at [242, 211] on span "Seleccionar" at bounding box center [237, 212] width 125 height 16
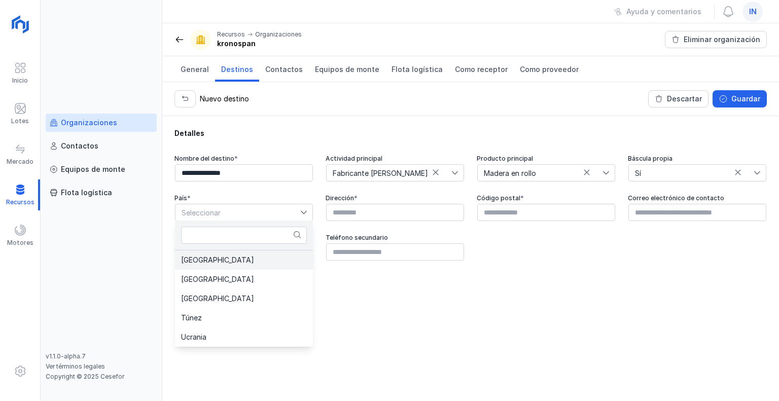
drag, startPoint x: 212, startPoint y: 261, endPoint x: 298, endPoint y: 251, distance: 86.7
click at [212, 260] on li "[GEOGRAPHIC_DATA]" at bounding box center [244, 259] width 138 height 19
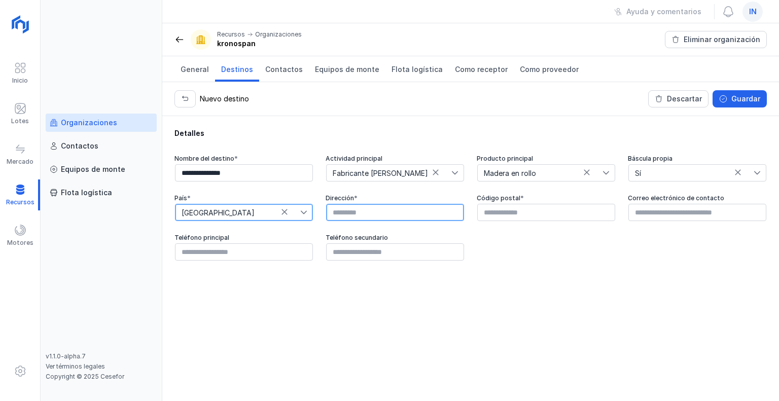
click at [368, 206] on input "text" at bounding box center [395, 212] width 138 height 17
paste input "**********"
type input "**********"
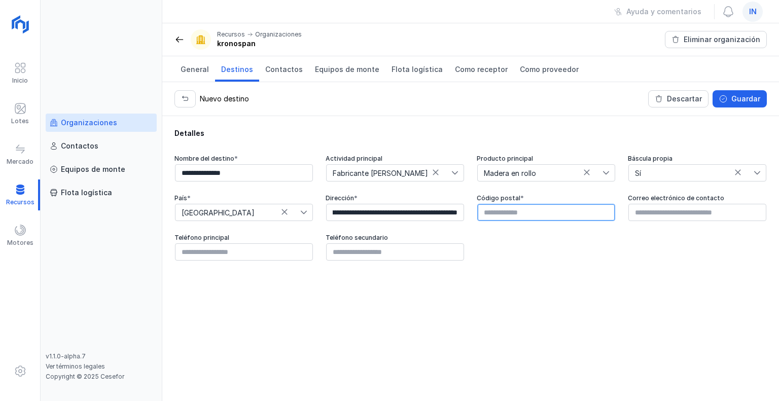
scroll to position [0, 0]
click at [502, 212] on input "text" at bounding box center [546, 212] width 138 height 17
type input "*****"
click at [731, 98] on button "Guardar" at bounding box center [739, 98] width 54 height 17
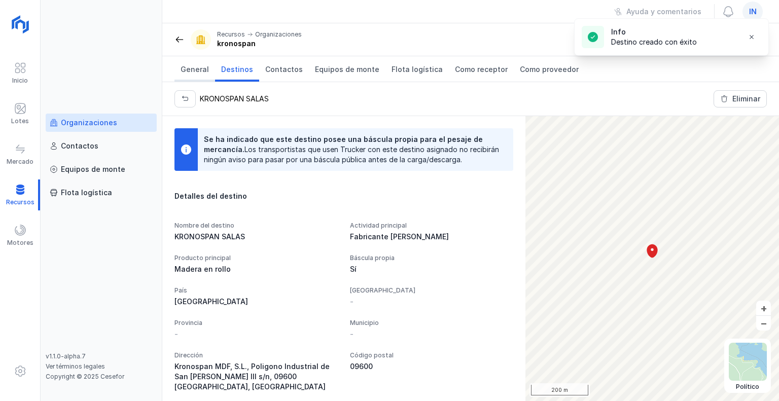
click at [203, 65] on span "General" at bounding box center [194, 69] width 28 height 10
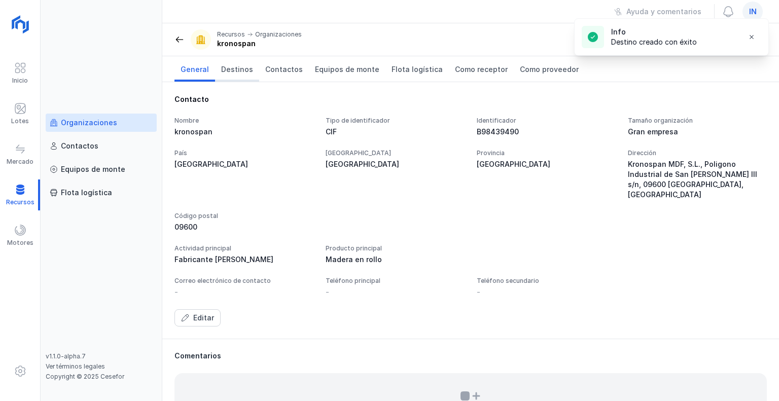
click at [237, 68] on span "Destinos" at bounding box center [237, 69] width 32 height 10
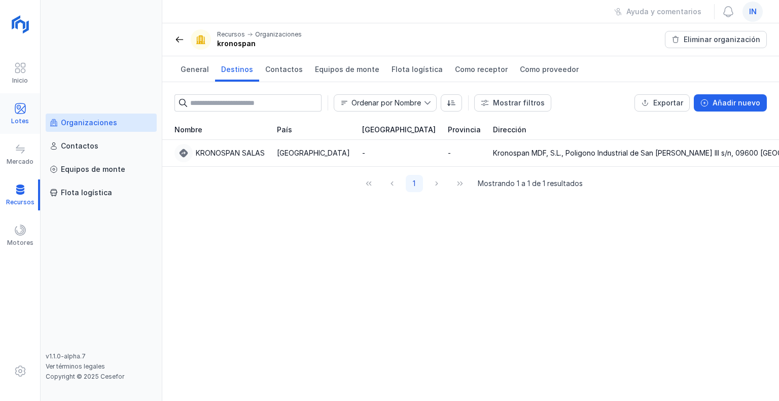
click at [23, 117] on div "Lotes" at bounding box center [20, 121] width 18 height 8
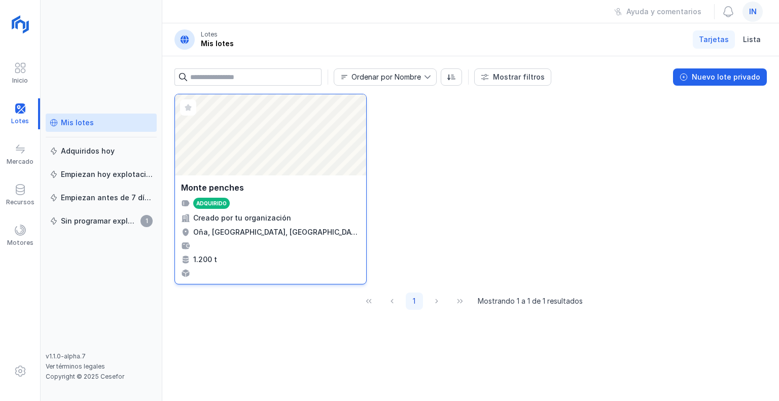
click at [294, 147] on div "Abrir lote" at bounding box center [270, 134] width 191 height 81
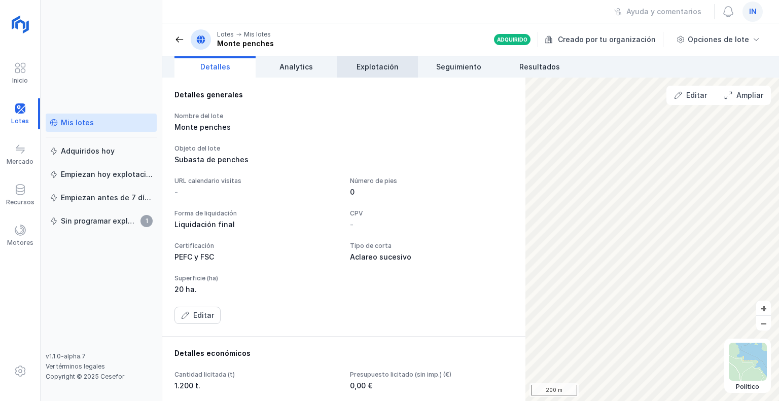
click at [374, 66] on span "Explotación" at bounding box center [377, 67] width 42 height 10
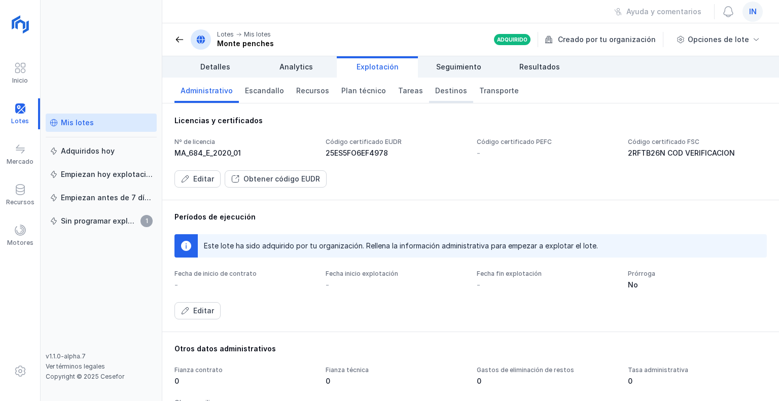
click at [442, 92] on span "Destinos" at bounding box center [451, 91] width 32 height 10
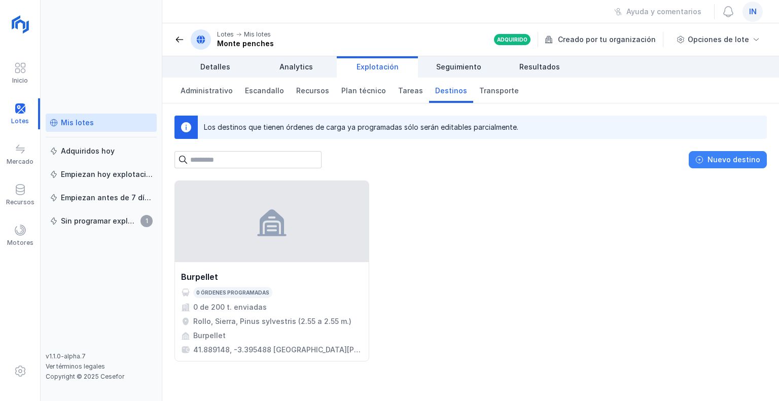
click at [732, 151] on button "Nuevo destino" at bounding box center [727, 159] width 78 height 17
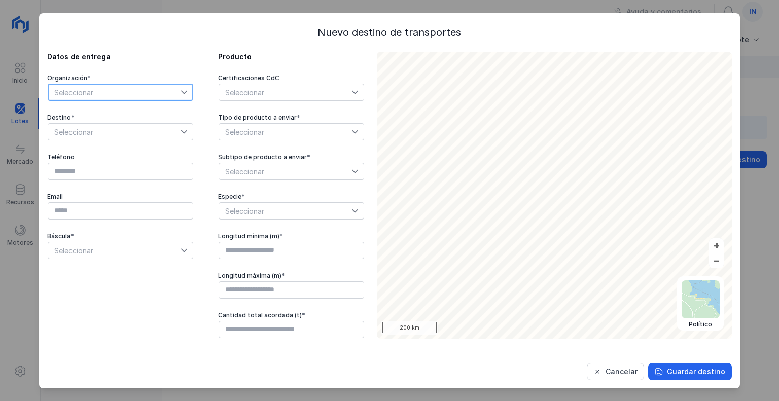
click at [116, 91] on span "Seleccionar" at bounding box center [114, 92] width 132 height 16
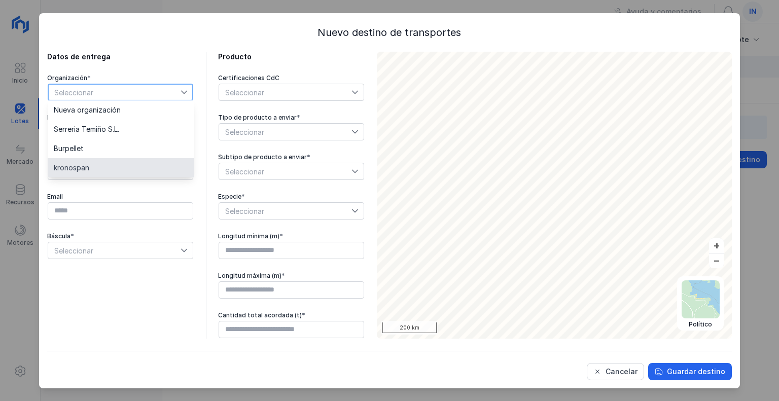
click at [77, 165] on span "kronospan" at bounding box center [71, 167] width 35 height 7
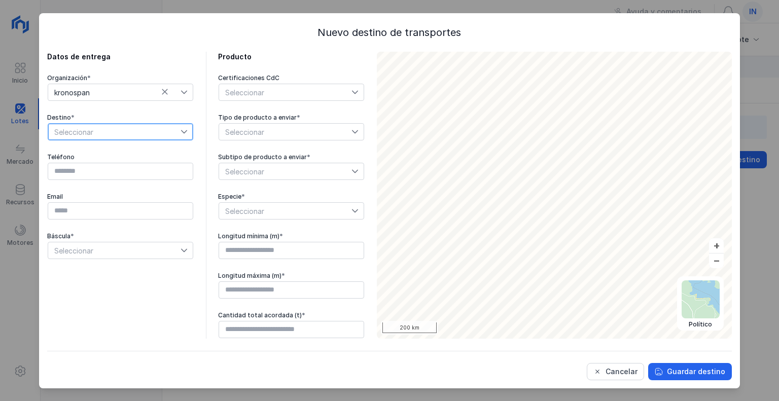
click at [120, 132] on span "Seleccionar" at bounding box center [114, 132] width 132 height 16
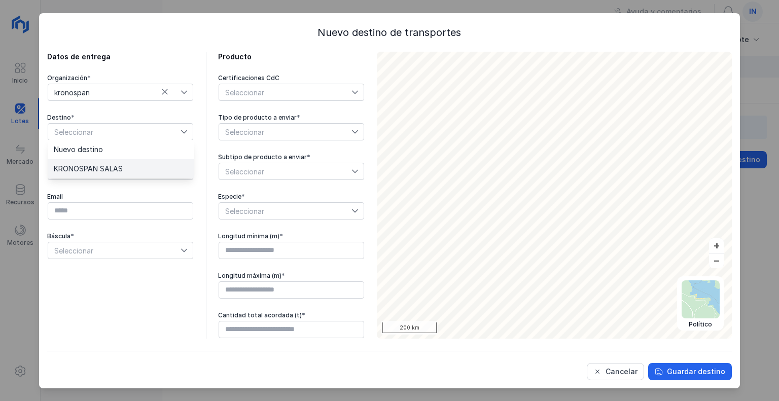
click at [97, 167] on span "KRONOSPAN SALAS" at bounding box center [88, 168] width 69 height 7
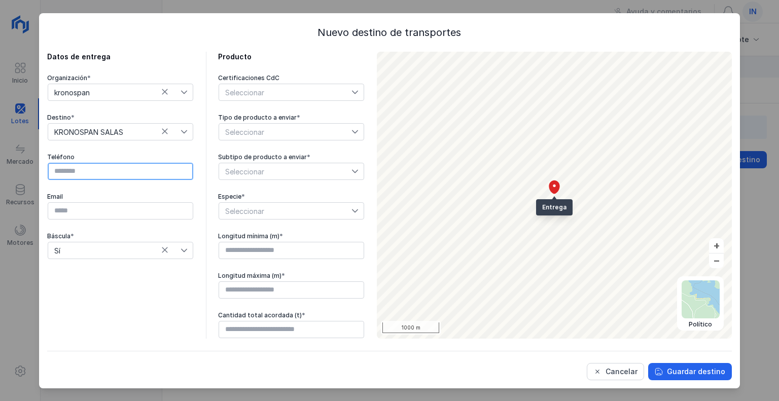
click at [98, 173] on input "text" at bounding box center [120, 171] width 145 height 17
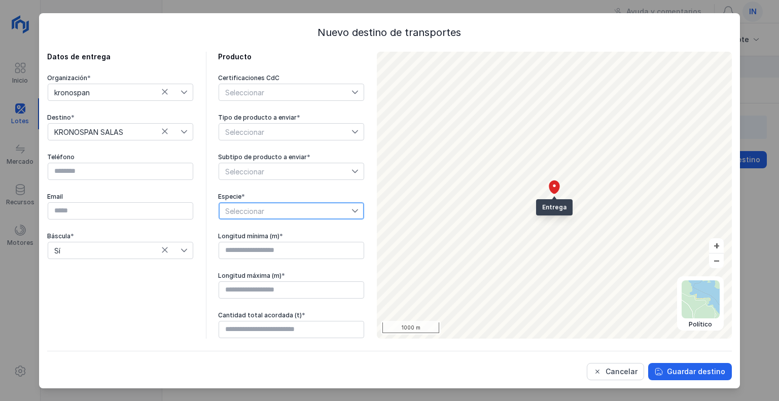
click at [279, 212] on span "Seleccionar" at bounding box center [285, 211] width 132 height 16
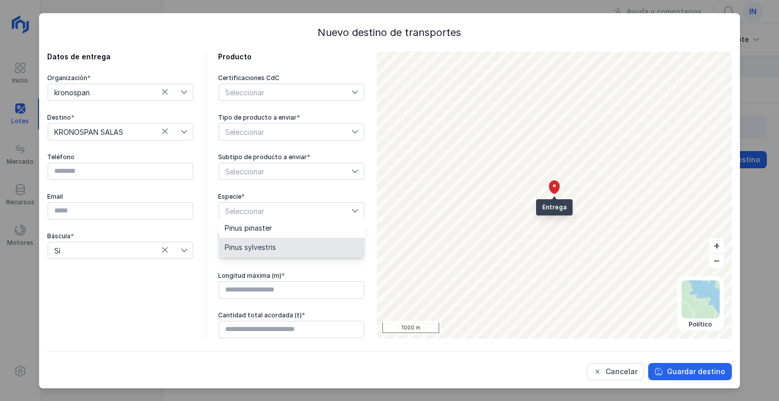
drag, startPoint x: 284, startPoint y: 229, endPoint x: 285, endPoint y: 240, distance: 10.7
click at [285, 240] on ul "Pinus pinaster Pinus sylvestris" at bounding box center [291, 237] width 146 height 39
click at [278, 249] on li "Pinus sylvestris" at bounding box center [291, 247] width 146 height 19
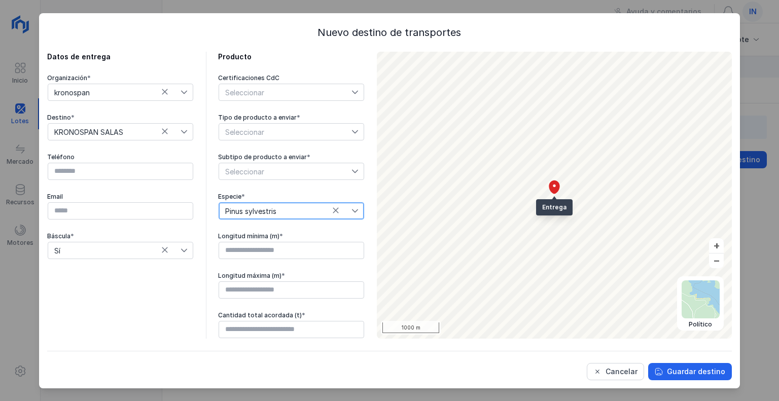
click at [286, 164] on span "Seleccionar" at bounding box center [285, 171] width 132 height 16
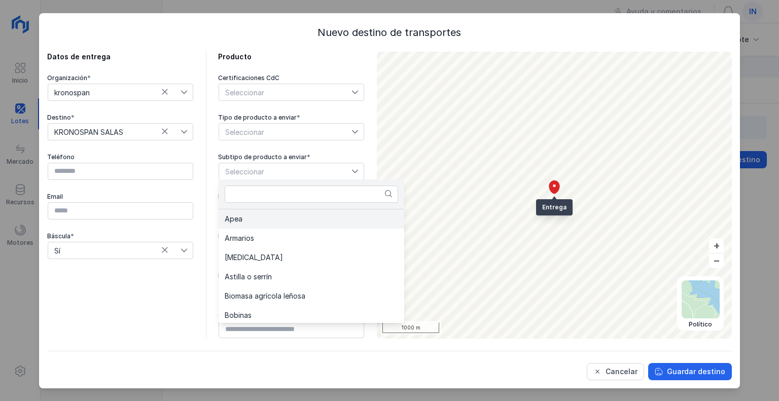
click at [264, 219] on li "Apea" at bounding box center [311, 218] width 186 height 19
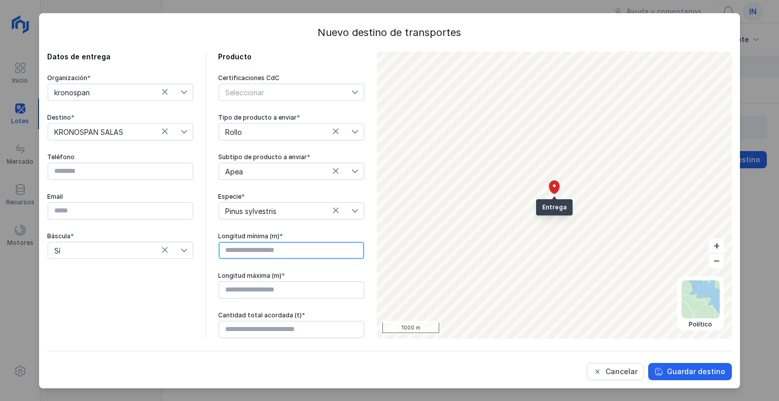
click at [318, 248] on input "text" at bounding box center [290, 250] width 145 height 17
type input "****"
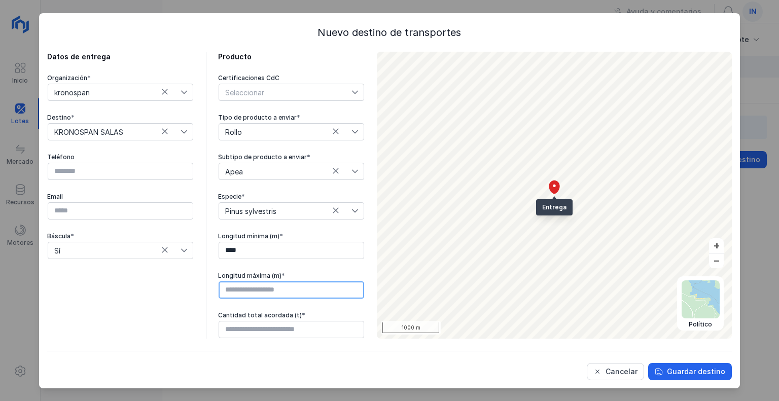
click at [313, 289] on input "text" at bounding box center [290, 289] width 145 height 17
type input "****"
click at [128, 275] on div "Datos de entrega Organización * kronospan Destino * KRONOSPAN SALAS Teléfono Em…" at bounding box center [120, 195] width 146 height 287
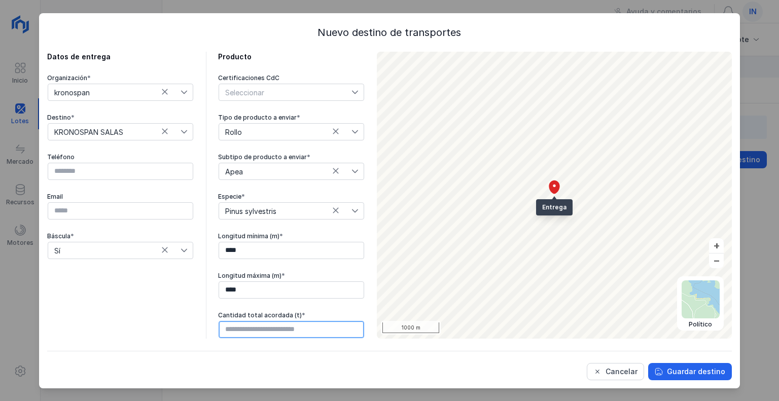
click at [284, 332] on input "text" at bounding box center [290, 329] width 145 height 17
type input "******"
click at [155, 298] on div "Datos de entrega Organización * kronospan Destino * KRONOSPAN SALAS Teléfono Em…" at bounding box center [120, 195] width 146 height 287
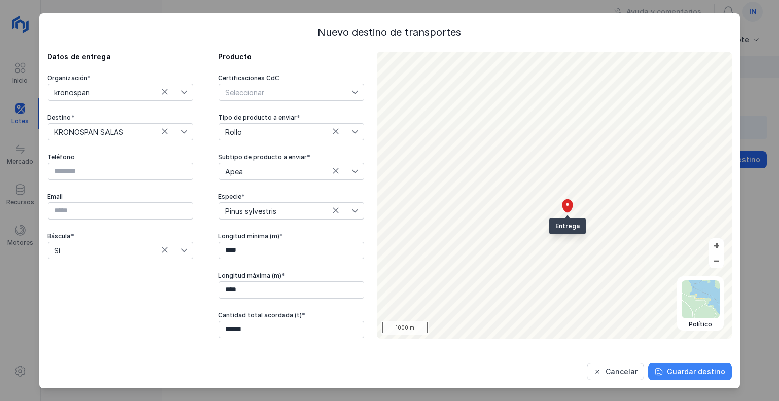
click at [681, 373] on div "Guardar destino" at bounding box center [696, 371] width 58 height 10
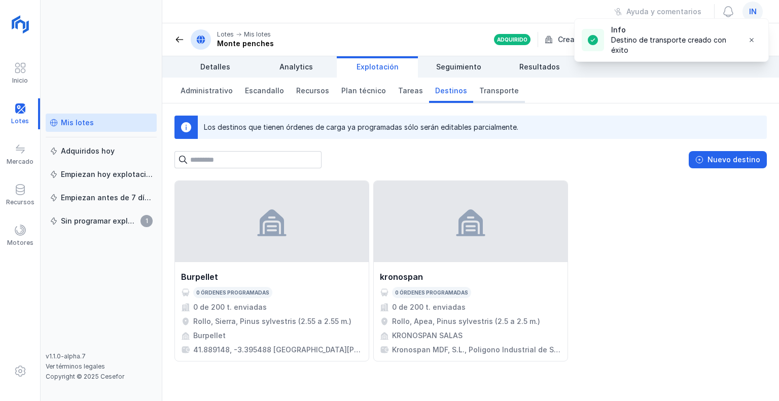
click at [479, 86] on span "Transporte" at bounding box center [499, 91] width 40 height 10
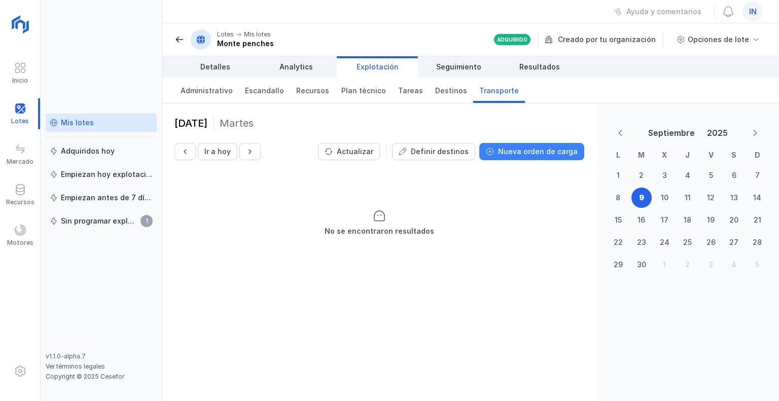
click at [546, 152] on div "Nueva orden de carga" at bounding box center [538, 151] width 80 height 10
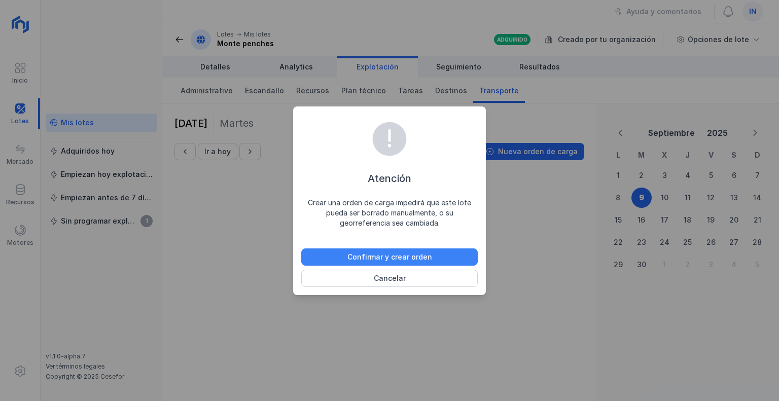
click at [415, 257] on div "Confirmar y crear orden" at bounding box center [389, 257] width 85 height 10
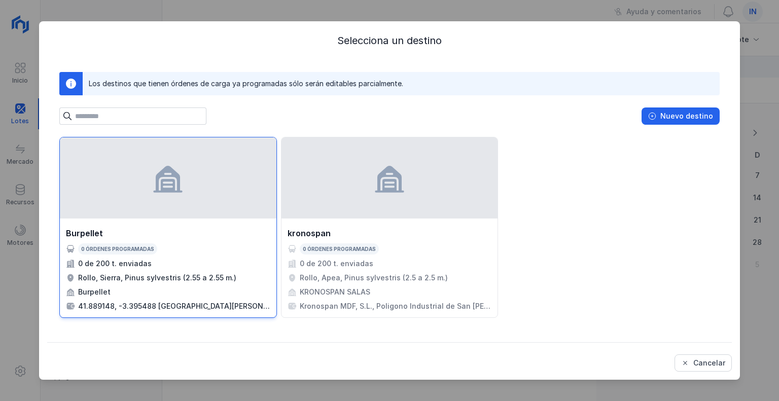
click at [210, 198] on div at bounding box center [168, 177] width 216 height 81
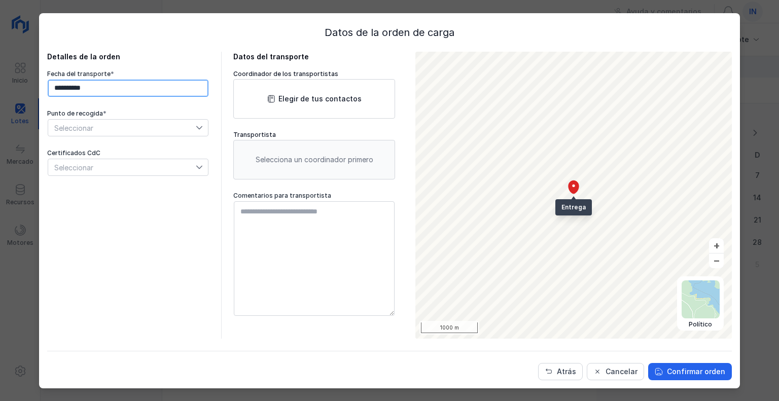
click at [98, 88] on input "**********" at bounding box center [128, 88] width 161 height 17
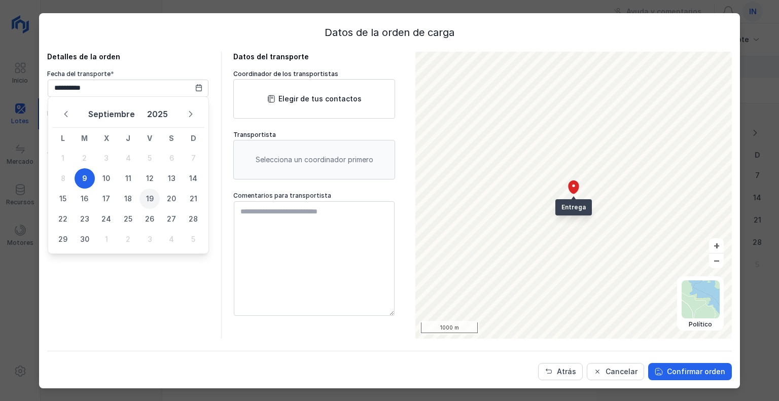
click at [146, 196] on span "19" at bounding box center [149, 199] width 20 height 20
type input "**********"
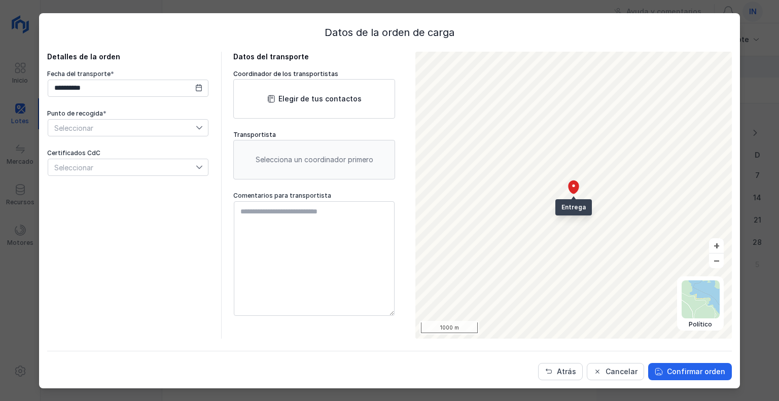
click at [126, 126] on span "Seleccionar" at bounding box center [121, 128] width 147 height 16
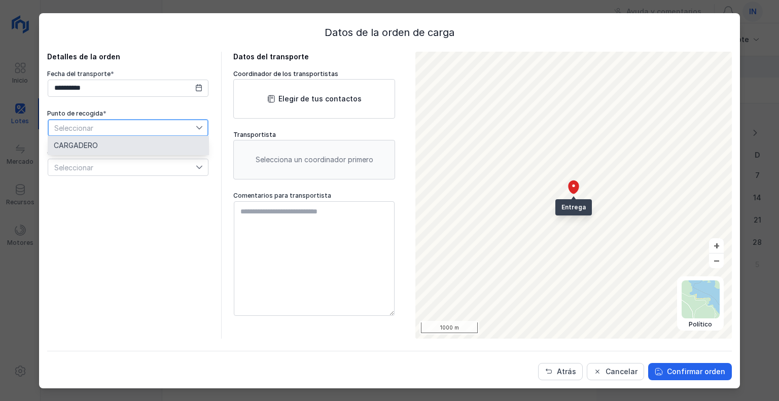
click at [122, 147] on li "CARGADERO" at bounding box center [128, 145] width 161 height 19
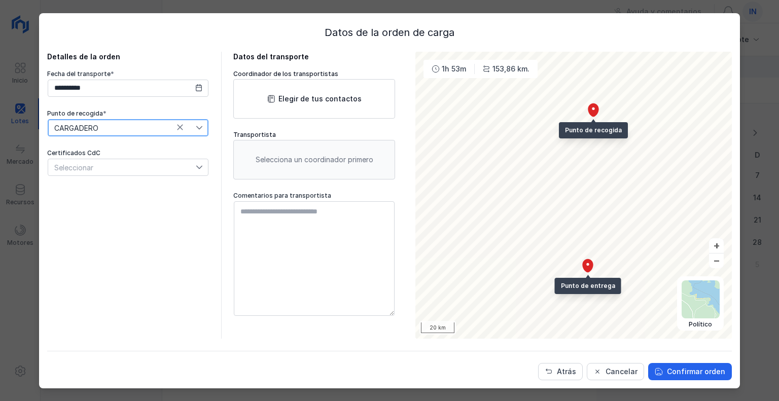
click at [120, 164] on div "Seleccionar" at bounding box center [121, 167] width 147 height 16
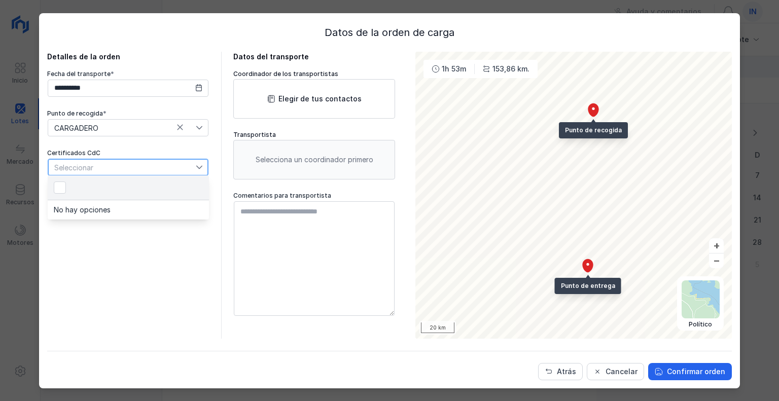
scroll to position [5, 50]
click at [105, 166] on div "Seleccionar" at bounding box center [121, 167] width 147 height 16
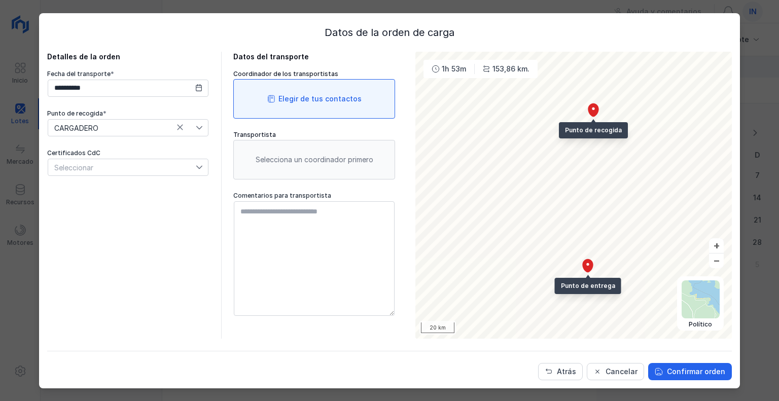
click at [305, 96] on div "Elegir de tus contactos" at bounding box center [319, 99] width 83 height 10
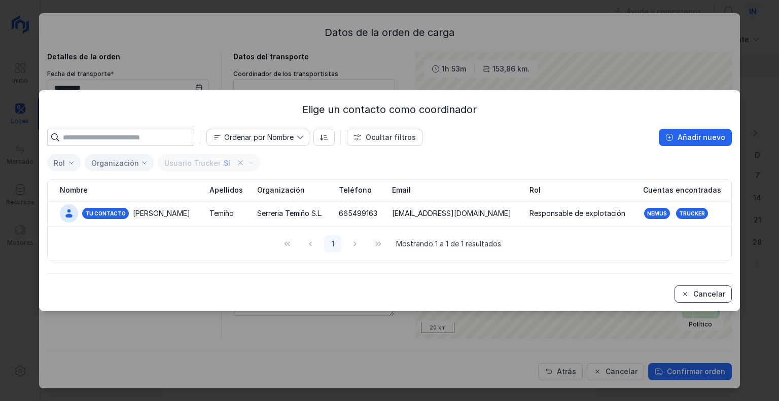
click at [695, 296] on div "Cancelar" at bounding box center [709, 294] width 32 height 10
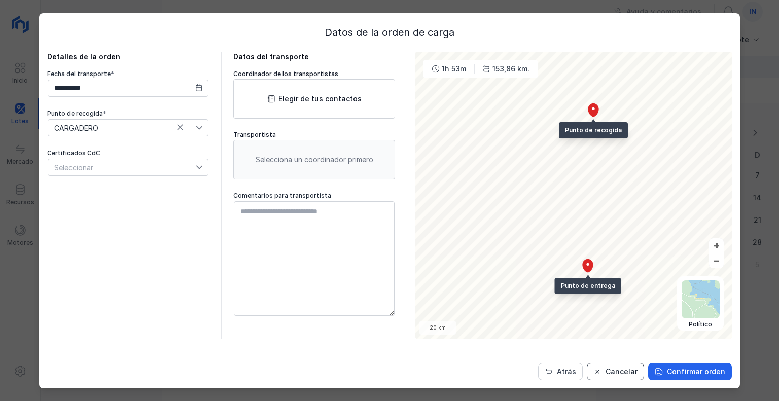
click at [627, 375] on div "Cancelar" at bounding box center [621, 371] width 32 height 10
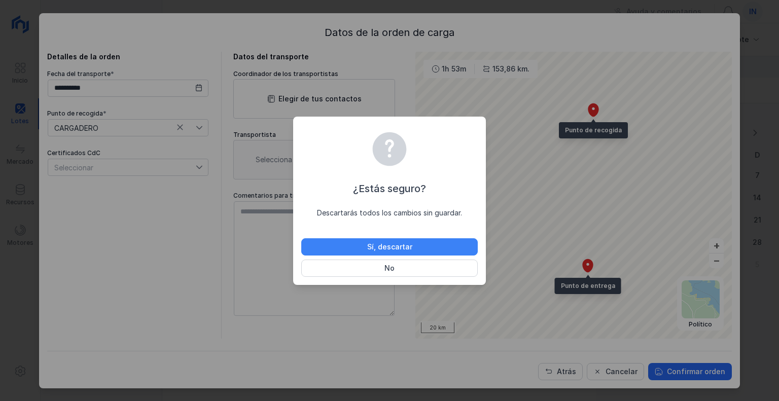
click at [384, 242] on div "Sí, descartar" at bounding box center [389, 247] width 45 height 10
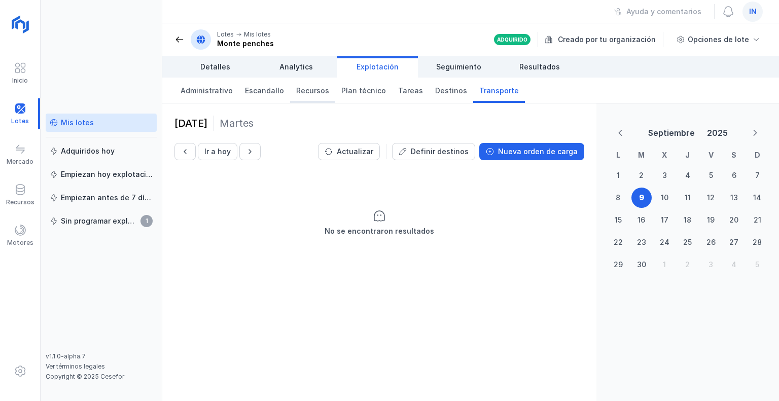
click at [310, 94] on span "Recursos" at bounding box center [312, 91] width 33 height 10
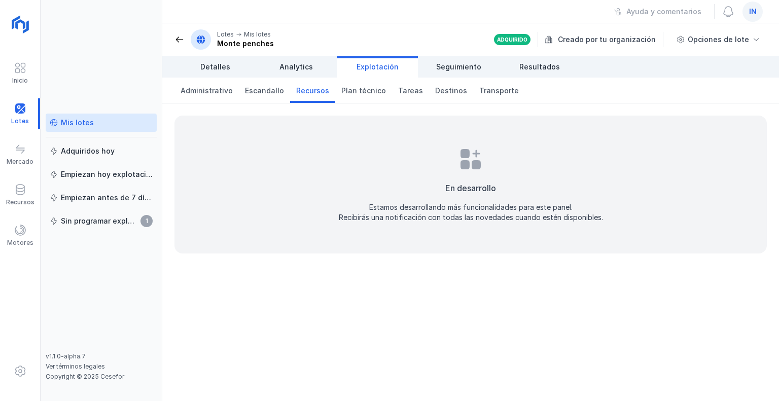
click at [310, 94] on span "Recursos" at bounding box center [312, 91] width 33 height 10
click at [11, 199] on div "Recursos" at bounding box center [20, 202] width 28 height 8
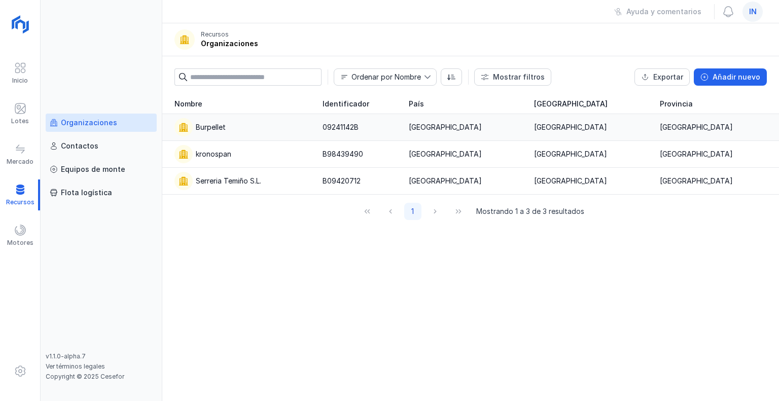
click at [215, 121] on div "Burpellet" at bounding box center [242, 127] width 136 height 18
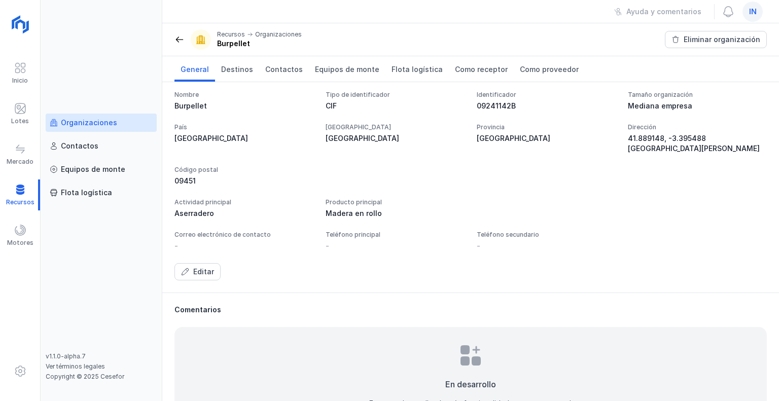
scroll to position [51, 0]
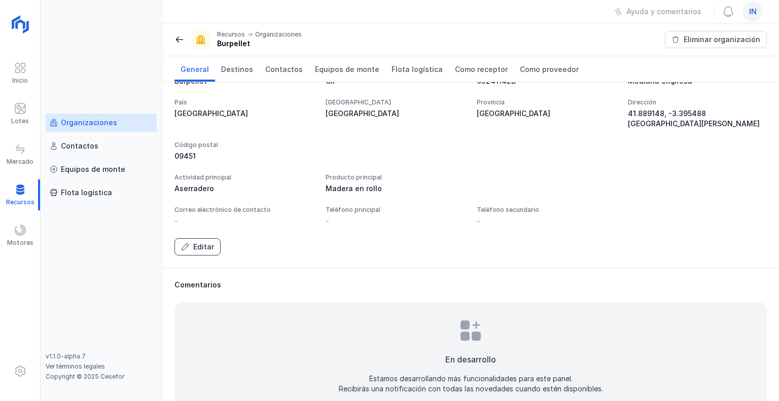
click at [201, 247] on div "Editar" at bounding box center [203, 247] width 21 height 10
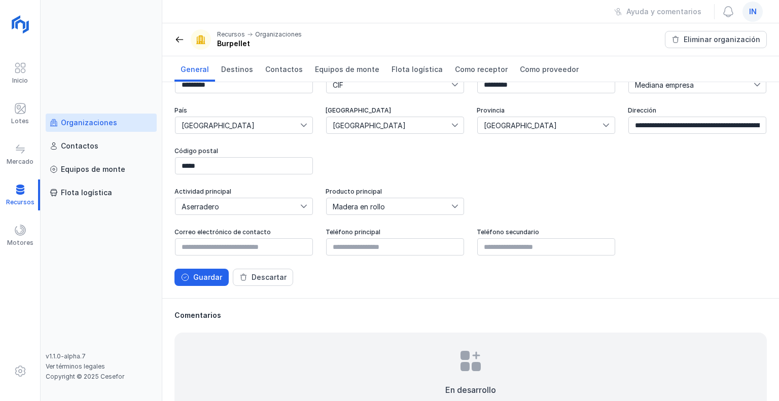
scroll to position [0, 0]
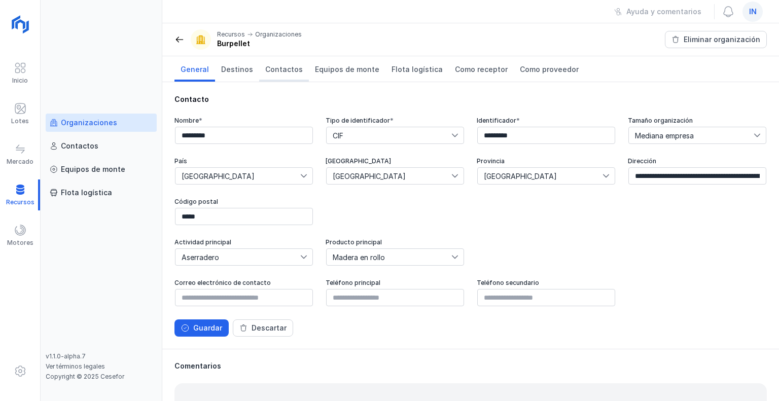
click at [268, 70] on span "Contactos" at bounding box center [284, 69] width 38 height 10
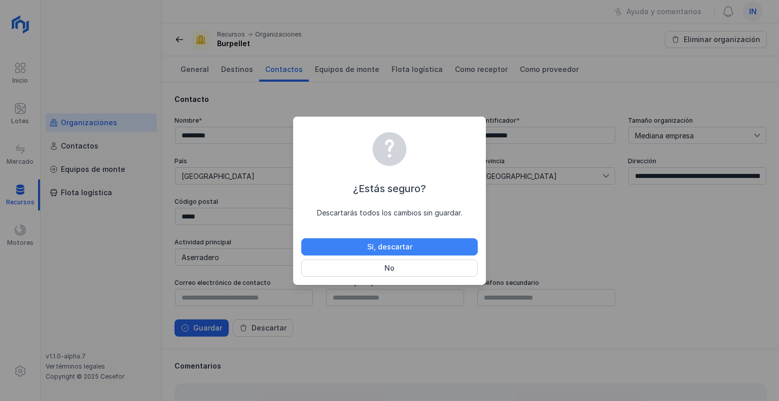
click at [387, 246] on div "Sí, descartar" at bounding box center [389, 247] width 45 height 10
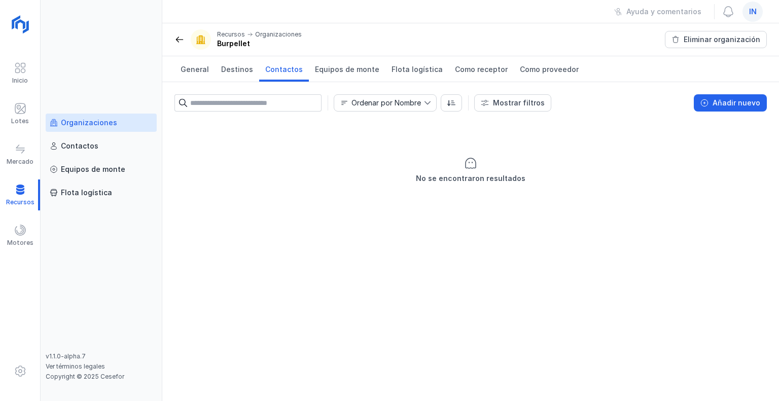
click at [286, 72] on span "Contactos" at bounding box center [284, 69] width 38 height 10
click at [25, 199] on div at bounding box center [20, 194] width 40 height 31
click at [12, 196] on div at bounding box center [20, 194] width 40 height 31
click at [195, 67] on span "General" at bounding box center [194, 69] width 28 height 10
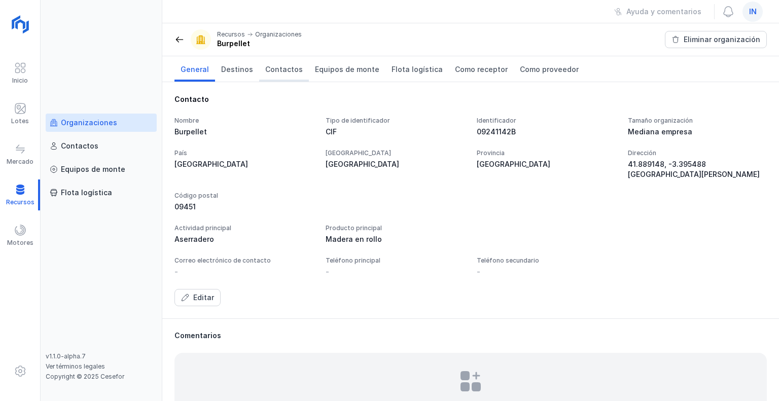
click at [282, 61] on link "Contactos" at bounding box center [284, 68] width 50 height 25
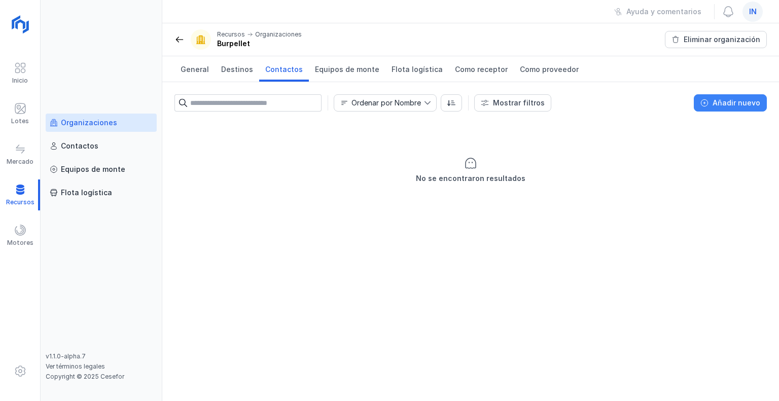
click at [726, 101] on div "Añadir nuevo" at bounding box center [736, 103] width 48 height 10
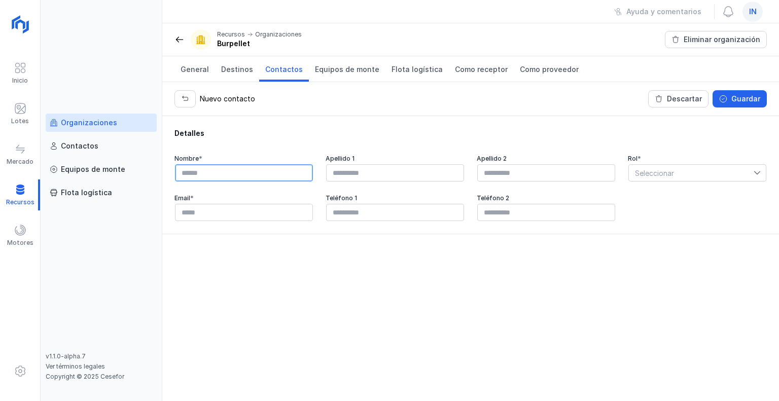
click at [196, 174] on input "text" at bounding box center [244, 172] width 138 height 17
type input "**********"
click at [26, 114] on span at bounding box center [20, 108] width 12 height 12
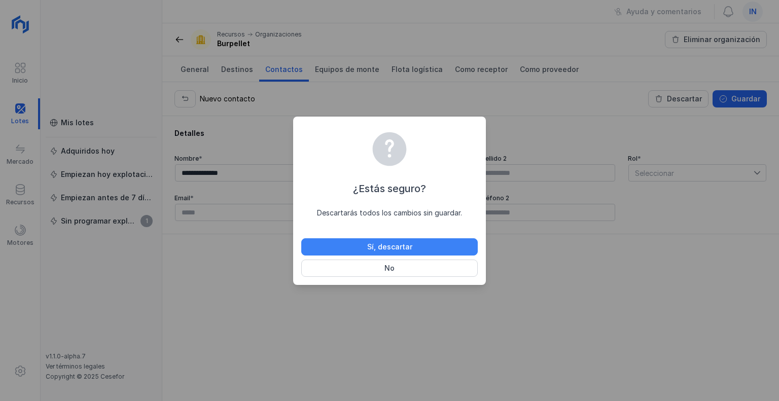
click at [363, 244] on button "Sí, descartar" at bounding box center [389, 246] width 176 height 17
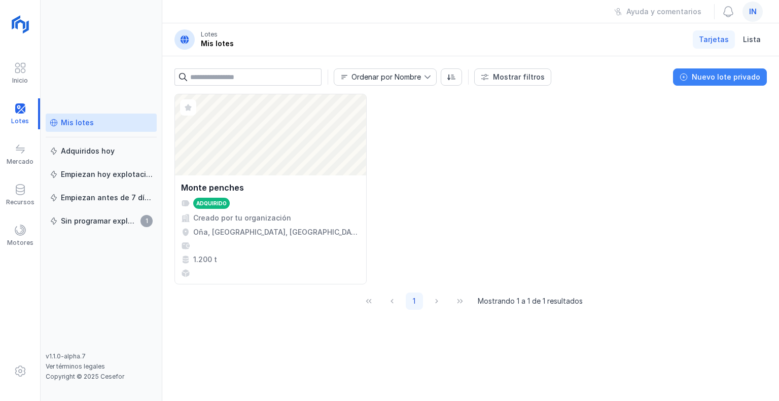
click at [735, 77] on div "Nuevo lote privado" at bounding box center [725, 77] width 68 height 10
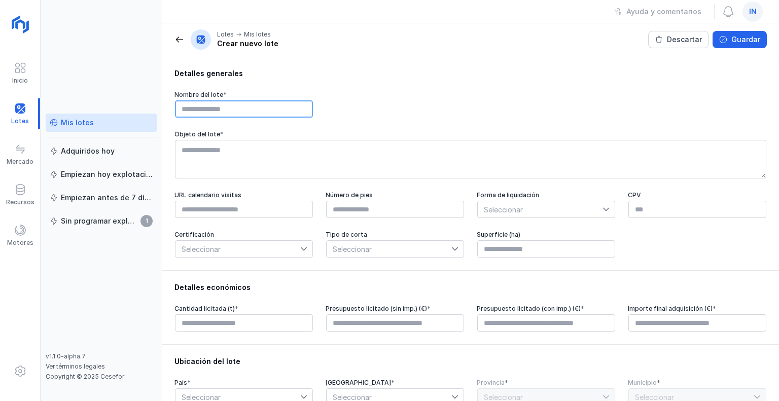
click at [215, 109] on input "text" at bounding box center [244, 108] width 138 height 17
type input "*"
type input "********"
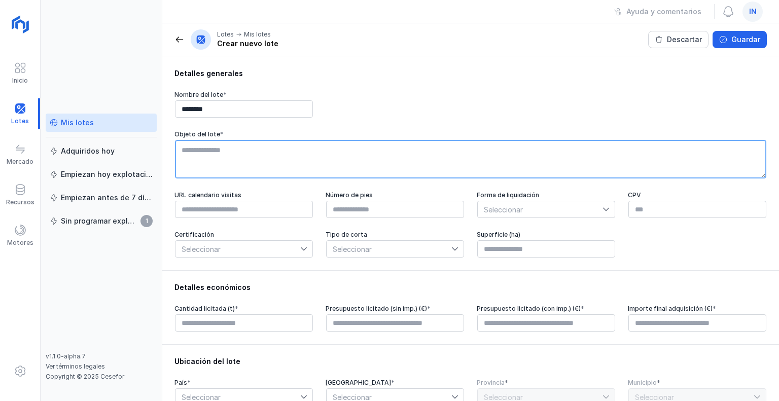
click at [216, 146] on textarea at bounding box center [470, 159] width 591 height 39
type textarea "*"
type textarea "**********"
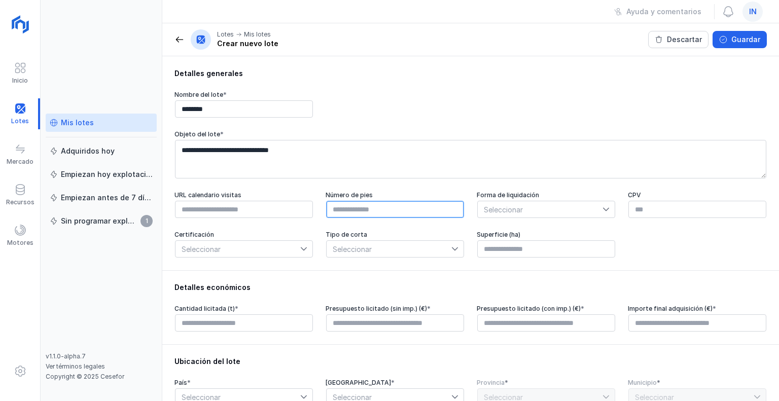
click at [375, 211] on input "text" at bounding box center [395, 209] width 138 height 17
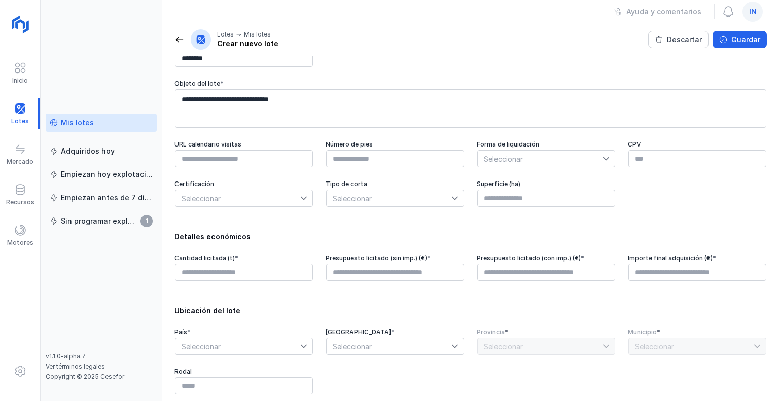
type input "****"
click at [545, 160] on span "Seleccionar" at bounding box center [539, 159] width 125 height 16
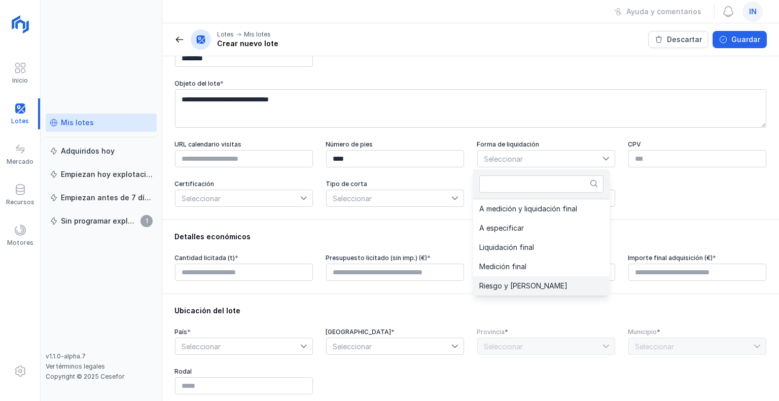
click at [525, 283] on span "Riesgo y [PERSON_NAME]" at bounding box center [523, 285] width 88 height 7
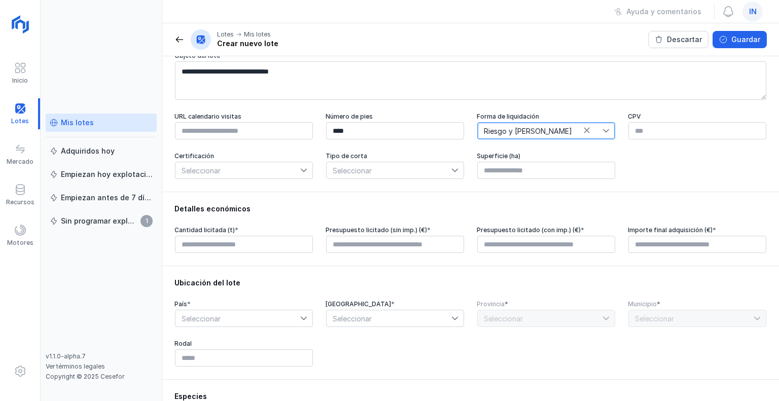
scroll to position [101, 0]
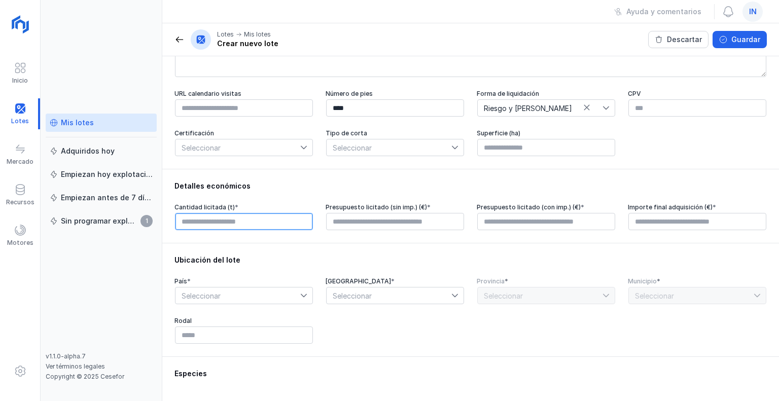
click at [215, 220] on input "text" at bounding box center [244, 221] width 138 height 17
drag, startPoint x: 215, startPoint y: 220, endPoint x: 172, endPoint y: 226, distance: 43.0
click at [172, 226] on div "Detalles económicos Cantidad licitada (t) * ******* Presupuesto licitado (sin i…" at bounding box center [470, 206] width 616 height 74
type input "******"
click at [283, 251] on div "Ubicación del lote País * Seleccionar Comunidad autónoma * Seleccionar Provinci…" at bounding box center [470, 300] width 616 height 114
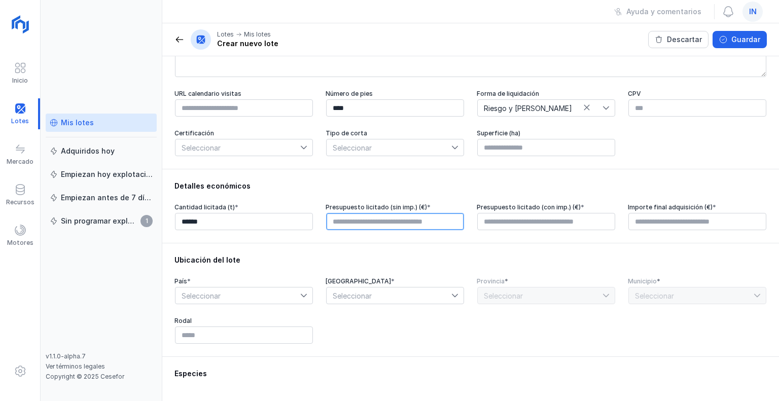
click at [387, 229] on input "text" at bounding box center [395, 221] width 138 height 17
type input "****"
click at [534, 225] on input "text" at bounding box center [546, 221] width 138 height 17
type input "****"
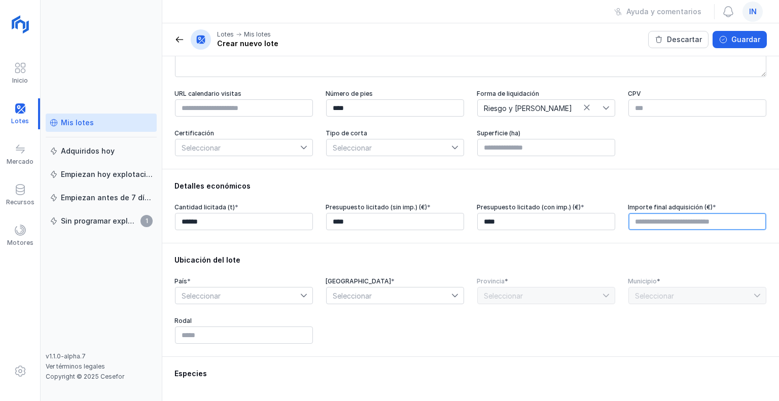
click at [667, 223] on input "text" at bounding box center [697, 221] width 138 height 17
type input "****"
click at [461, 247] on div "Ubicación del lote País * Seleccionar Comunidad autónoma * Seleccionar Provinci…" at bounding box center [470, 300] width 616 height 114
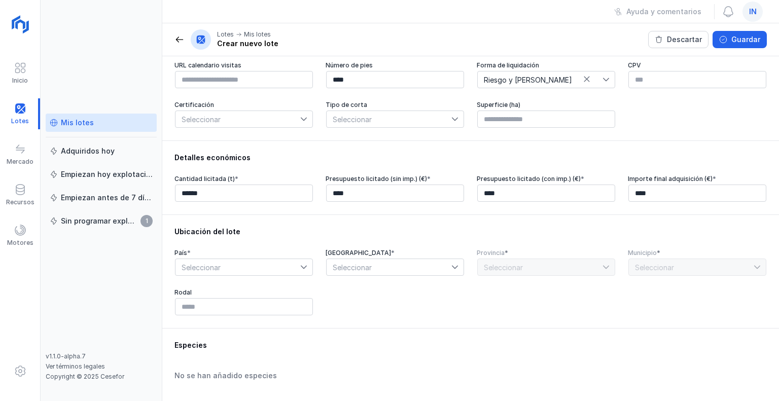
scroll to position [152, 0]
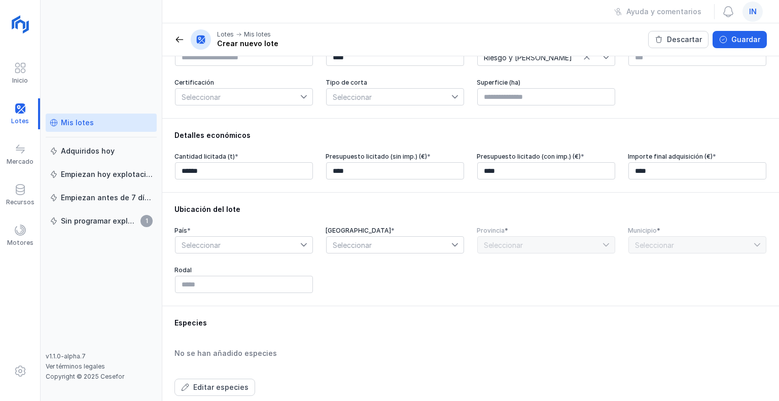
click at [300, 245] on icon at bounding box center [303, 244] width 7 height 7
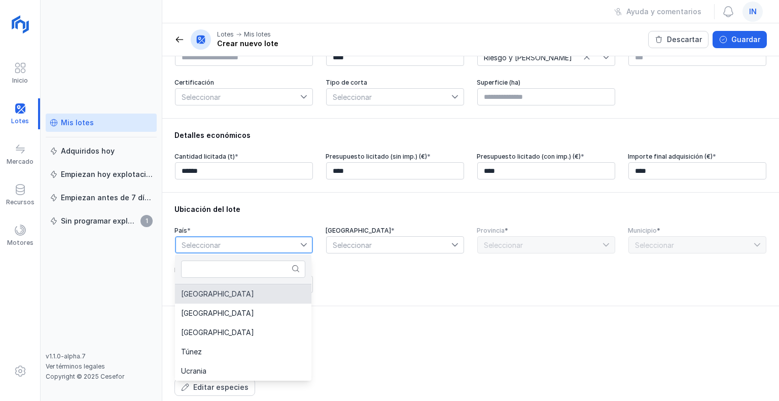
click at [231, 290] on li "[GEOGRAPHIC_DATA]" at bounding box center [243, 293] width 136 height 19
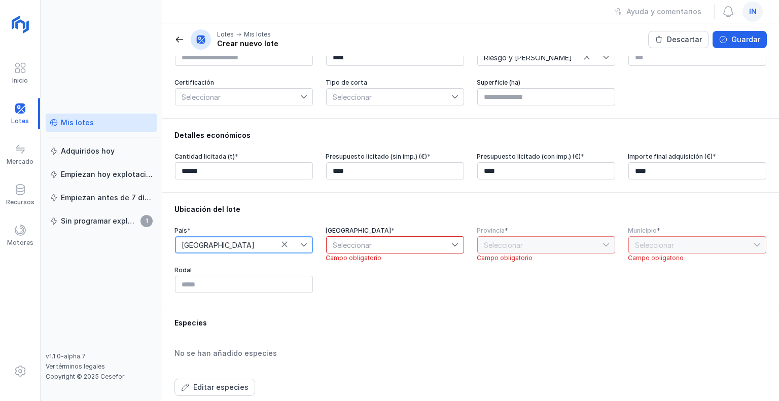
click at [394, 249] on span "Seleccionar" at bounding box center [388, 245] width 125 height 16
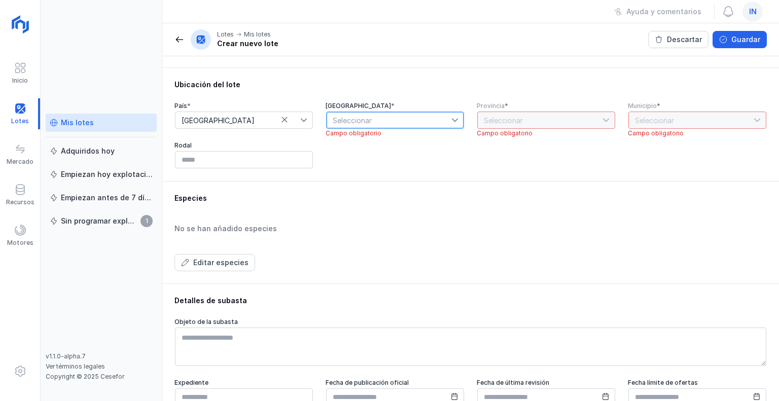
scroll to position [273, 0]
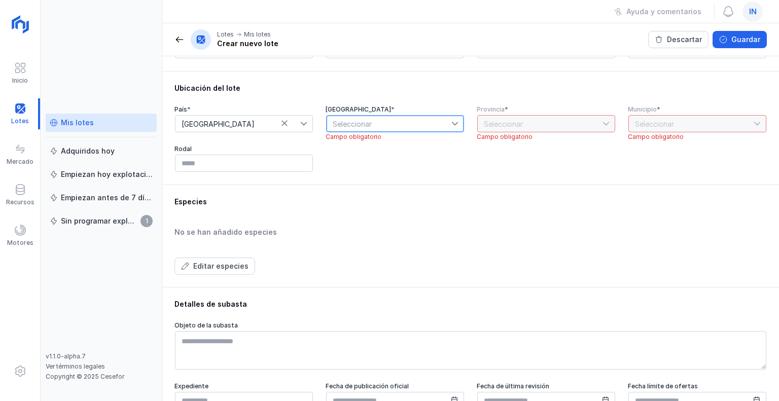
click at [451, 125] on icon at bounding box center [454, 123] width 7 height 7
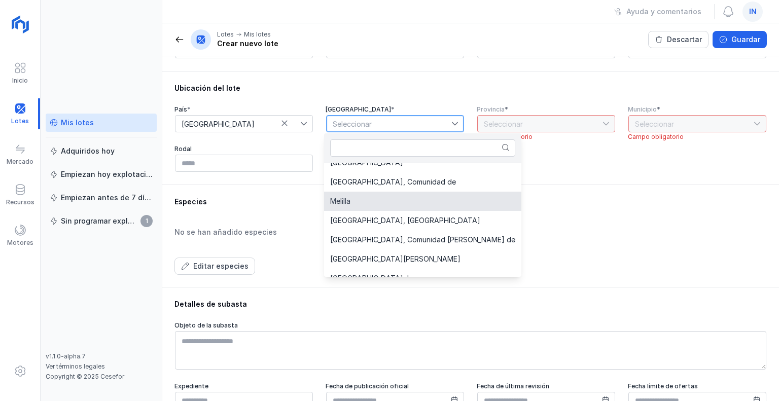
scroll to position [252, 0]
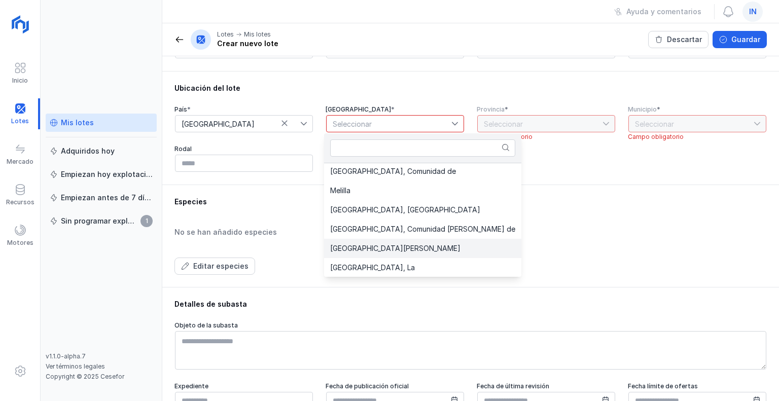
click at [368, 244] on li "[GEOGRAPHIC_DATA][PERSON_NAME]" at bounding box center [422, 248] width 197 height 19
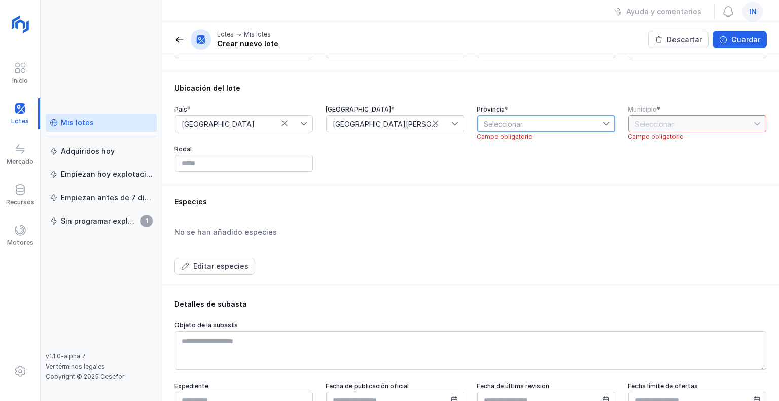
click at [543, 123] on span "Seleccionar" at bounding box center [539, 124] width 125 height 16
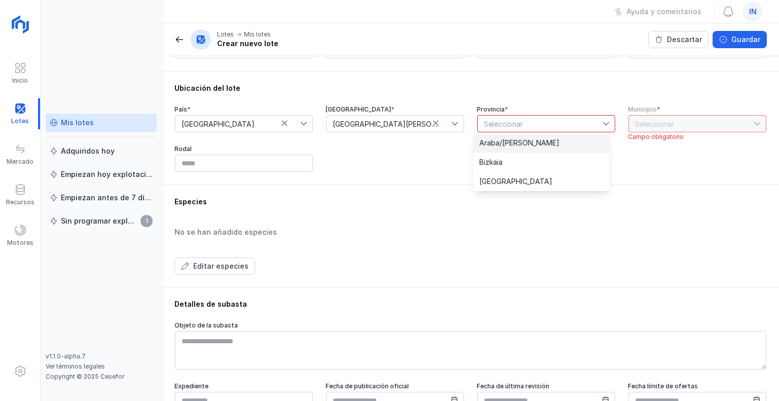
click at [521, 144] on li "Araba/[PERSON_NAME]" at bounding box center [541, 142] width 136 height 19
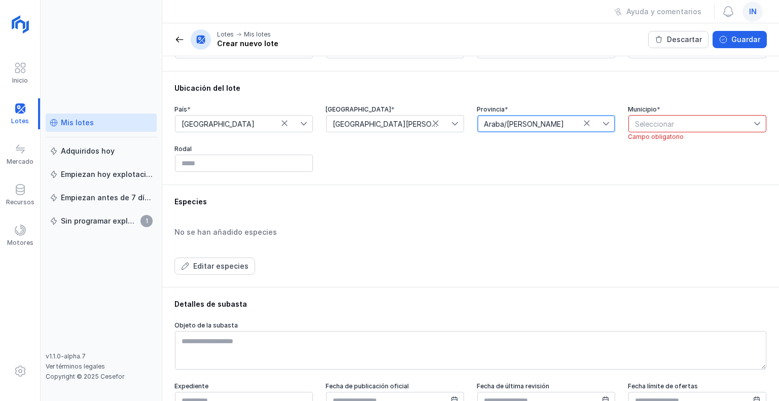
click at [643, 121] on span "Seleccionar" at bounding box center [690, 124] width 125 height 16
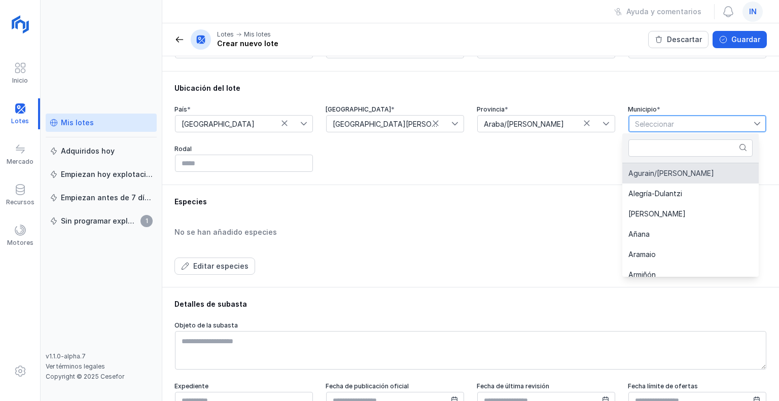
click at [645, 127] on span "Seleccionar" at bounding box center [690, 124] width 125 height 16
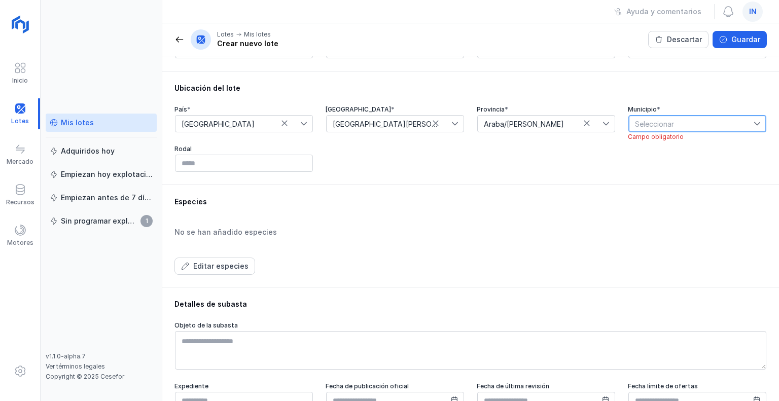
click at [657, 123] on span "Seleccionar" at bounding box center [690, 124] width 125 height 16
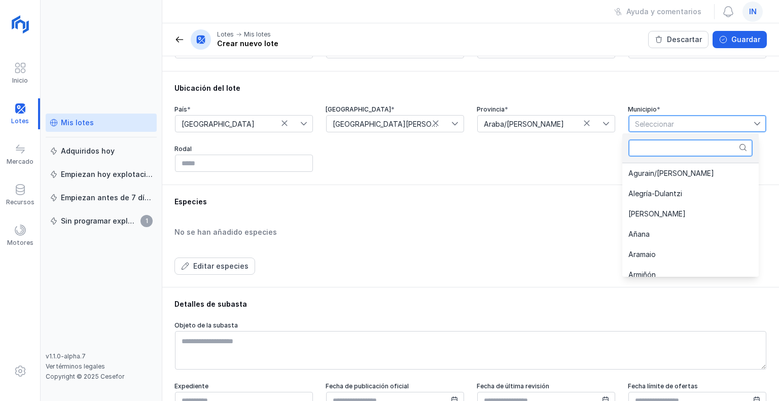
click at [673, 149] on input "text" at bounding box center [690, 147] width 124 height 17
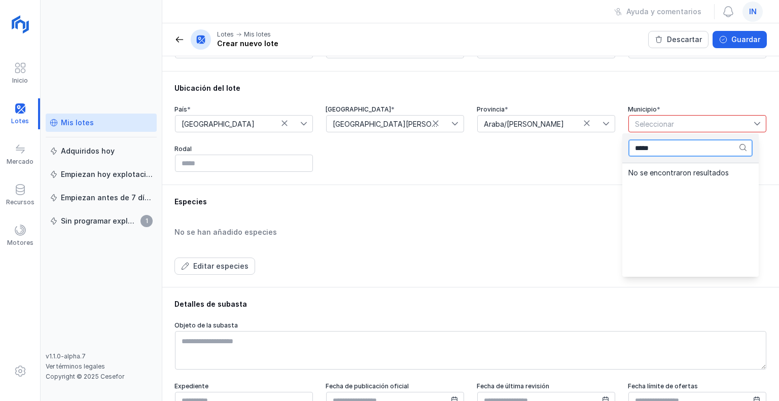
click at [673, 149] on input "*****" at bounding box center [690, 147] width 124 height 17
type input "********"
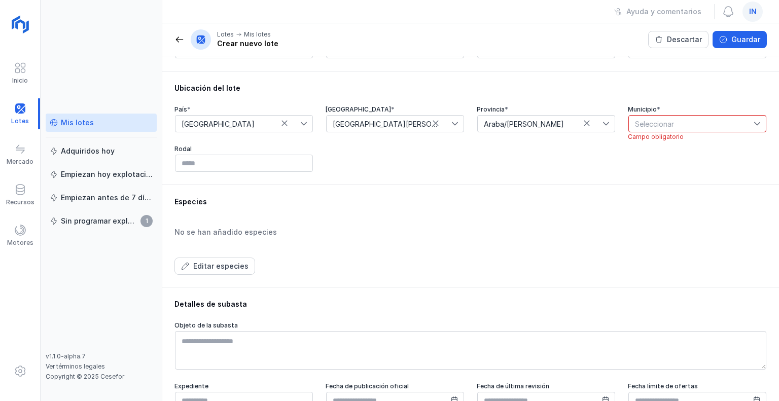
click at [753, 124] on icon at bounding box center [756, 123] width 7 height 7
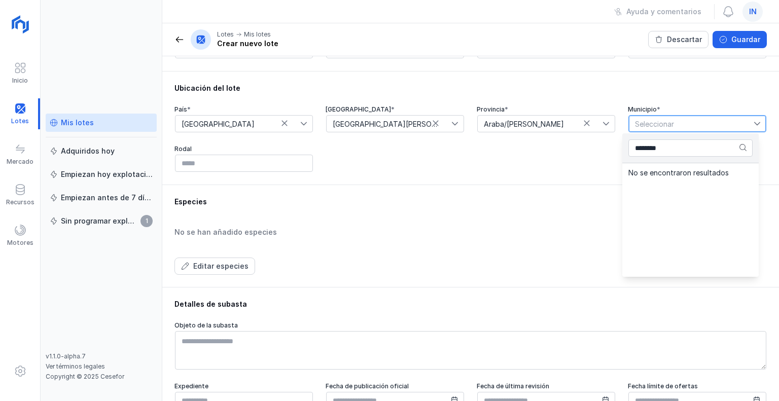
click at [718, 127] on span "Seleccionar" at bounding box center [690, 124] width 125 height 16
click at [753, 124] on icon at bounding box center [756, 123] width 7 height 7
click at [743, 148] on icon at bounding box center [742, 147] width 7 height 7
drag, startPoint x: 673, startPoint y: 155, endPoint x: 580, endPoint y: 147, distance: 93.1
click at [580, 147] on body "**********" at bounding box center [389, 200] width 779 height 401
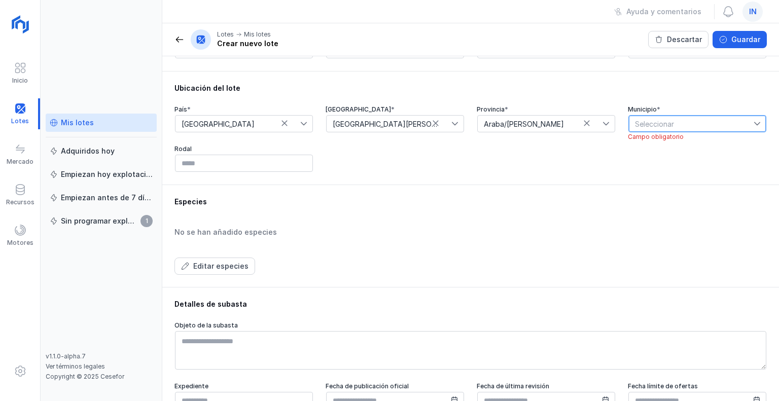
click at [678, 123] on span "Seleccionar" at bounding box center [690, 124] width 125 height 16
click at [656, 159] on div "******** No se encontraron resultados" at bounding box center [690, 148] width 136 height 30
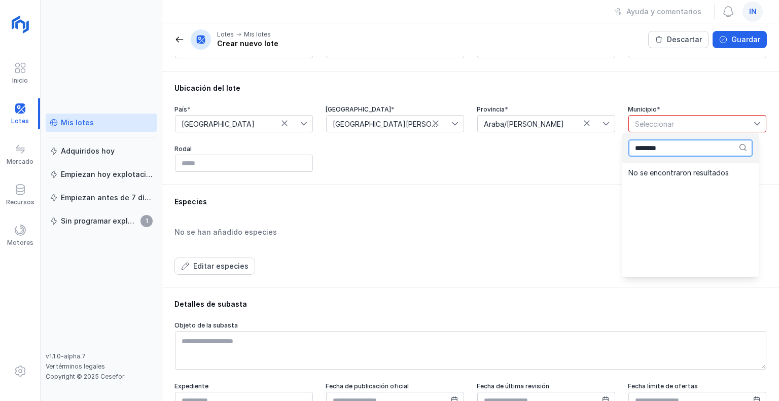
click at [656, 149] on input "********" at bounding box center [690, 147] width 124 height 17
drag, startPoint x: 668, startPoint y: 145, endPoint x: 570, endPoint y: 142, distance: 98.4
click at [570, 142] on body "**********" at bounding box center [389, 200] width 779 height 401
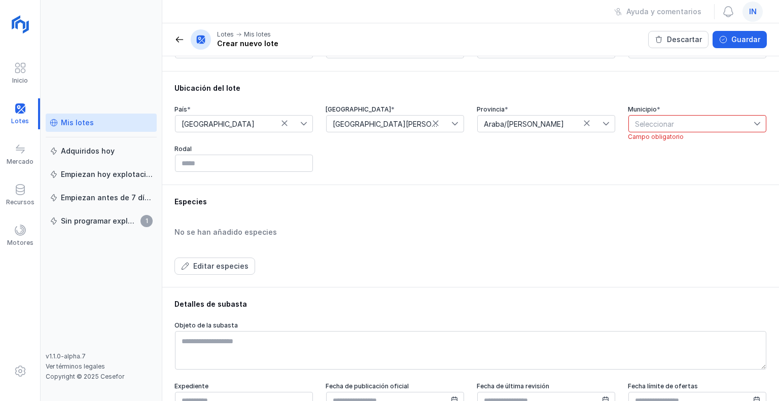
click at [413, 194] on div "Especies No se han añadido especies Editar especies" at bounding box center [470, 235] width 616 height 102
click at [343, 164] on div "País * [GEOGRAPHIC_DATA] Comunidad autónoma * [GEOGRAPHIC_DATA][PERSON_NAME] * …" at bounding box center [470, 138] width 592 height 67
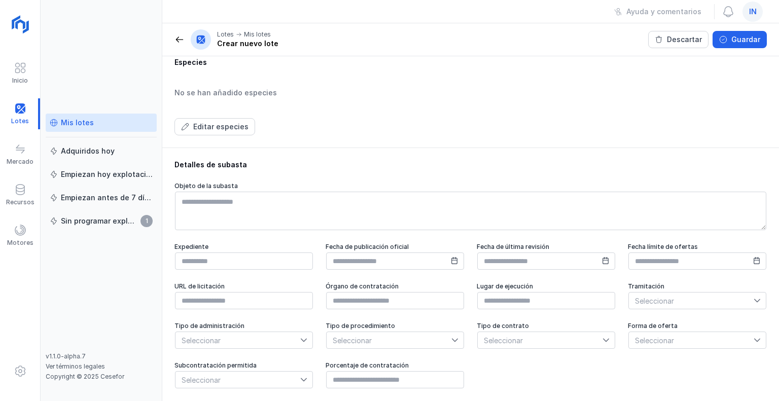
scroll to position [313, 0]
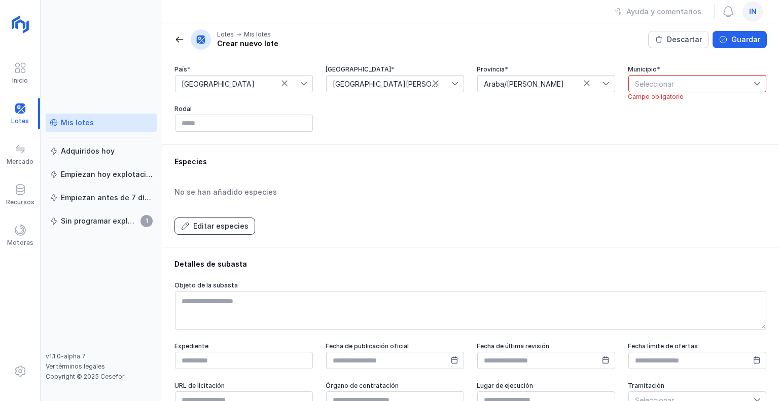
click at [211, 227] on div "Editar especies" at bounding box center [220, 226] width 55 height 10
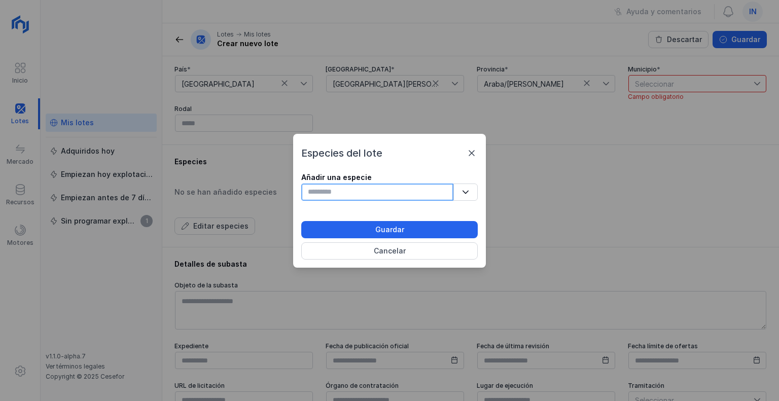
click at [341, 195] on input "text" at bounding box center [377, 191] width 152 height 17
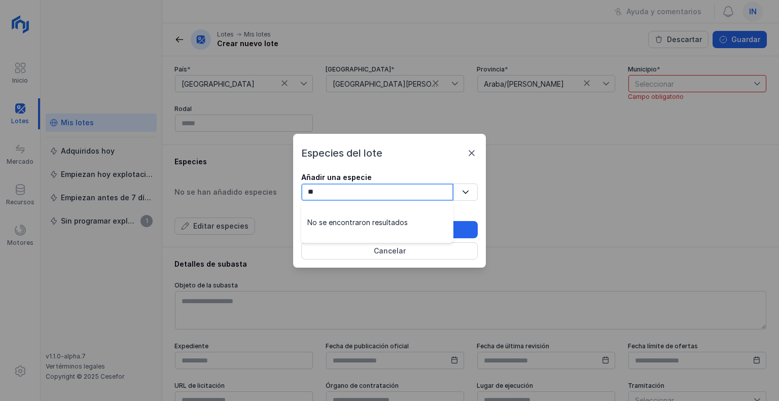
type input "*"
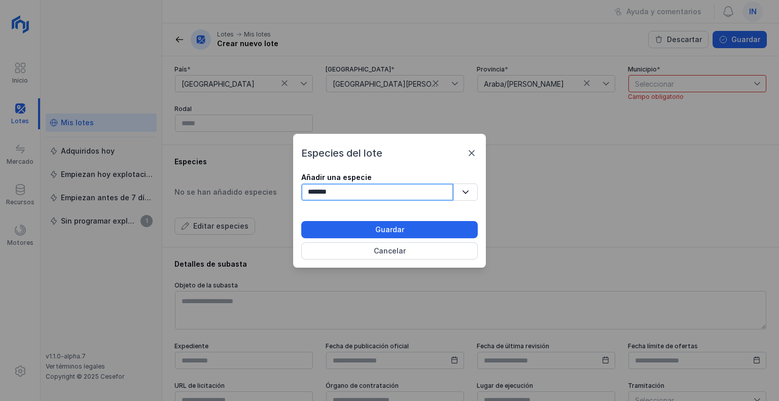
click at [351, 192] on input "*******" at bounding box center [377, 191] width 152 height 17
click at [396, 188] on input "*******" at bounding box center [377, 191] width 152 height 17
click at [461, 191] on button "button" at bounding box center [465, 191] width 24 height 17
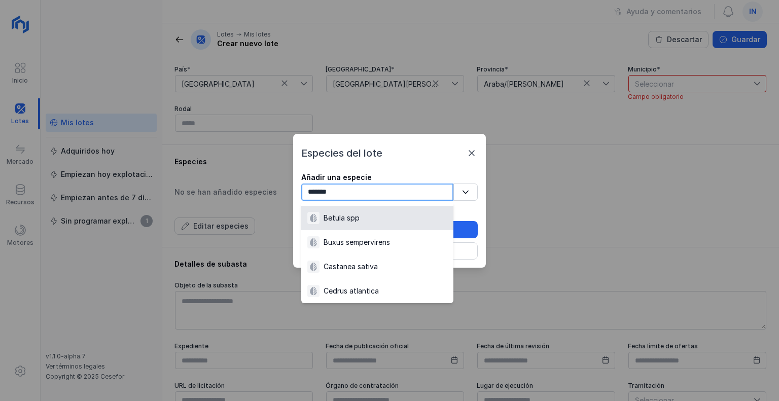
scroll to position [132, 0]
click at [353, 189] on input "*******" at bounding box center [377, 191] width 152 height 17
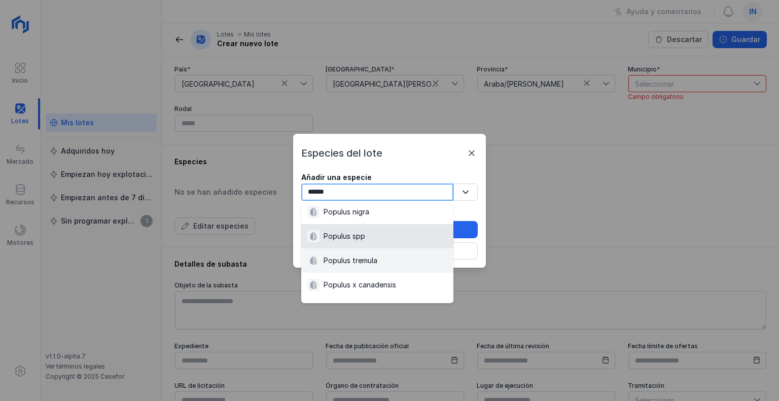
scroll to position [59, 0]
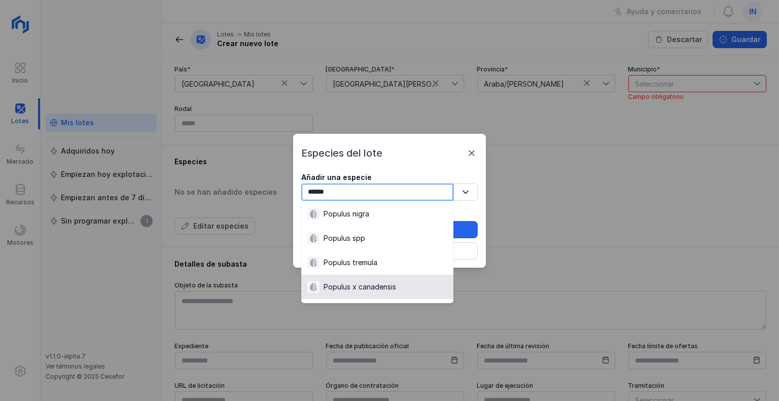
type input "******"
click at [368, 283] on div "Populus x canadensis" at bounding box center [359, 287] width 72 height 10
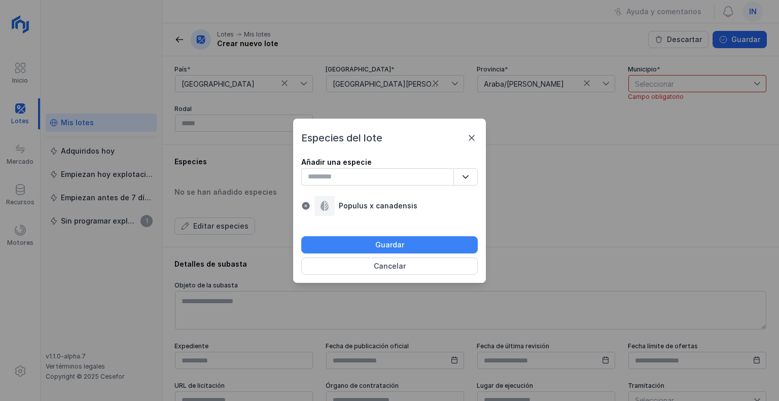
click at [379, 243] on div "Guardar" at bounding box center [389, 245] width 29 height 10
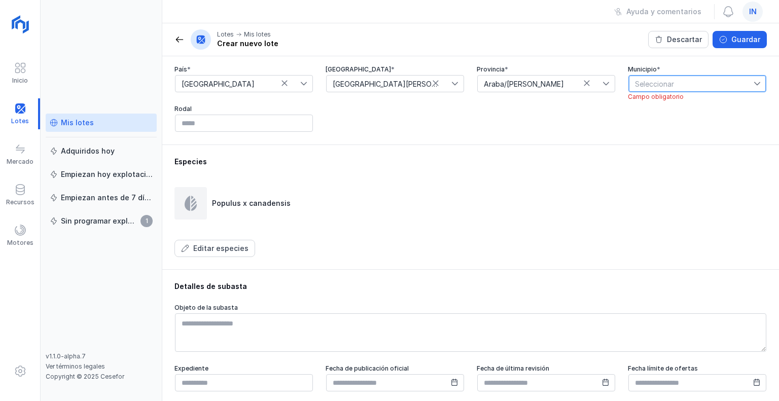
click at [689, 85] on span "Seleccionar" at bounding box center [690, 84] width 125 height 16
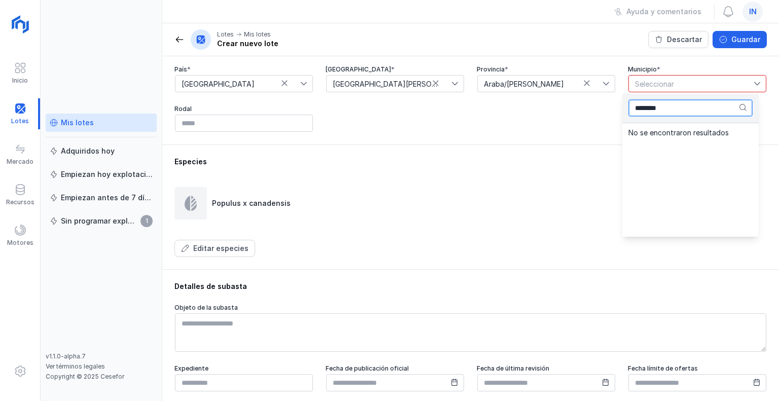
drag, startPoint x: 665, startPoint y: 106, endPoint x: 530, endPoint y: 101, distance: 135.4
click at [530, 101] on body "**********" at bounding box center [389, 200] width 779 height 401
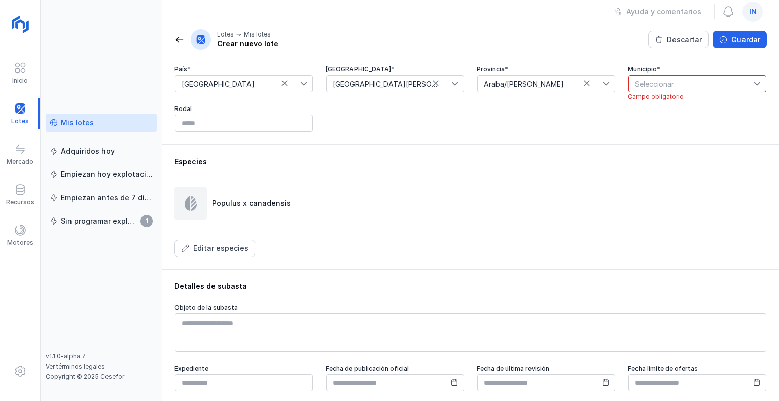
click at [719, 123] on div "País * [GEOGRAPHIC_DATA] Comunidad autónoma * [GEOGRAPHIC_DATA][PERSON_NAME] * …" at bounding box center [470, 98] width 592 height 67
click at [386, 117] on div "País * [GEOGRAPHIC_DATA] Comunidad autónoma * [GEOGRAPHIC_DATA][PERSON_NAME] * …" at bounding box center [470, 98] width 592 height 67
click at [369, 188] on div "Populus x canadensis" at bounding box center [470, 203] width 592 height 32
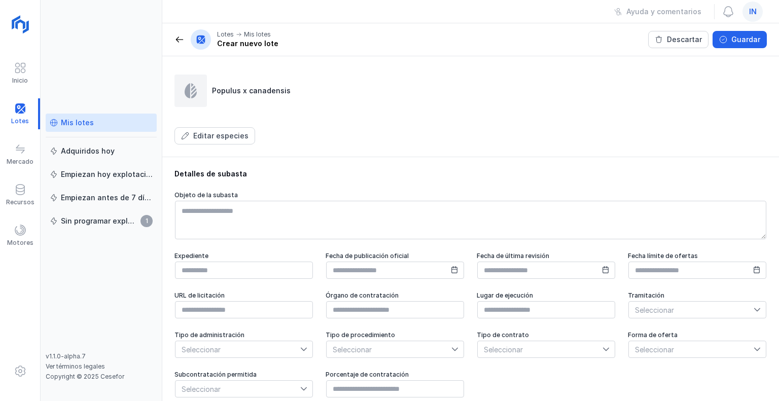
scroll to position [437, 0]
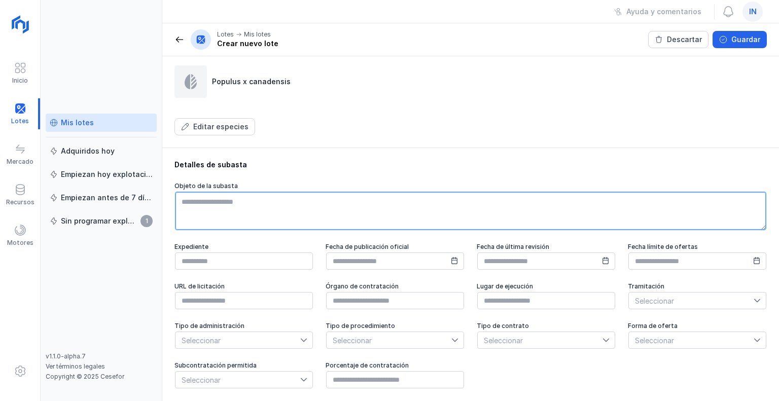
click at [257, 205] on textarea at bounding box center [470, 211] width 591 height 39
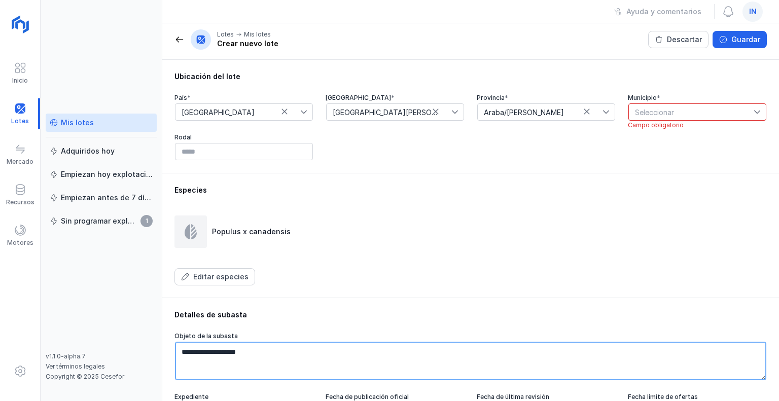
type textarea "**********"
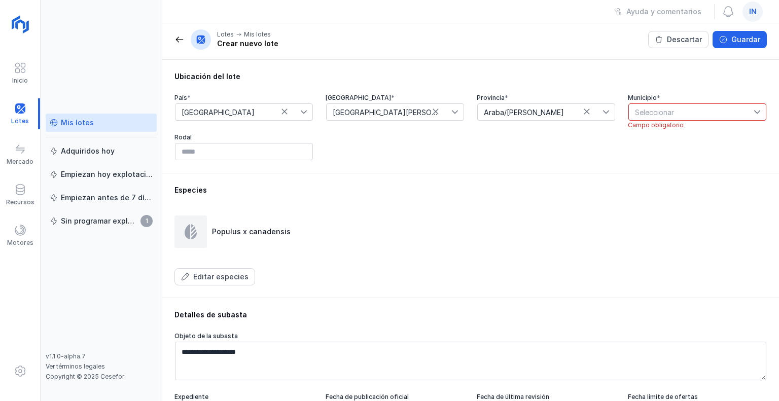
click at [668, 114] on span "Seleccionar" at bounding box center [690, 112] width 125 height 16
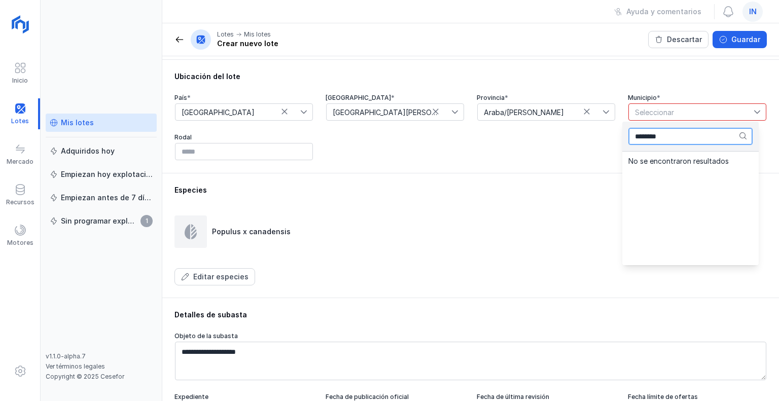
drag, startPoint x: 681, startPoint y: 136, endPoint x: 586, endPoint y: 139, distance: 95.3
click at [587, 139] on body "**********" at bounding box center [389, 200] width 779 height 401
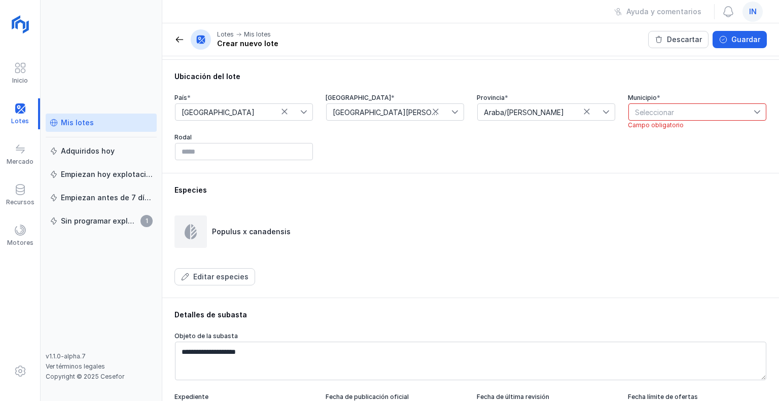
click at [753, 110] on icon at bounding box center [756, 111] width 7 height 7
click at [744, 139] on icon at bounding box center [742, 135] width 7 height 7
click at [742, 138] on icon at bounding box center [742, 135] width 7 height 7
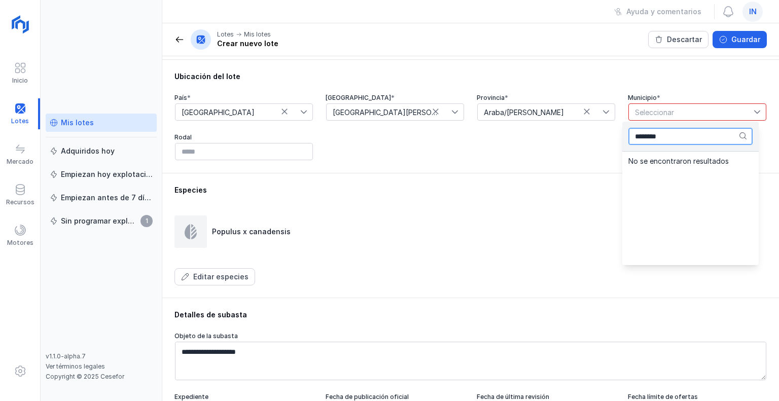
click at [667, 143] on input "********" at bounding box center [690, 136] width 124 height 17
type input "*"
type input "********"
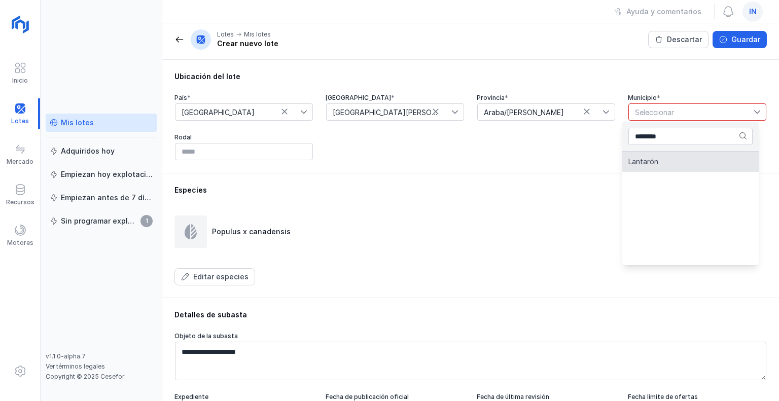
click at [671, 165] on li "Lantarón" at bounding box center [690, 162] width 136 height 20
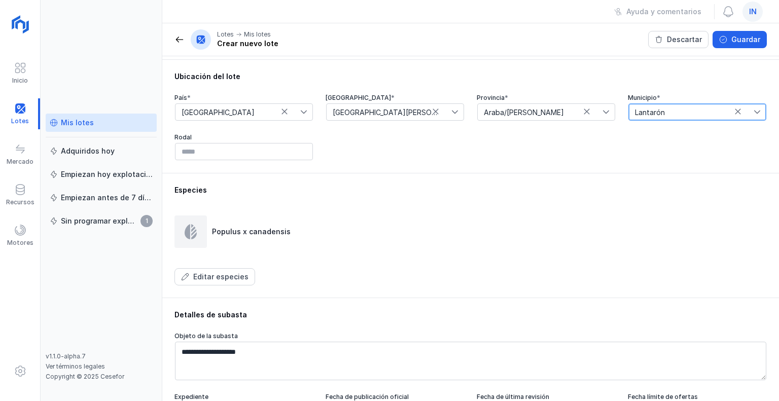
click at [488, 216] on div "Populus x canadensis" at bounding box center [470, 231] width 592 height 32
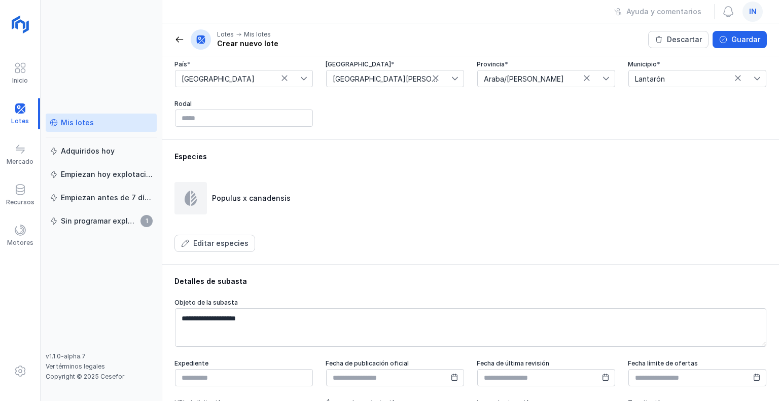
scroll to position [336, 0]
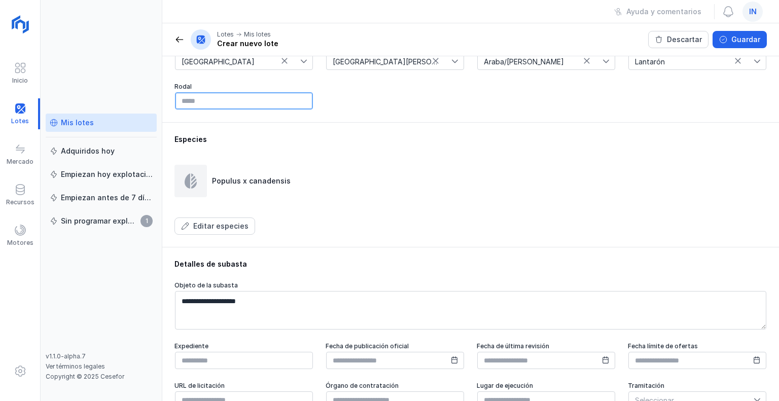
click at [225, 102] on input "text" at bounding box center [244, 100] width 138 height 17
click at [379, 215] on div "Especies Populus x canadensis Editar especies" at bounding box center [470, 184] width 592 height 100
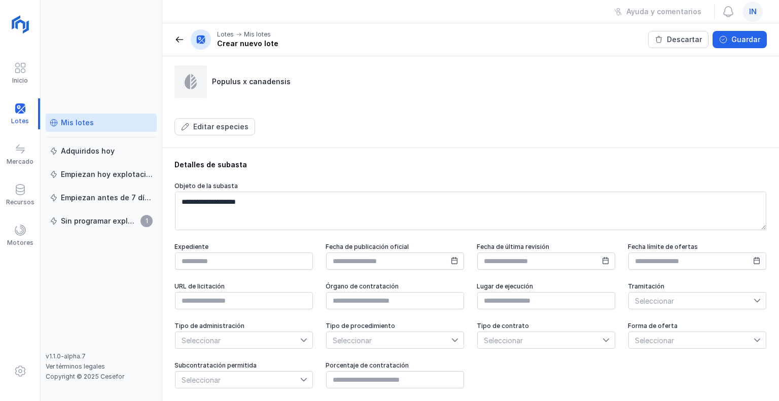
scroll to position [437, 0]
click at [744, 45] on button "Guardar" at bounding box center [739, 39] width 54 height 17
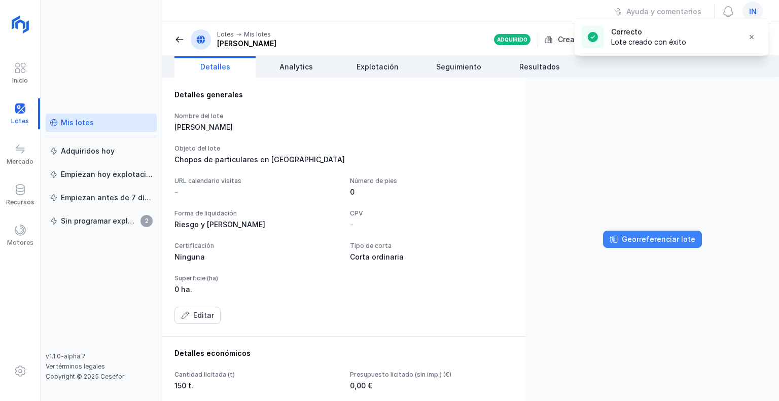
click at [654, 235] on div "Georreferenciar lote" at bounding box center [657, 239] width 73 height 10
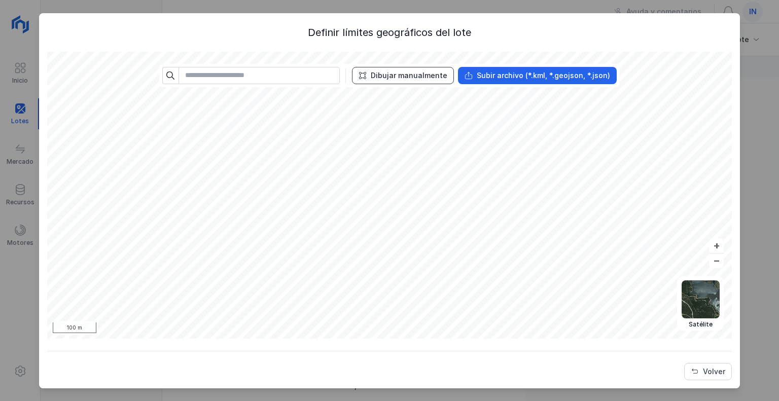
click at [393, 75] on div "Dibujar manualmente" at bounding box center [409, 75] width 77 height 10
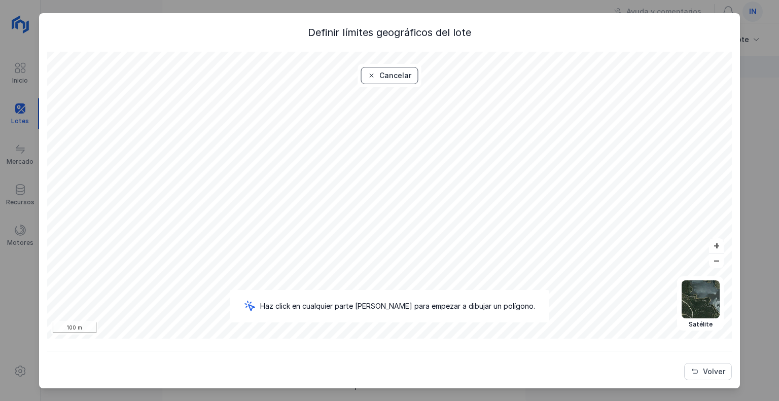
click at [396, 75] on div "Cancelar" at bounding box center [395, 75] width 32 height 10
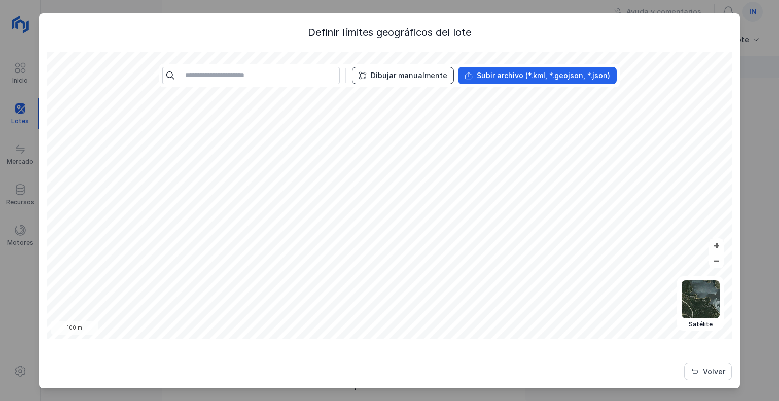
click at [400, 71] on div "Dibujar manualmente" at bounding box center [409, 75] width 77 height 10
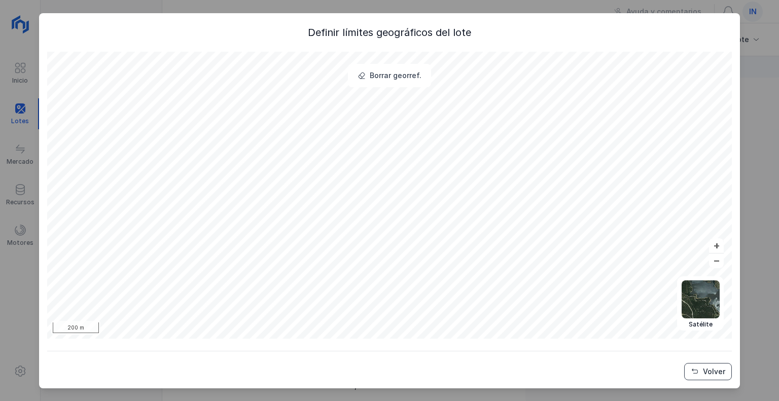
click at [703, 369] on button "Volver" at bounding box center [708, 371] width 48 height 17
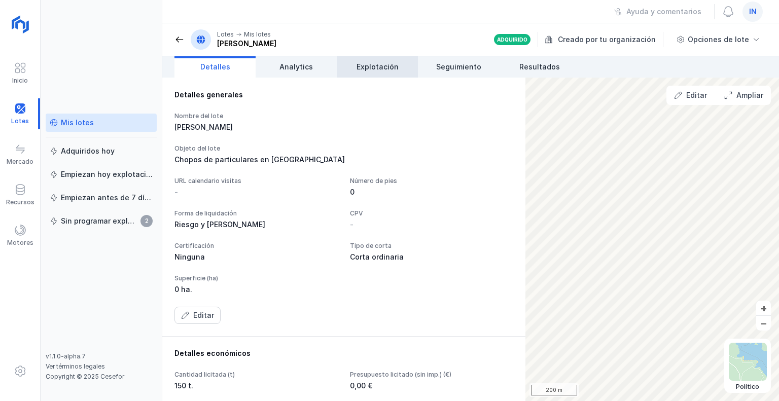
click at [395, 67] on span "Explotación" at bounding box center [377, 67] width 42 height 10
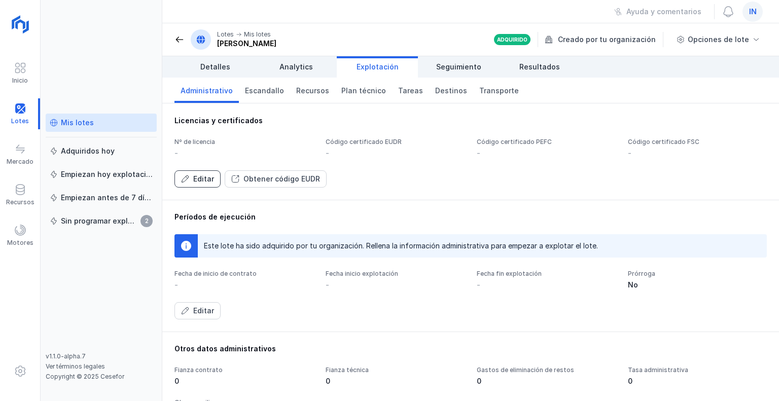
click at [199, 179] on div "Editar" at bounding box center [203, 179] width 21 height 10
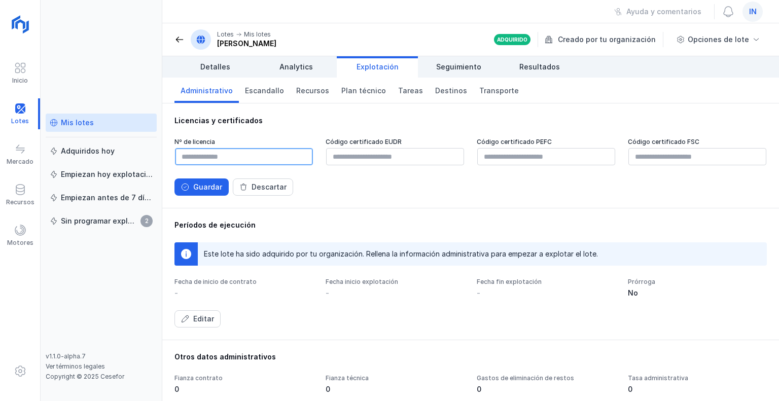
click at [195, 162] on input "text" at bounding box center [244, 156] width 138 height 17
type input "**********"
click at [199, 185] on div "Guardar" at bounding box center [207, 187] width 29 height 10
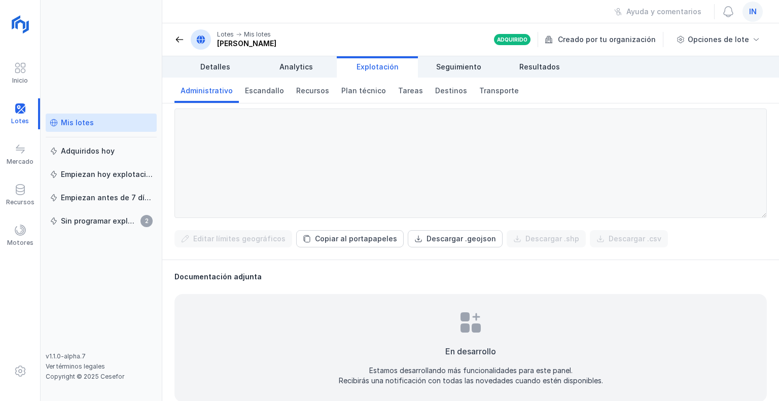
scroll to position [398, 0]
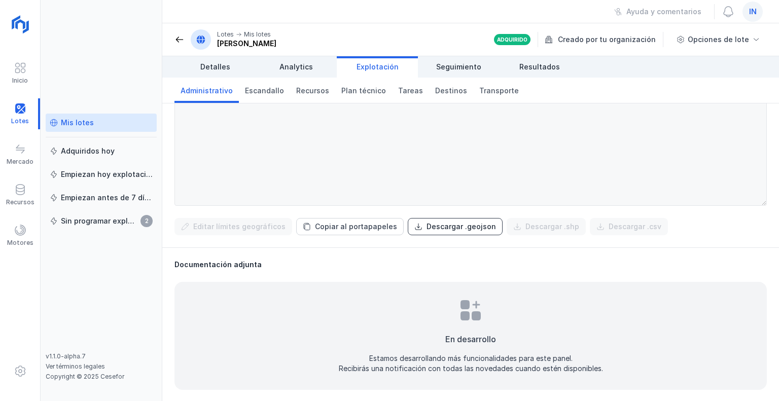
click at [447, 226] on div "Descargar .geojson" at bounding box center [460, 226] width 69 height 10
click at [562, 8] on div "Ayuda y comentarios in" at bounding box center [470, 11] width 616 height 23
click at [21, 200] on div "Recursos" at bounding box center [20, 202] width 28 height 8
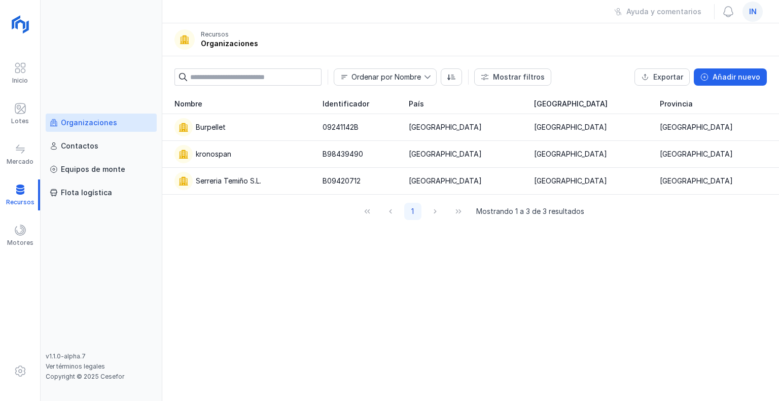
click at [245, 76] on input "text" at bounding box center [255, 76] width 131 height 17
click at [743, 77] on div "Añadir nuevo" at bounding box center [736, 77] width 48 height 10
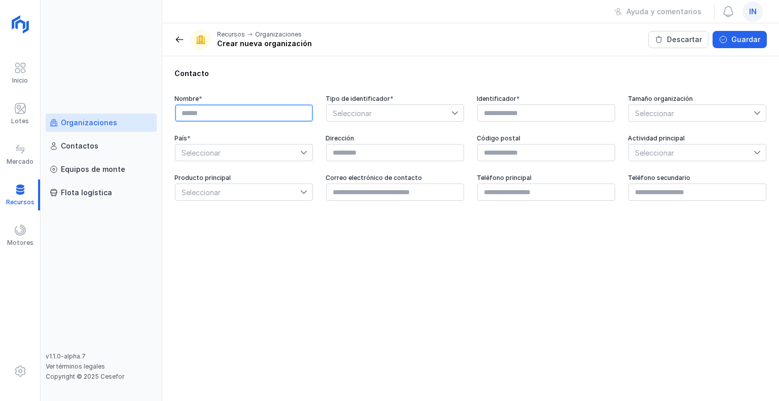
click at [205, 117] on input "text" at bounding box center [244, 112] width 138 height 17
type input "**********"
click at [426, 113] on span "Seleccionar" at bounding box center [388, 113] width 125 height 16
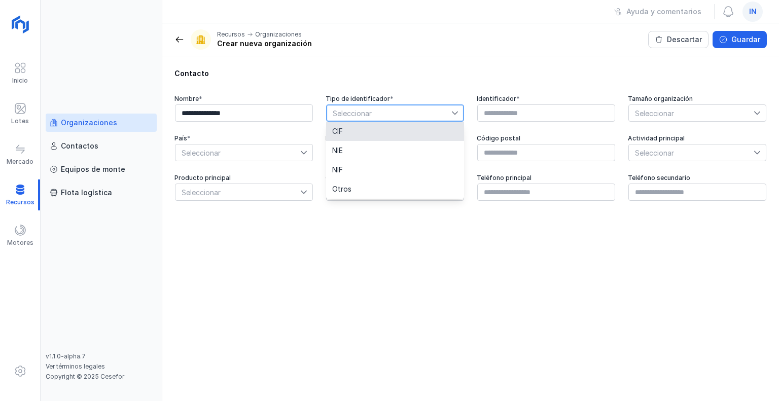
drag, startPoint x: 394, startPoint y: 133, endPoint x: 424, endPoint y: 129, distance: 30.3
click at [394, 133] on li "CIF" at bounding box center [395, 131] width 138 height 19
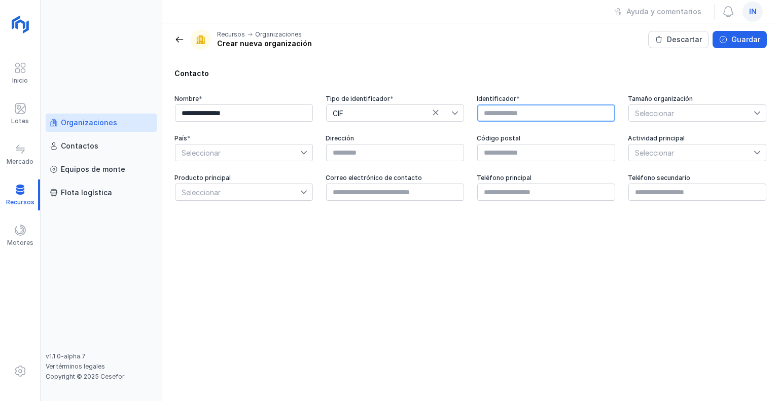
click at [493, 115] on input "text" at bounding box center [546, 112] width 138 height 17
type input "*********"
click at [734, 107] on span "Seleccionar" at bounding box center [690, 113] width 125 height 16
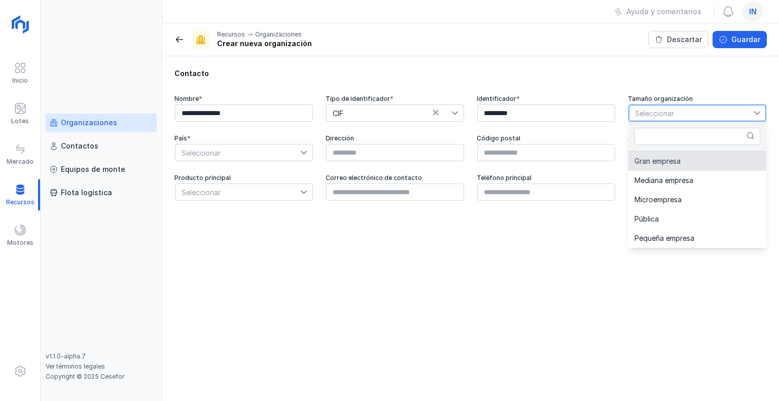
click at [684, 159] on li "Gran empresa" at bounding box center [697, 161] width 138 height 19
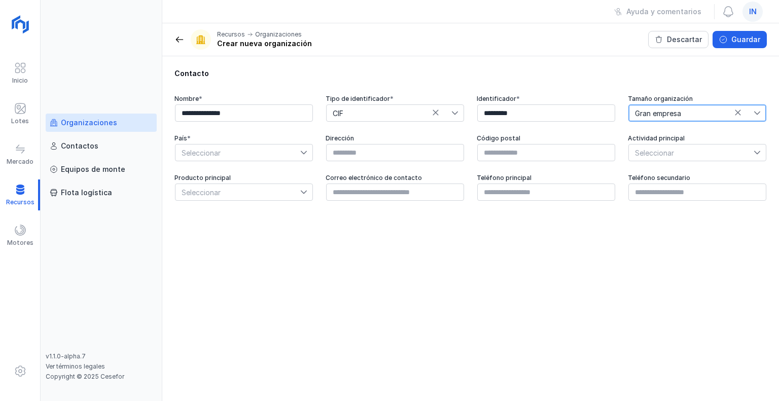
click at [292, 150] on span "Seleccionar" at bounding box center [237, 152] width 125 height 16
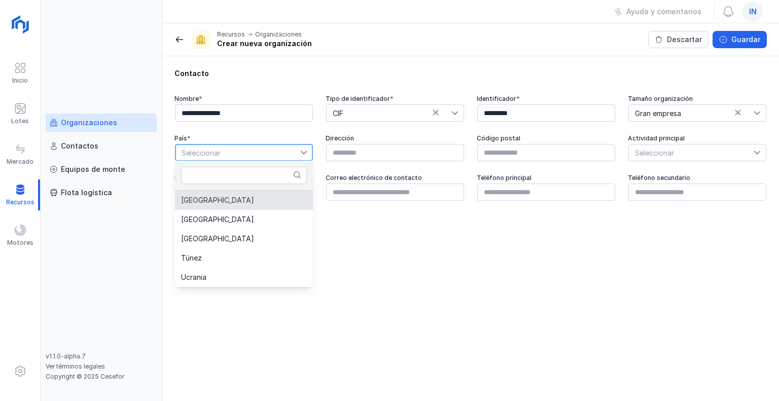
click at [223, 203] on li "[GEOGRAPHIC_DATA]" at bounding box center [244, 200] width 138 height 19
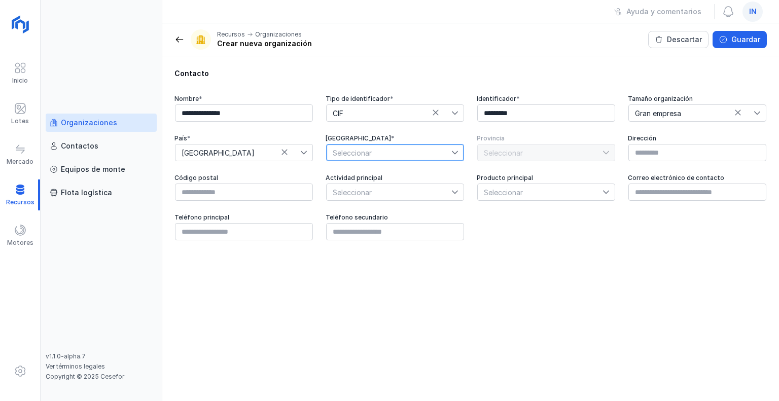
click at [375, 148] on span "Seleccionar" at bounding box center [388, 152] width 125 height 16
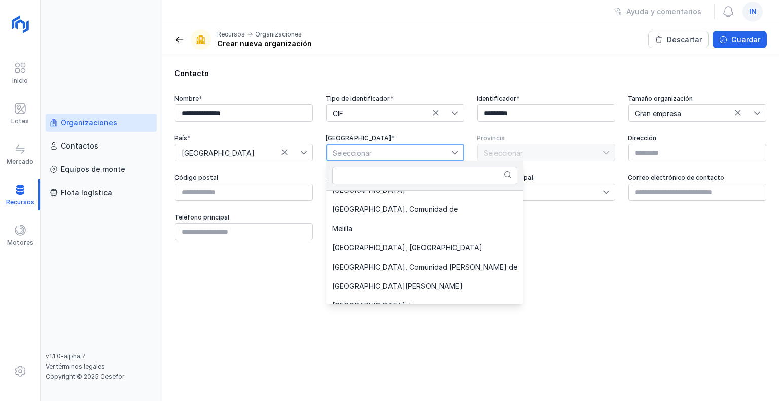
scroll to position [252, 0]
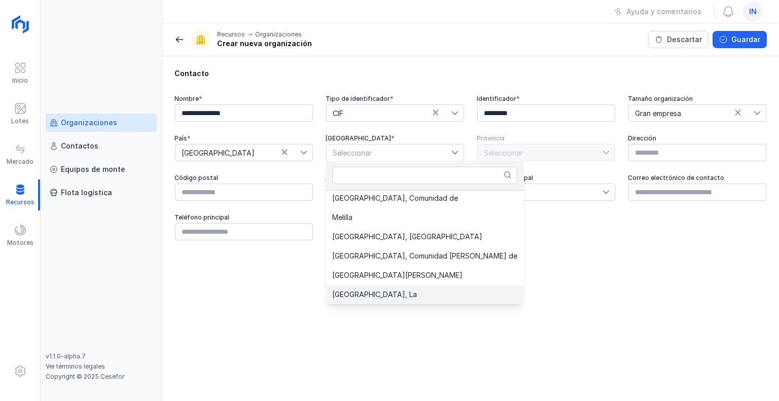
click at [345, 287] on li "[GEOGRAPHIC_DATA], La" at bounding box center [424, 294] width 197 height 19
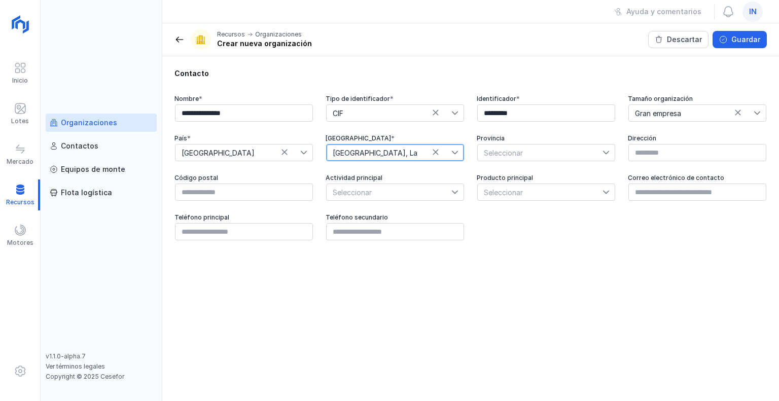
click at [550, 150] on span "Seleccionar" at bounding box center [539, 152] width 125 height 16
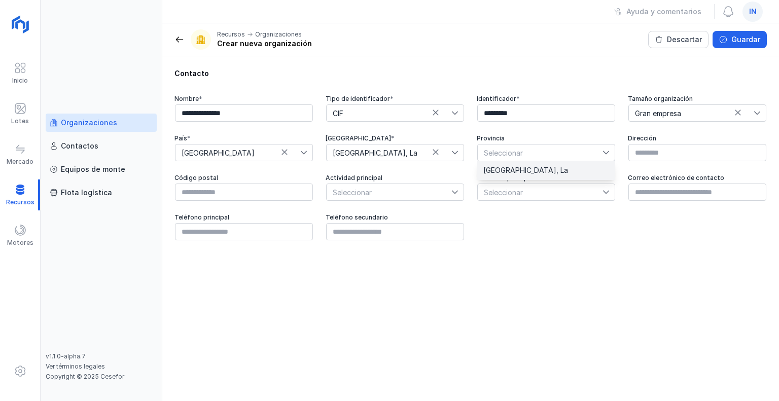
drag, startPoint x: 525, startPoint y: 172, endPoint x: 582, endPoint y: 162, distance: 57.7
click at [525, 172] on li "[GEOGRAPHIC_DATA], La" at bounding box center [546, 170] width 138 height 19
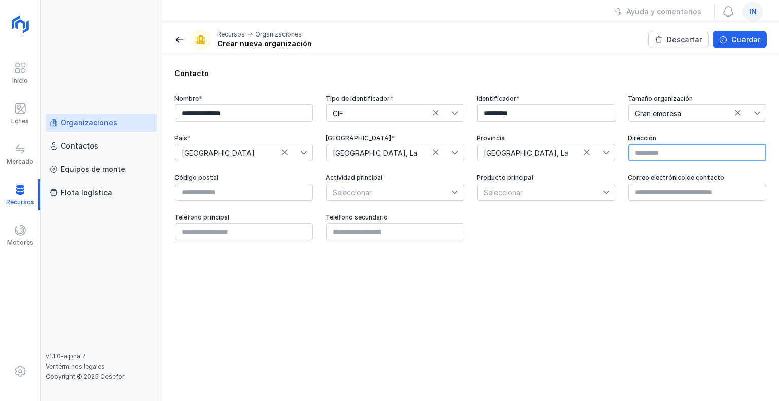
click at [645, 152] on input "text" at bounding box center [697, 152] width 138 height 17
paste input "**********"
type input "**********"
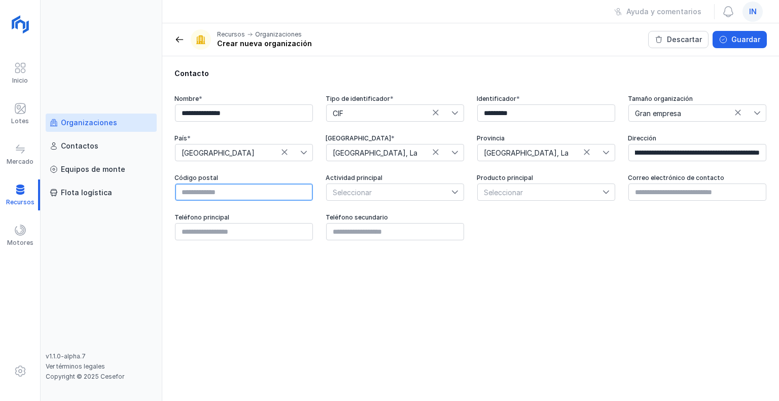
scroll to position [0, 0]
click at [252, 192] on input "text" at bounding box center [244, 191] width 138 height 17
click at [363, 190] on span "Seleccionar" at bounding box center [388, 192] width 125 height 16
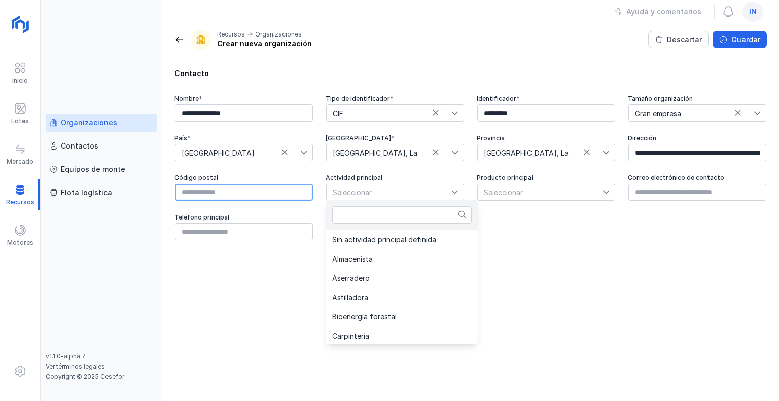
click at [258, 191] on input "text" at bounding box center [244, 191] width 138 height 17
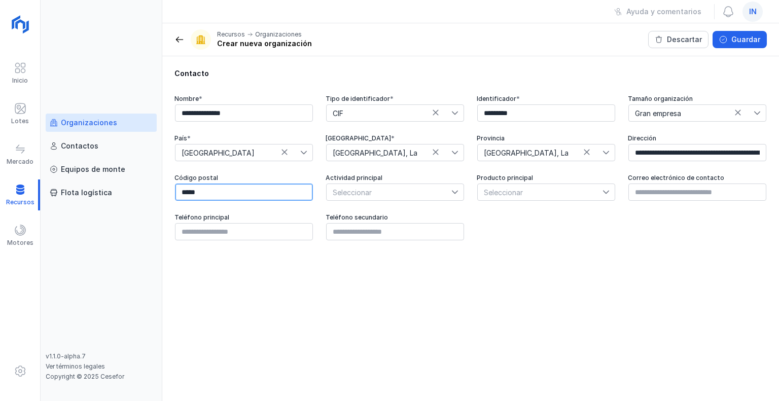
type input "*****"
click at [352, 191] on span "Seleccionar" at bounding box center [388, 192] width 125 height 16
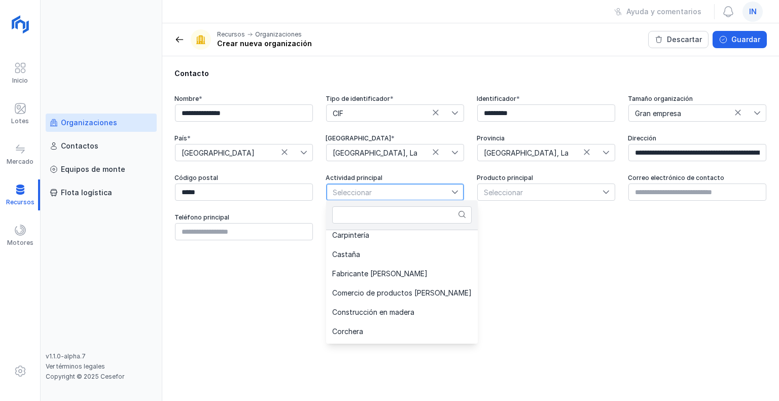
scroll to position [101, 0]
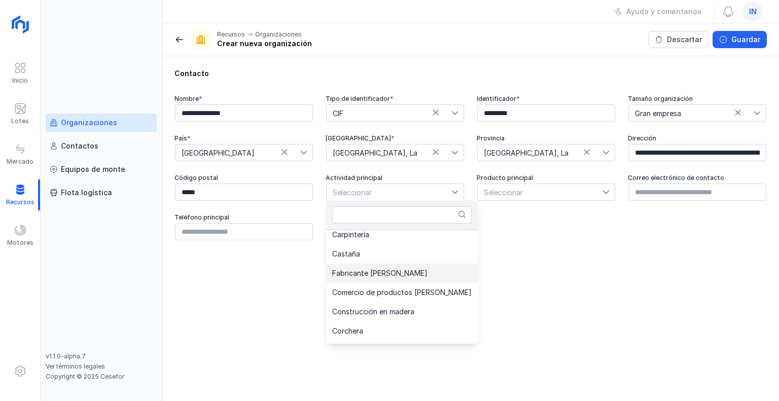
click at [382, 271] on span "Fabricante [PERSON_NAME]" at bounding box center [379, 273] width 95 height 7
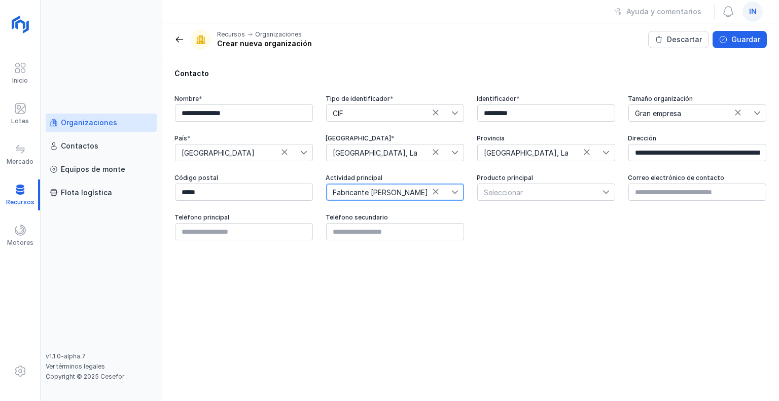
click at [513, 192] on span "Seleccionar" at bounding box center [539, 192] width 125 height 16
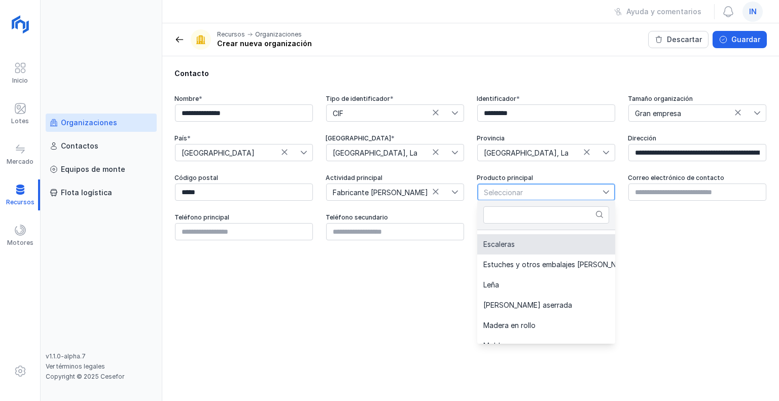
scroll to position [304, 0]
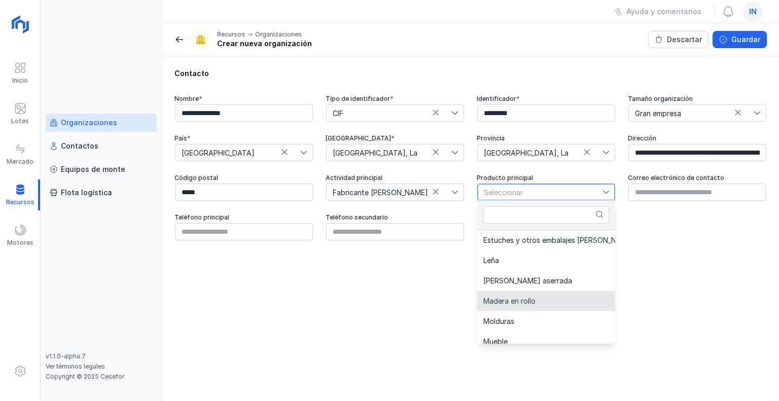
click at [521, 300] on span "Madera en rollo" at bounding box center [509, 301] width 52 height 7
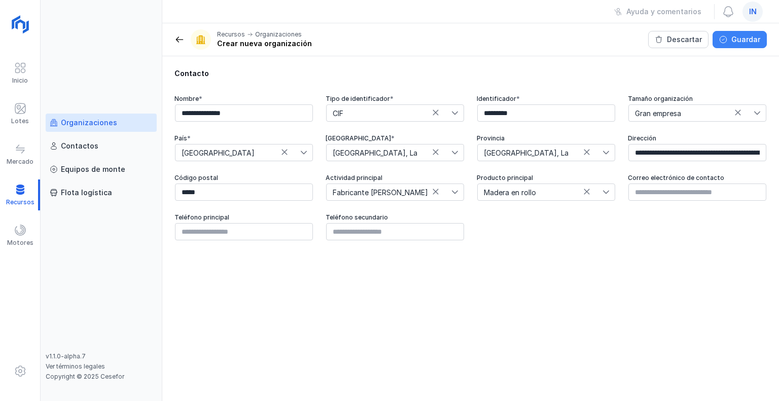
click at [739, 38] on div "Guardar" at bounding box center [745, 39] width 29 height 10
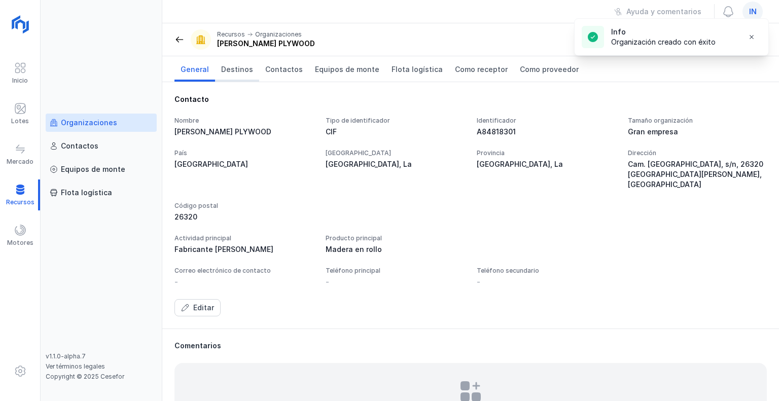
click at [232, 70] on span "Destinos" at bounding box center [237, 69] width 32 height 10
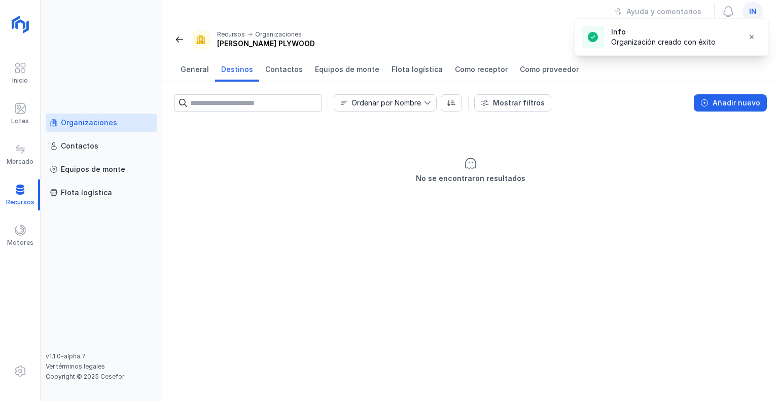
click at [225, 102] on input "text" at bounding box center [255, 102] width 131 height 17
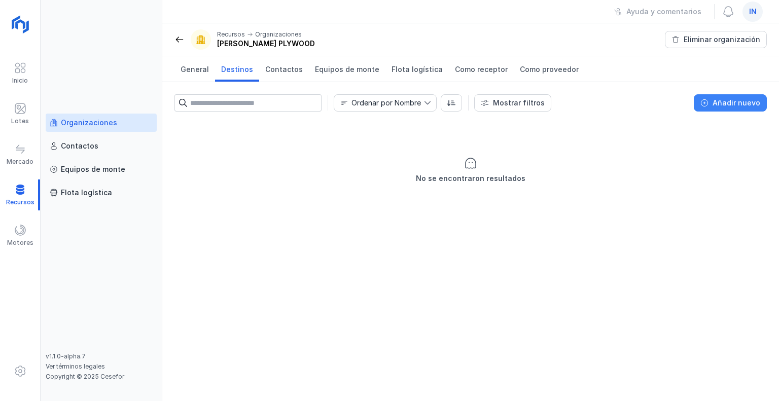
click at [744, 99] on div "Añadir nuevo" at bounding box center [736, 103] width 48 height 10
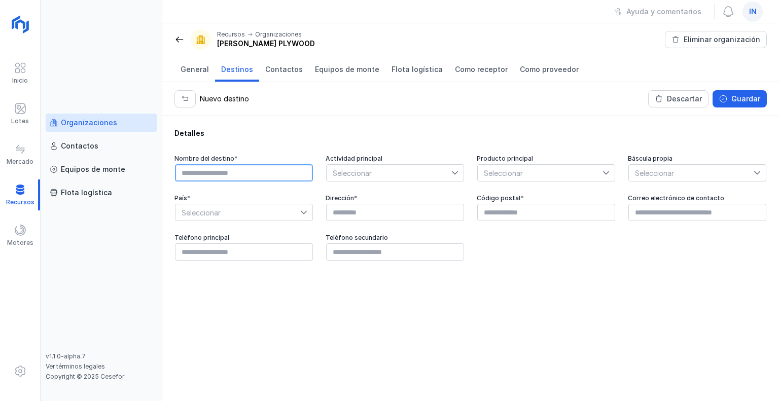
click at [227, 170] on input "text" at bounding box center [244, 172] width 138 height 17
type input "*******"
click at [372, 172] on span "Seleccionar" at bounding box center [388, 173] width 125 height 16
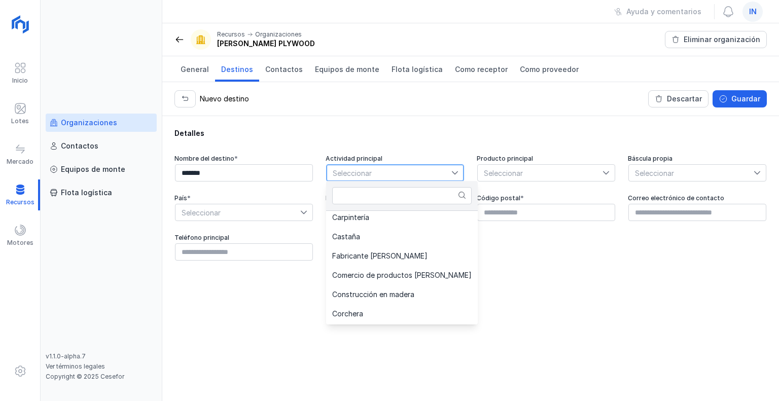
scroll to position [101, 0]
click at [371, 253] on span "Fabricante [PERSON_NAME]" at bounding box center [379, 253] width 95 height 7
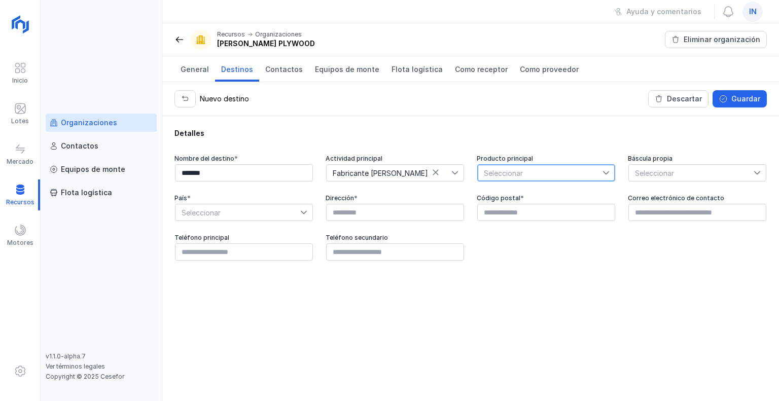
click at [519, 168] on span "Seleccionar" at bounding box center [539, 173] width 125 height 16
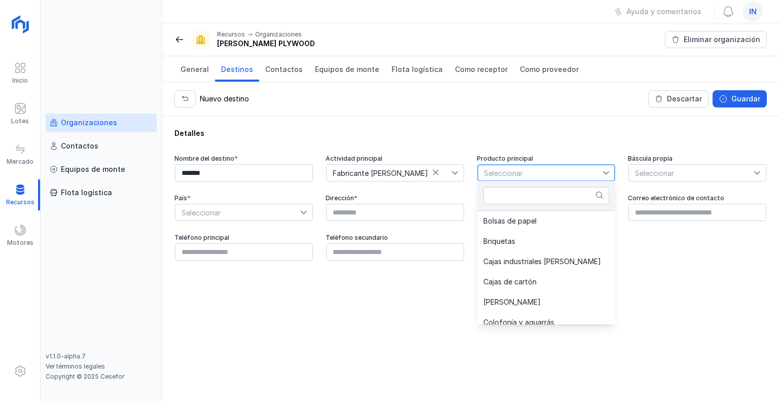
scroll to position [152, 0]
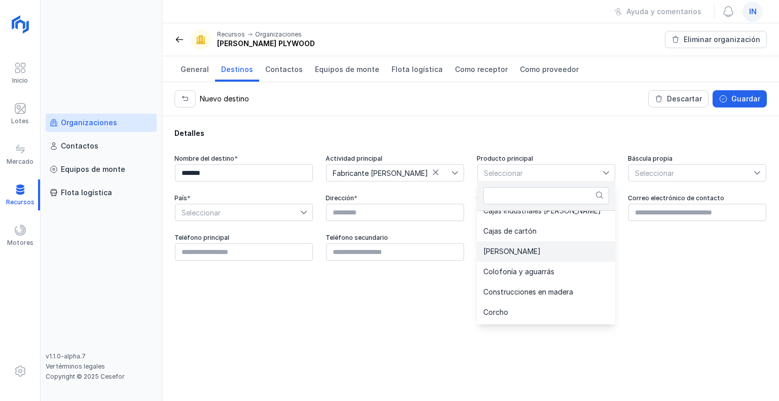
click at [510, 251] on span "[PERSON_NAME]" at bounding box center [511, 251] width 57 height 7
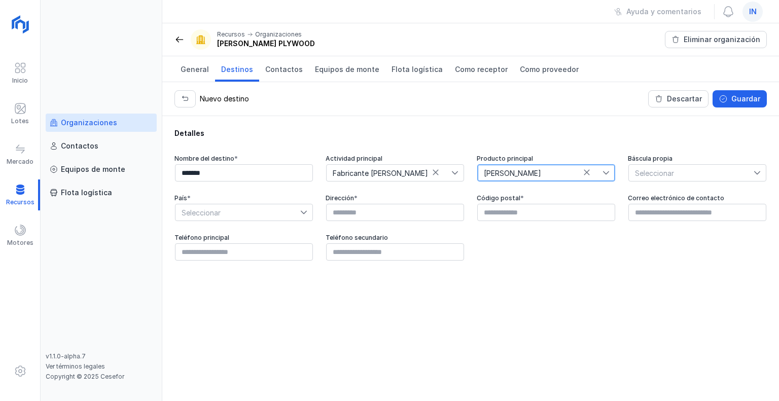
click at [644, 172] on span "Seleccionar" at bounding box center [690, 173] width 125 height 16
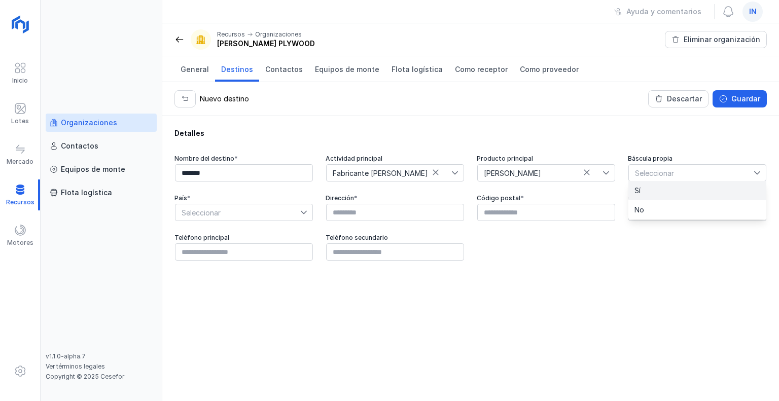
click at [642, 191] on li "Sí" at bounding box center [697, 190] width 138 height 19
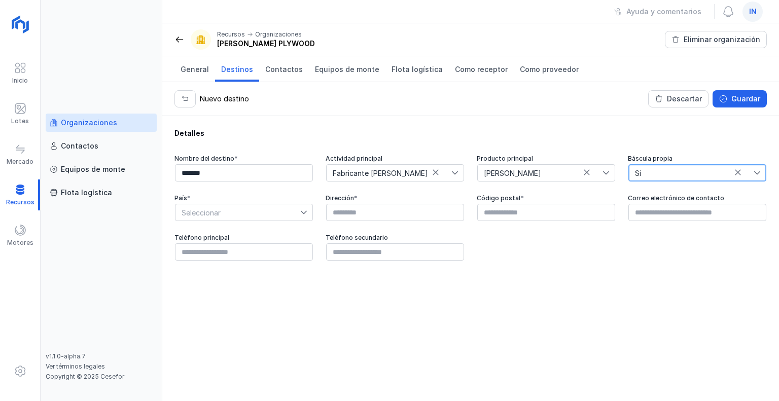
click at [284, 212] on span "Seleccionar" at bounding box center [237, 212] width 125 height 16
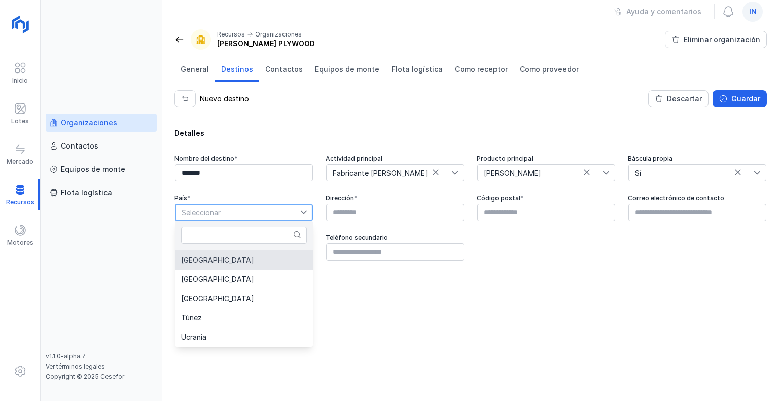
click at [200, 262] on span "[GEOGRAPHIC_DATA]" at bounding box center [217, 259] width 73 height 7
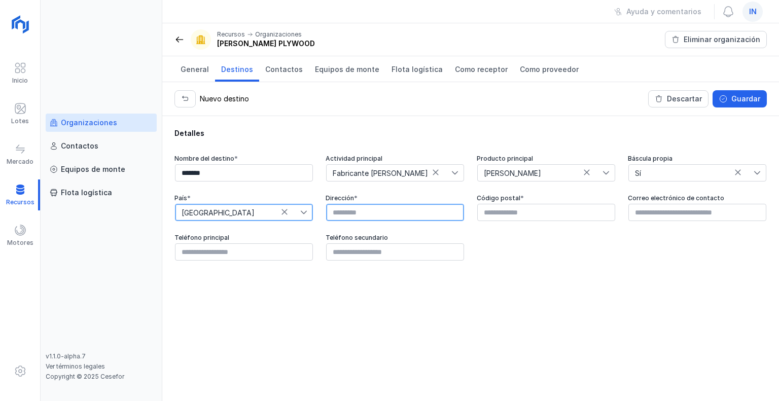
click at [374, 210] on input "text" at bounding box center [395, 212] width 138 height 17
paste input "**********"
type input "**********"
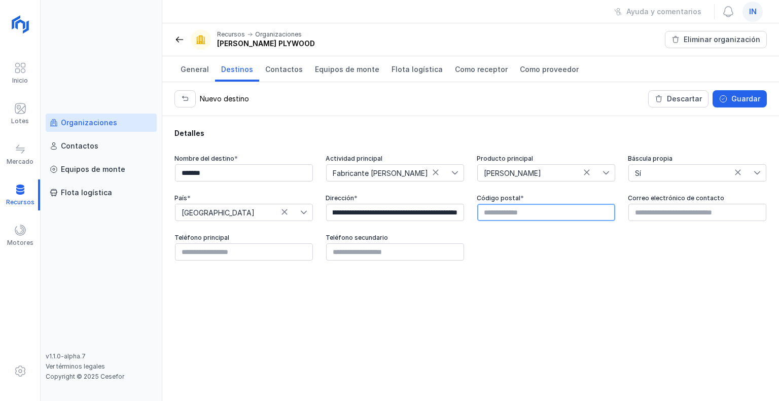
scroll to position [0, 0]
click at [495, 210] on input "text" at bounding box center [546, 212] width 138 height 17
type input "*****"
click at [730, 101] on button "Guardar" at bounding box center [739, 98] width 54 height 17
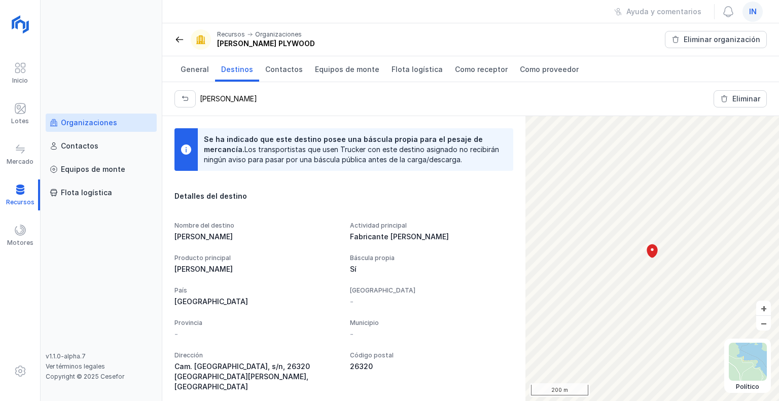
click at [84, 126] on div "Organizaciones" at bounding box center [89, 123] width 56 height 10
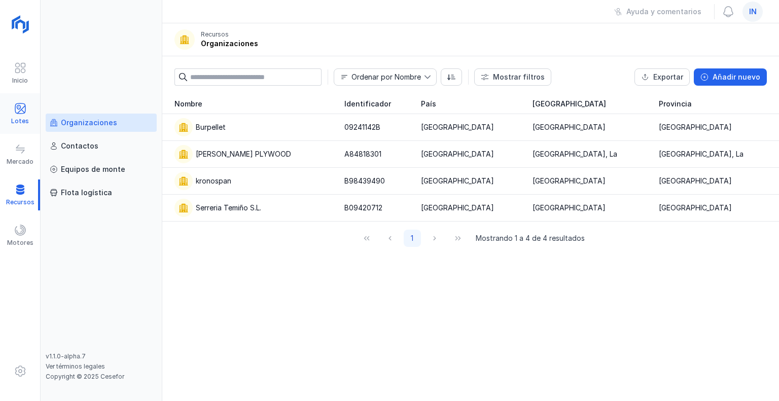
click at [21, 113] on div at bounding box center [20, 109] width 12 height 15
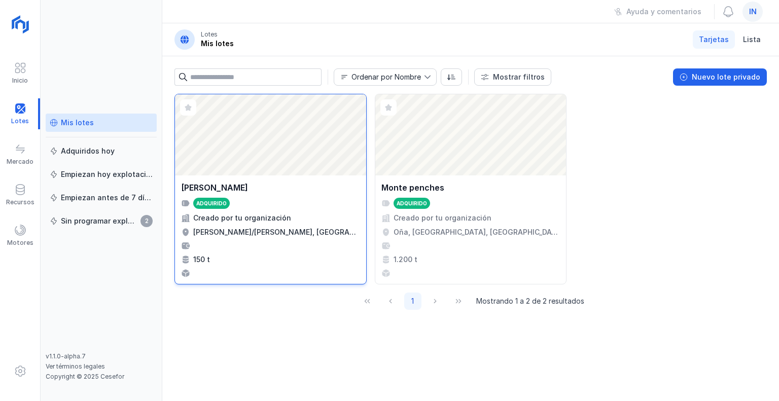
click at [272, 141] on div "Abrir lote" at bounding box center [270, 134] width 191 height 81
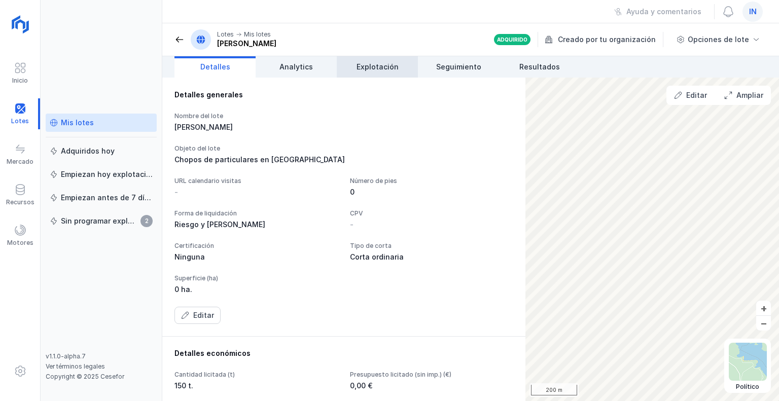
click at [380, 72] on link "Explotación" at bounding box center [377, 66] width 81 height 21
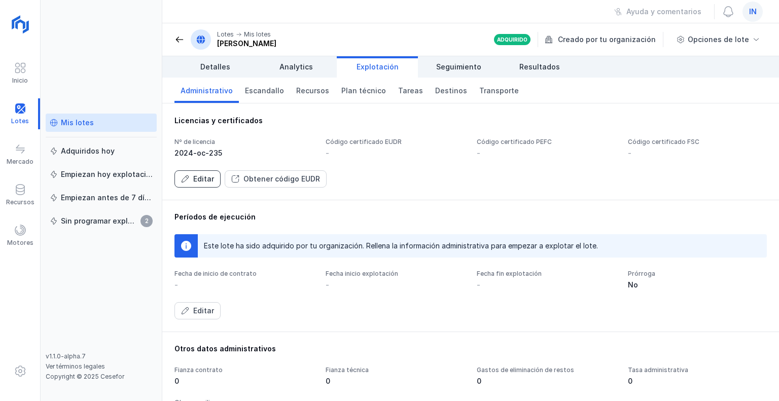
click at [202, 180] on div "Editar" at bounding box center [203, 179] width 21 height 10
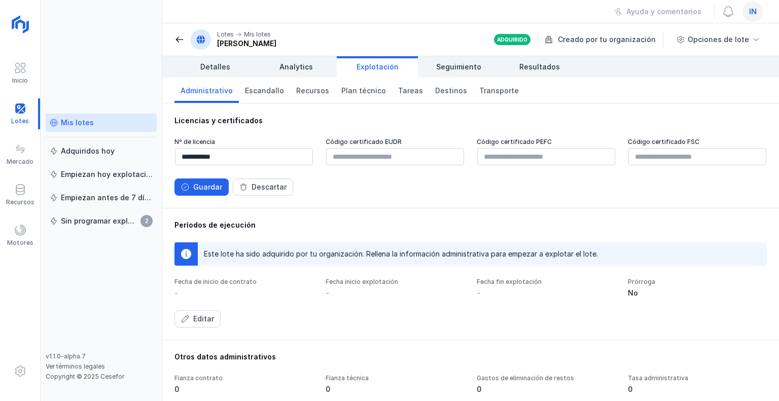
click at [373, 64] on span "Explotación" at bounding box center [377, 67] width 42 height 10
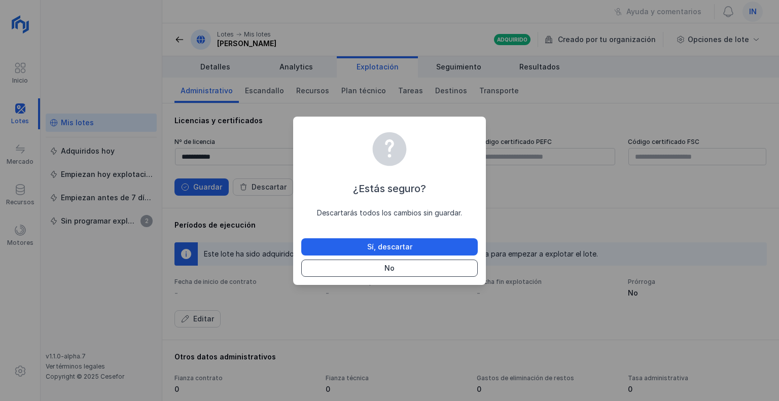
click at [385, 269] on div "No" at bounding box center [389, 268] width 10 height 10
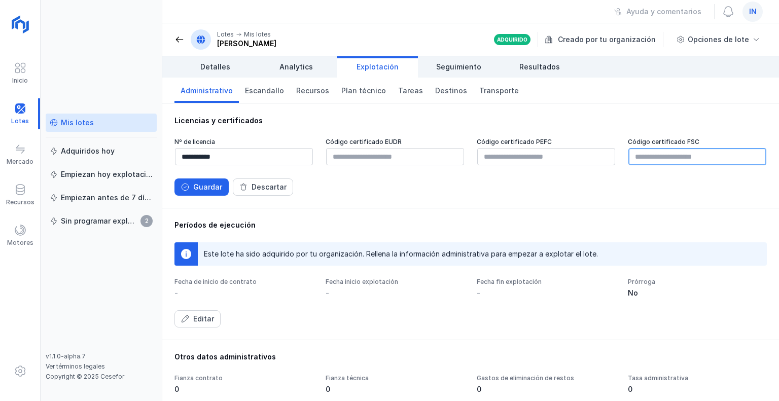
click at [630, 158] on input "text" at bounding box center [697, 156] width 138 height 17
drag, startPoint x: 630, startPoint y: 158, endPoint x: 497, endPoint y: 195, distance: 137.9
click at [497, 195] on div "Guardar Descartar" at bounding box center [470, 186] width 592 height 17
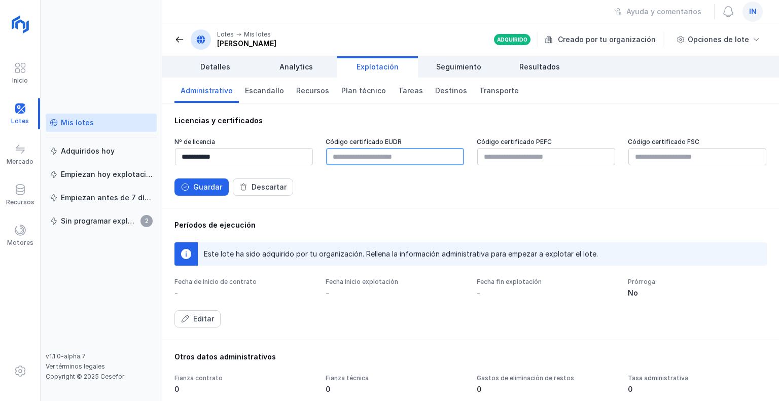
paste input "**********"
type input "**********"
click at [205, 181] on button "Guardar" at bounding box center [201, 186] width 54 height 17
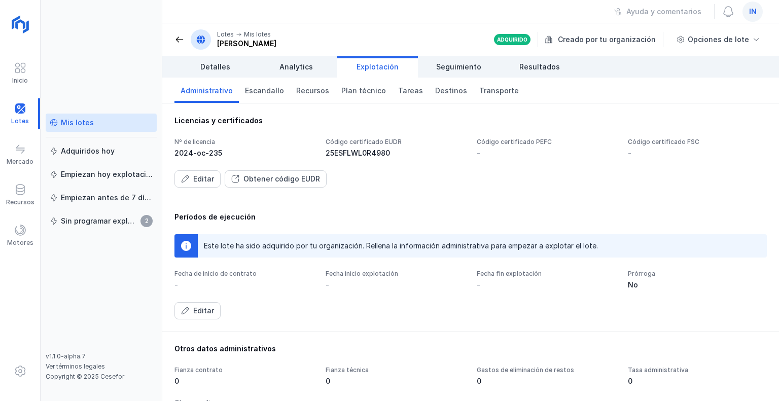
click at [661, 147] on div "Código certificado FSC -" at bounding box center [696, 148] width 139 height 20
click at [212, 177] on div "Editar" at bounding box center [203, 179] width 21 height 10
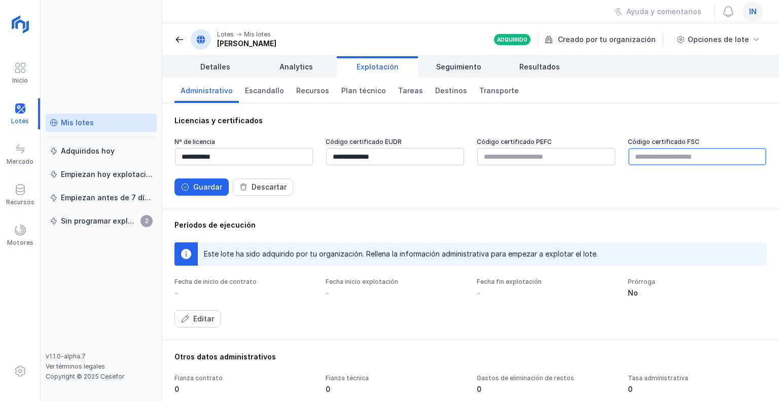
paste input "********"
type input "**********"
click at [561, 183] on div "Guardar Descartar" at bounding box center [470, 186] width 592 height 17
click at [217, 192] on button "Guardar" at bounding box center [201, 186] width 54 height 17
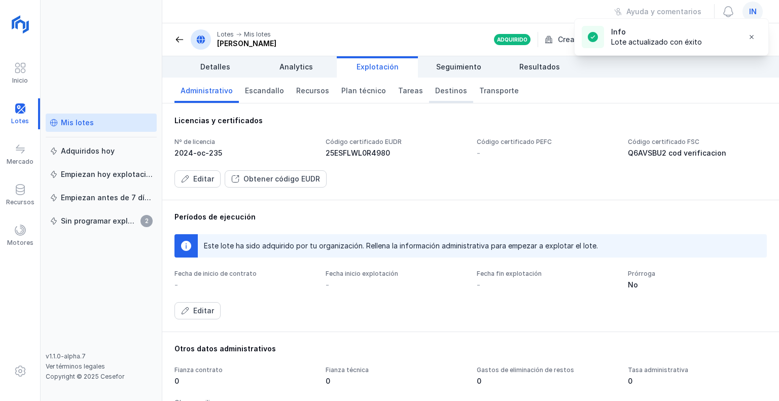
click at [435, 89] on span "Destinos" at bounding box center [451, 91] width 32 height 10
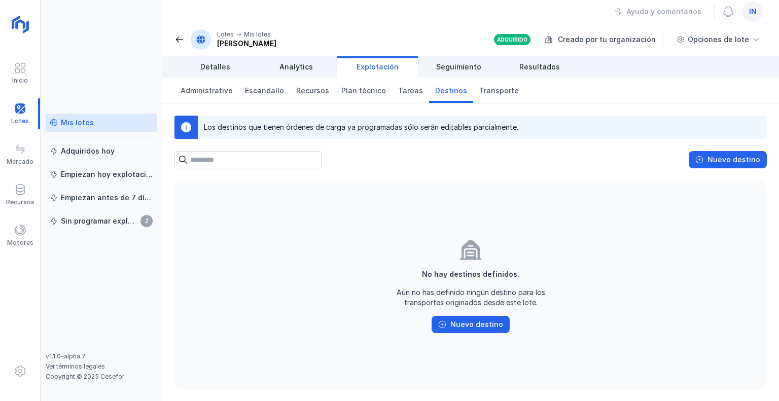
click at [223, 157] on input "text" at bounding box center [255, 159] width 131 height 17
click at [458, 320] on div "Nuevo destino" at bounding box center [476, 324] width 53 height 10
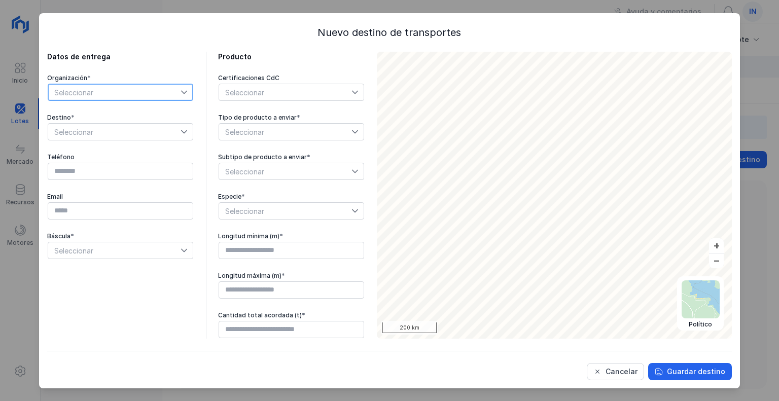
click at [149, 91] on span "Seleccionar" at bounding box center [114, 92] width 132 height 16
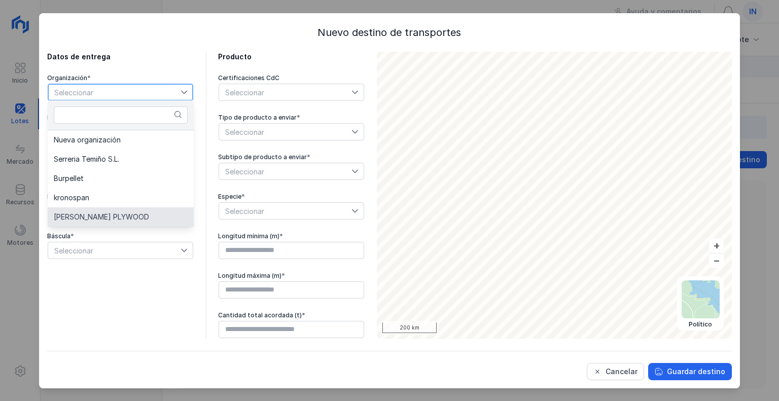
click at [84, 213] on span "[PERSON_NAME] PLYWOOD" at bounding box center [101, 216] width 95 height 7
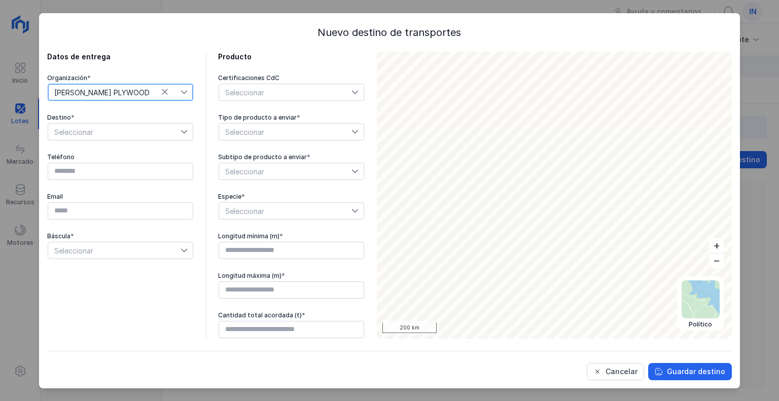
click at [122, 135] on span "Seleccionar" at bounding box center [114, 132] width 132 height 16
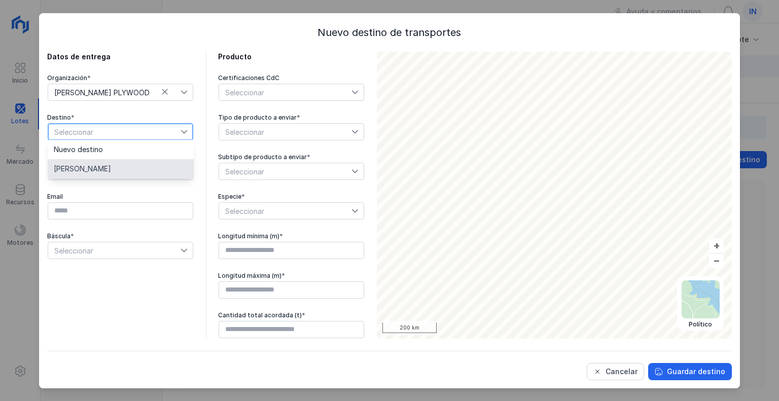
click at [101, 170] on li "[PERSON_NAME]" at bounding box center [121, 168] width 146 height 19
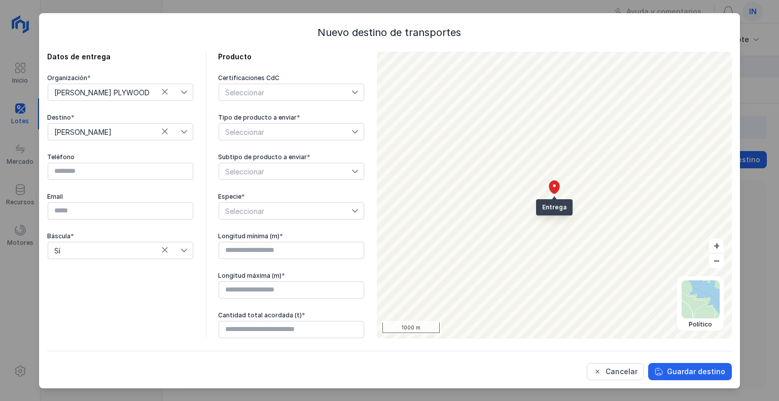
click at [266, 92] on div "Seleccionar" at bounding box center [242, 92] width 47 height 16
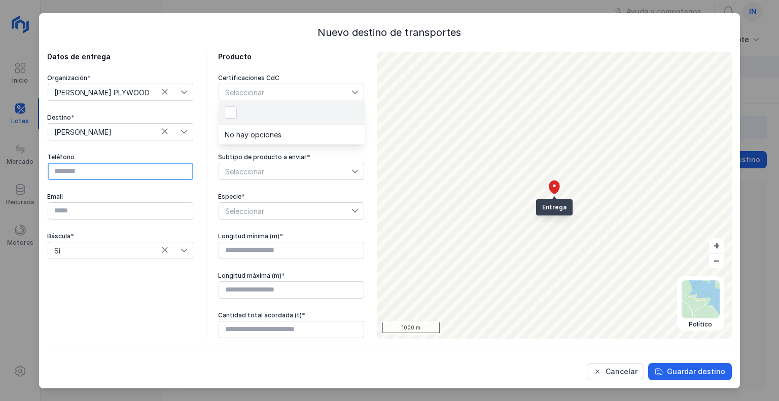
click at [125, 176] on input "text" at bounding box center [120, 171] width 145 height 17
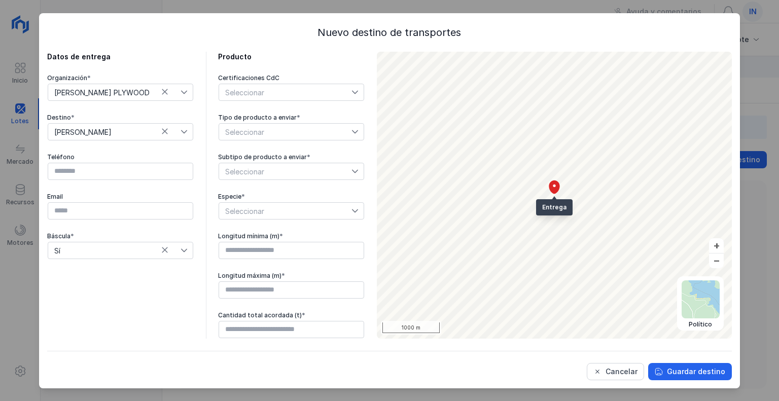
click at [280, 132] on span "Seleccionar" at bounding box center [285, 132] width 132 height 16
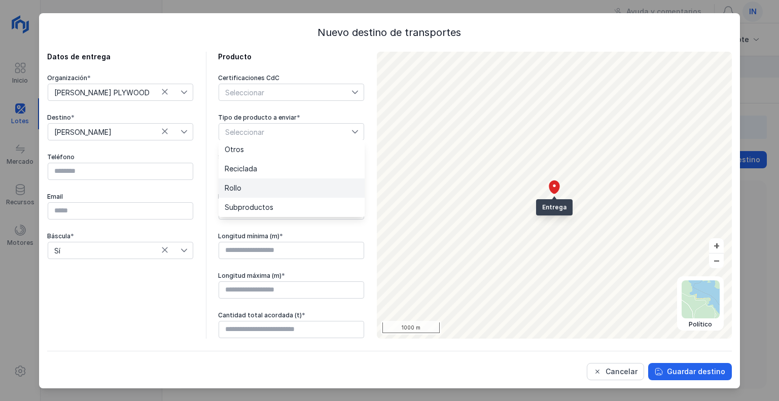
click at [255, 186] on li "Rollo" at bounding box center [291, 187] width 146 height 19
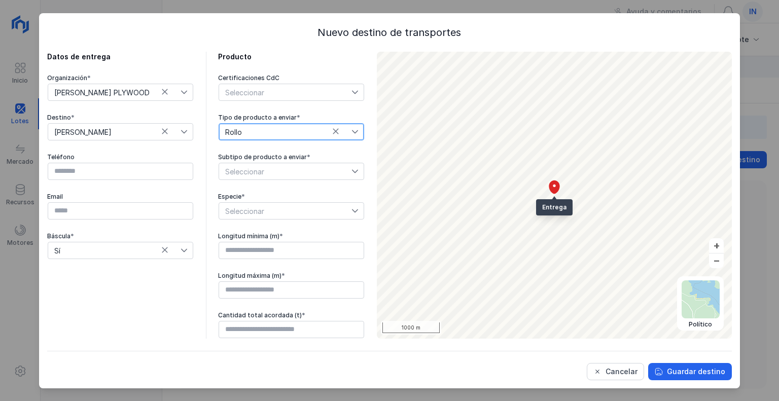
click at [260, 168] on span "Seleccionar" at bounding box center [285, 171] width 132 height 16
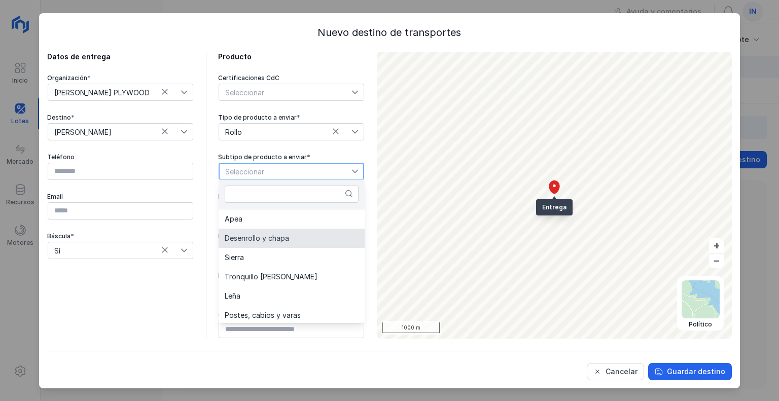
click at [243, 238] on span "Desenrollo y chapa" at bounding box center [257, 238] width 64 height 7
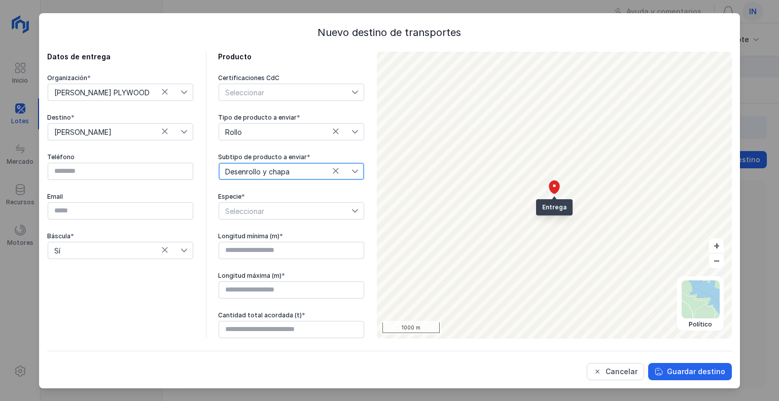
click at [289, 211] on span "Seleccionar" at bounding box center [285, 211] width 132 height 16
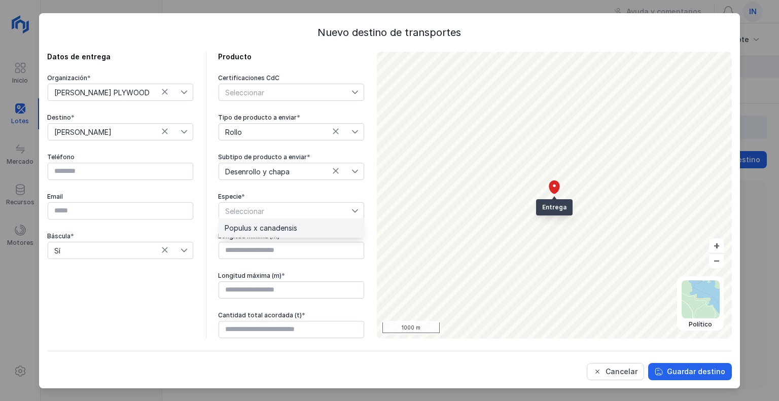
click at [272, 229] on span "Populus x canadensis" at bounding box center [261, 228] width 72 height 7
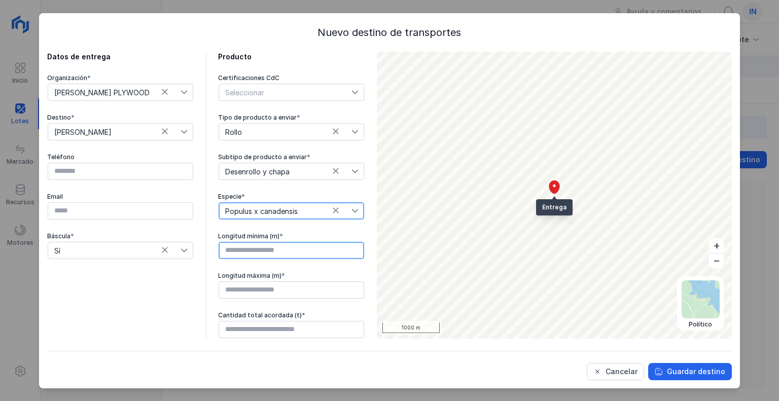
click at [271, 244] on input "text" at bounding box center [290, 250] width 145 height 17
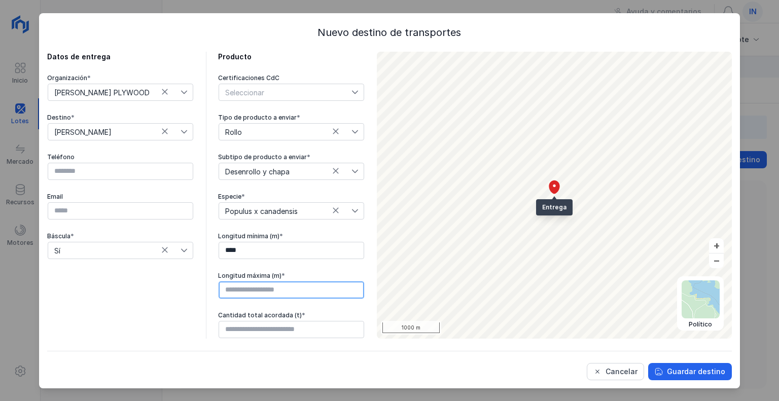
click at [282, 286] on input "text" at bounding box center [290, 289] width 145 height 17
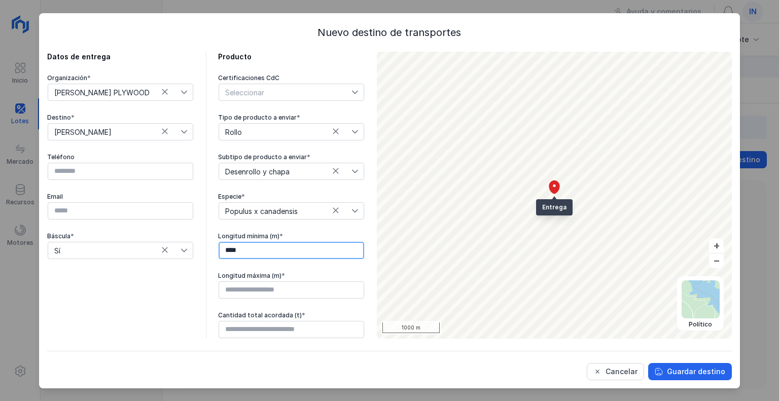
drag, startPoint x: 224, startPoint y: 244, endPoint x: 110, endPoint y: 241, distance: 113.1
click at [131, 241] on div "Datos de entrega Organización * [PERSON_NAME] PLYWOOD Destino * [PERSON_NAME] T…" at bounding box center [205, 195] width 317 height 287
drag, startPoint x: 263, startPoint y: 243, endPoint x: 91, endPoint y: 241, distance: 171.8
click at [91, 241] on div "Datos de entrega Organización * [PERSON_NAME] PLYWOOD Destino * [PERSON_NAME] T…" at bounding box center [205, 195] width 317 height 287
type input "****"
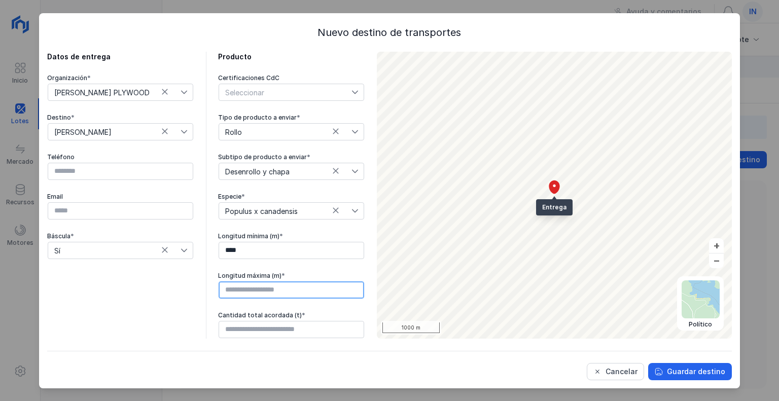
click at [268, 289] on input "text" at bounding box center [290, 289] width 145 height 17
type input "****"
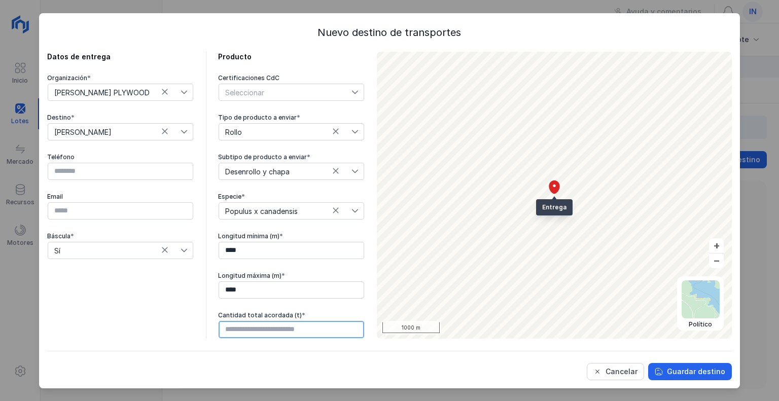
click at [309, 331] on input "text" at bounding box center [290, 329] width 145 height 17
type input "*****"
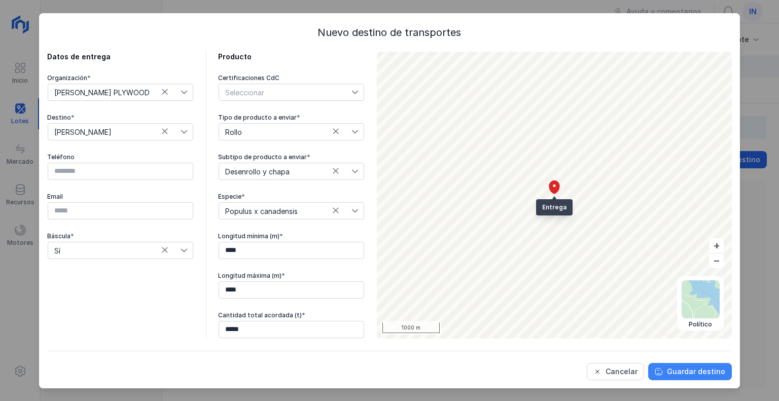
click at [717, 371] on div "Guardar destino" at bounding box center [696, 371] width 58 height 10
